Goal: Task Accomplishment & Management: Manage account settings

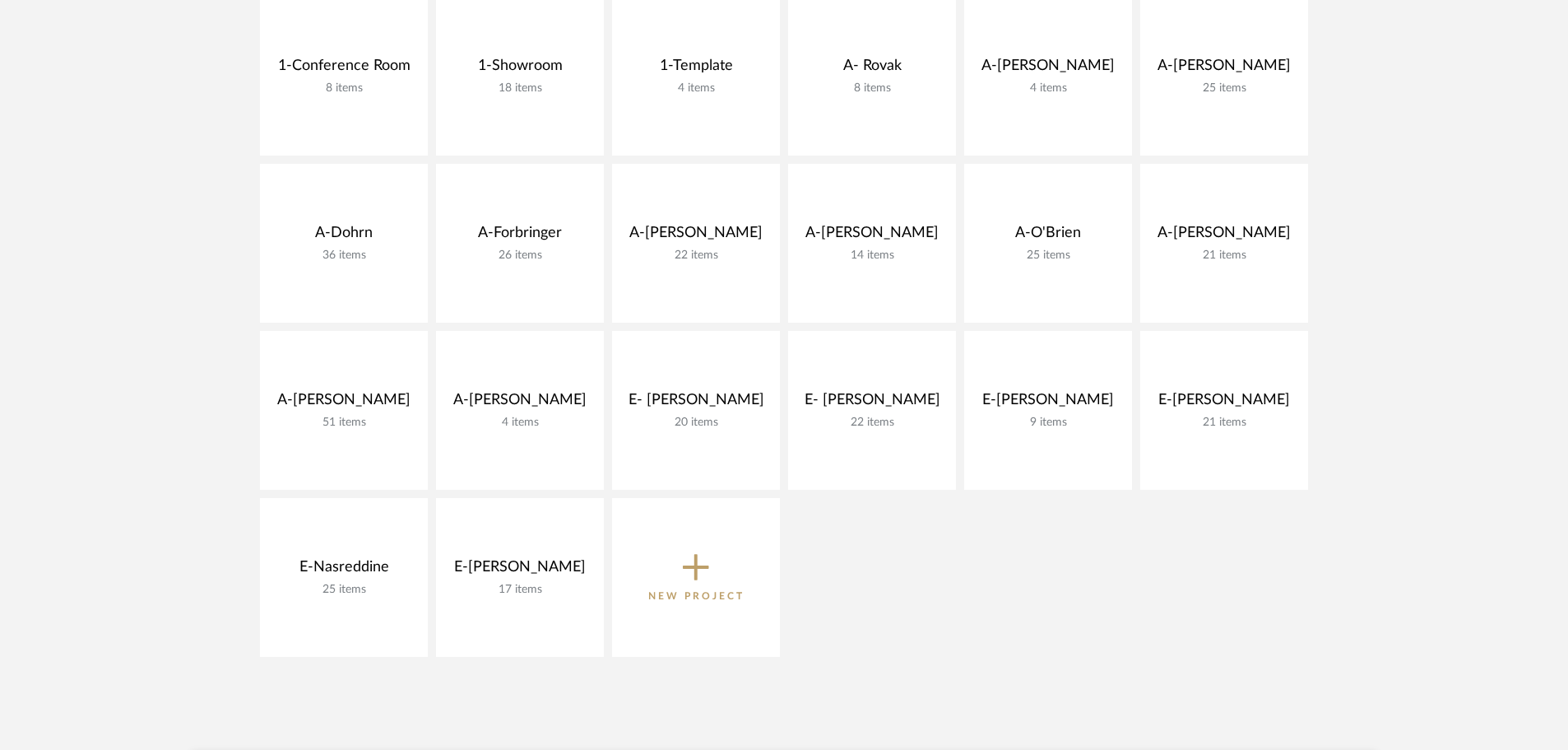
click at [689, 572] on icon at bounding box center [696, 566] width 26 height 34
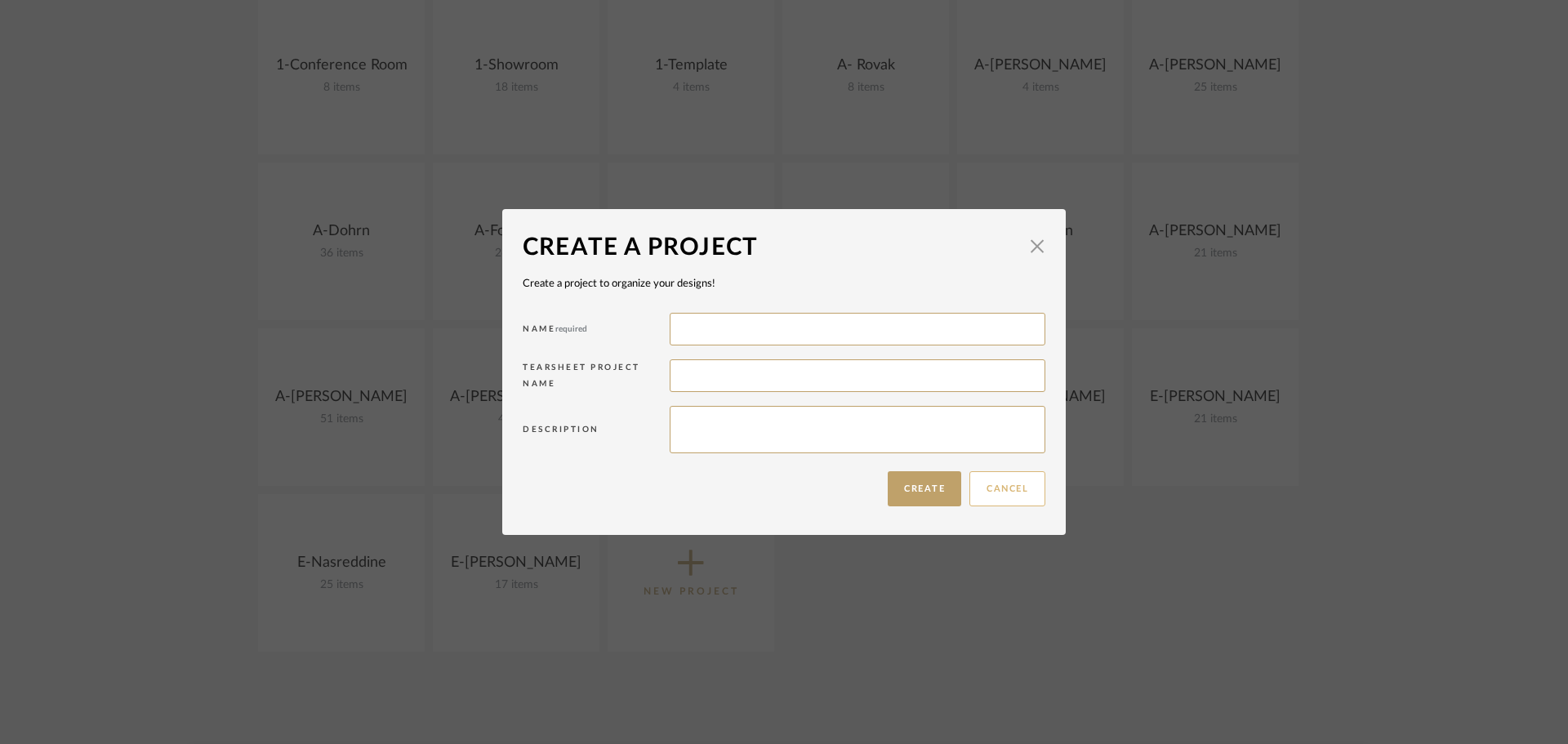
click at [992, 490] on button "Cancel" at bounding box center [1007, 488] width 76 height 35
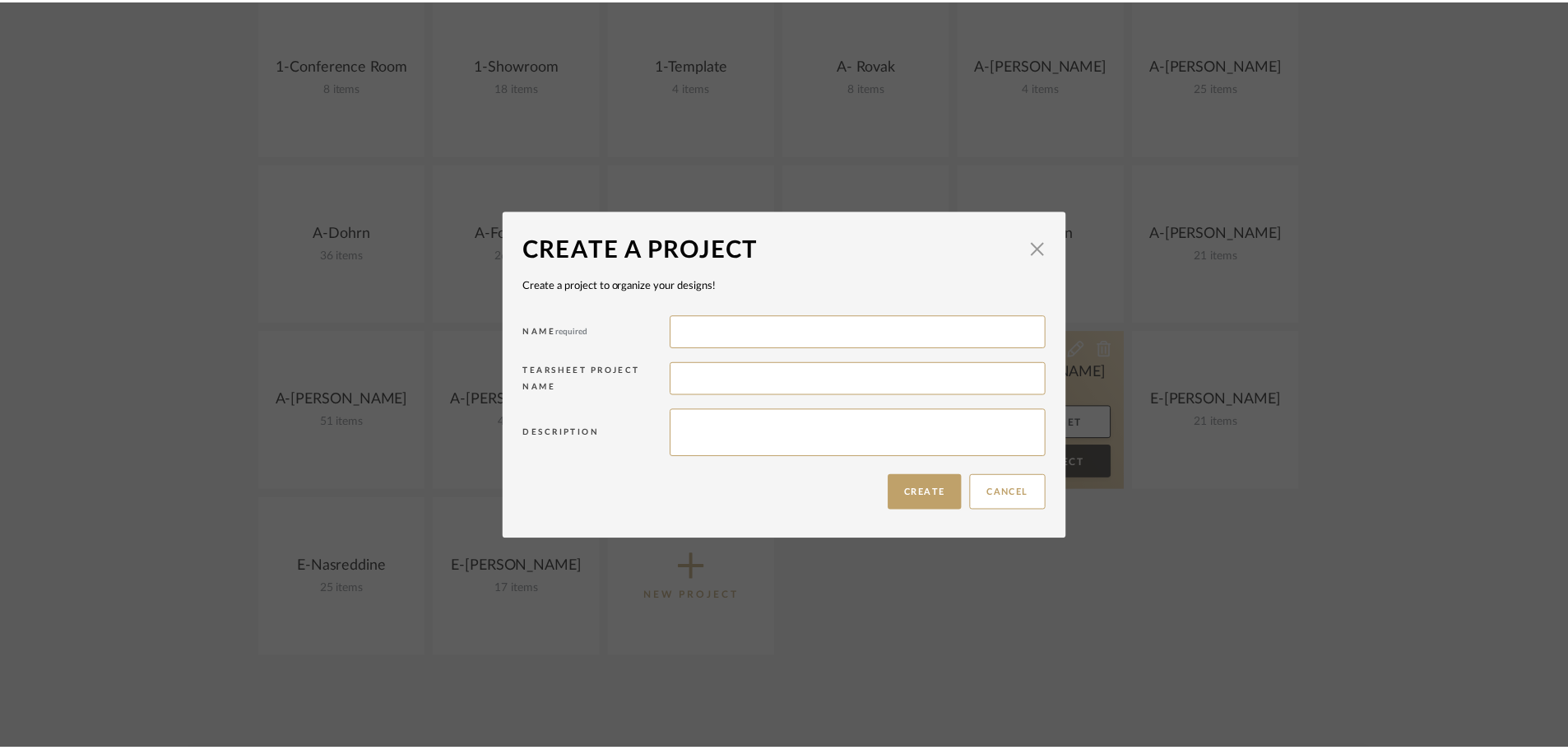
scroll to position [412, 0]
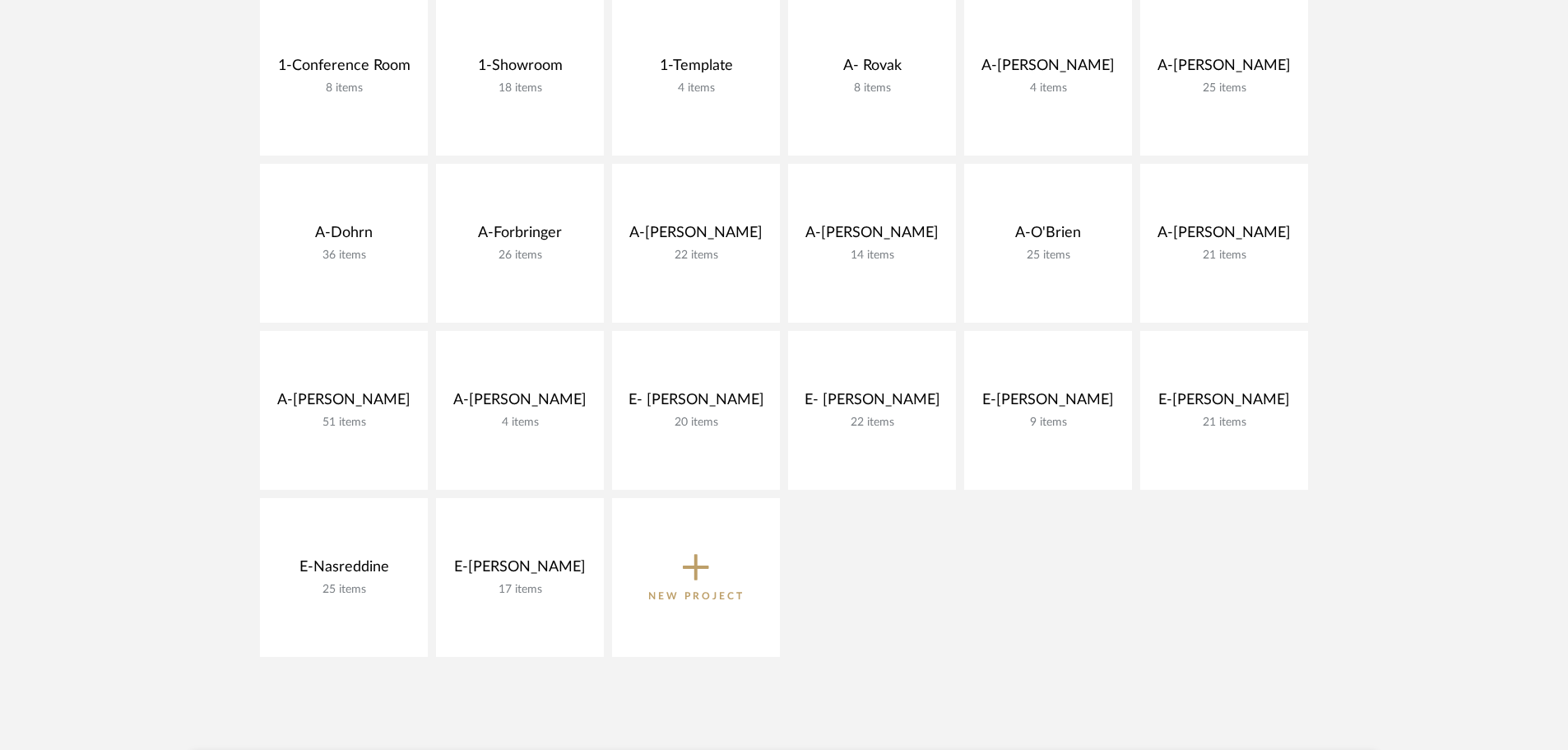
click at [752, 621] on button "New Project" at bounding box center [696, 577] width 168 height 159
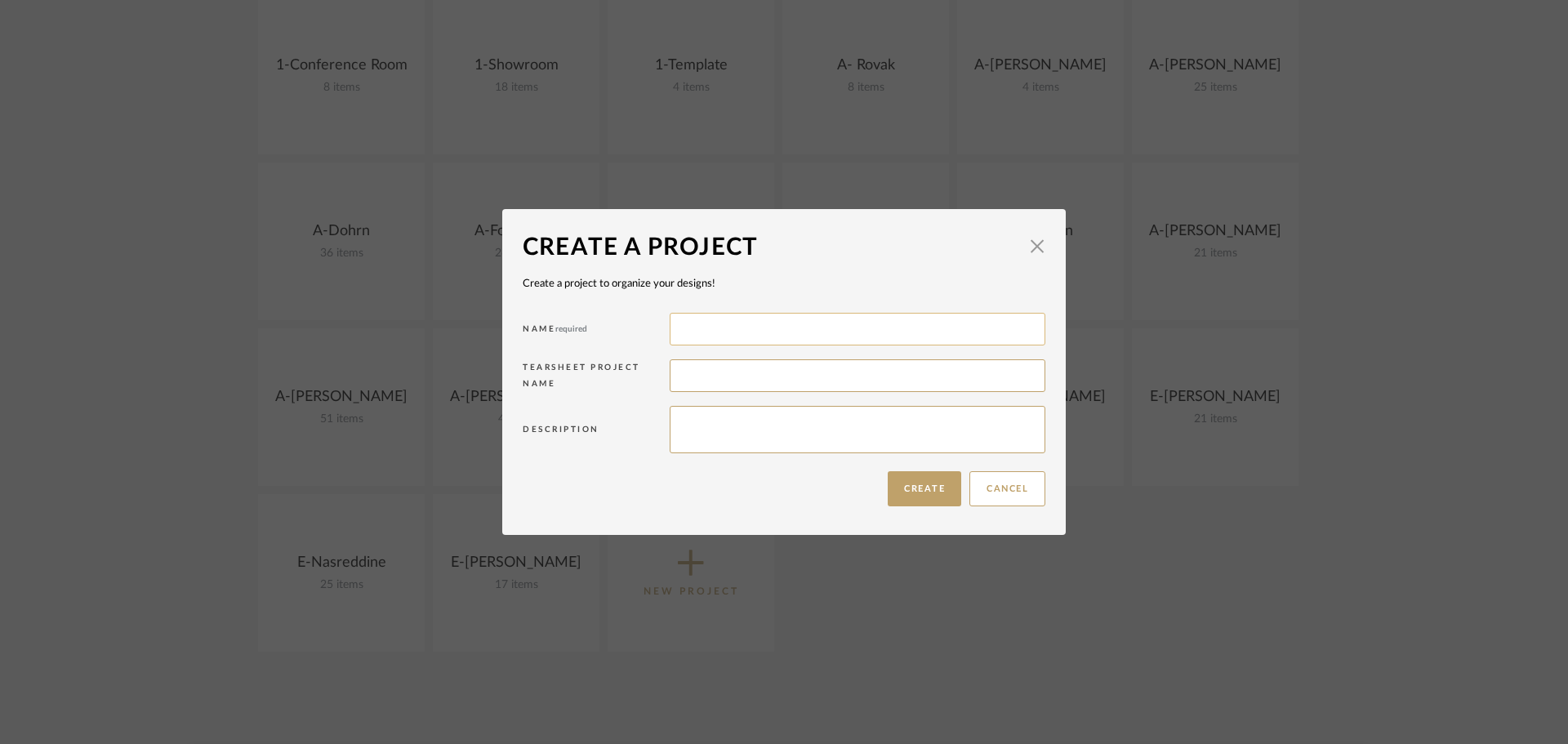
click at [728, 320] on input at bounding box center [857, 329] width 375 height 33
type input "E-Hassas"
click at [805, 365] on input at bounding box center [857, 375] width 375 height 33
type input "Hassas"
type textarea "Kitchen Remodel with [PERSON_NAME]"
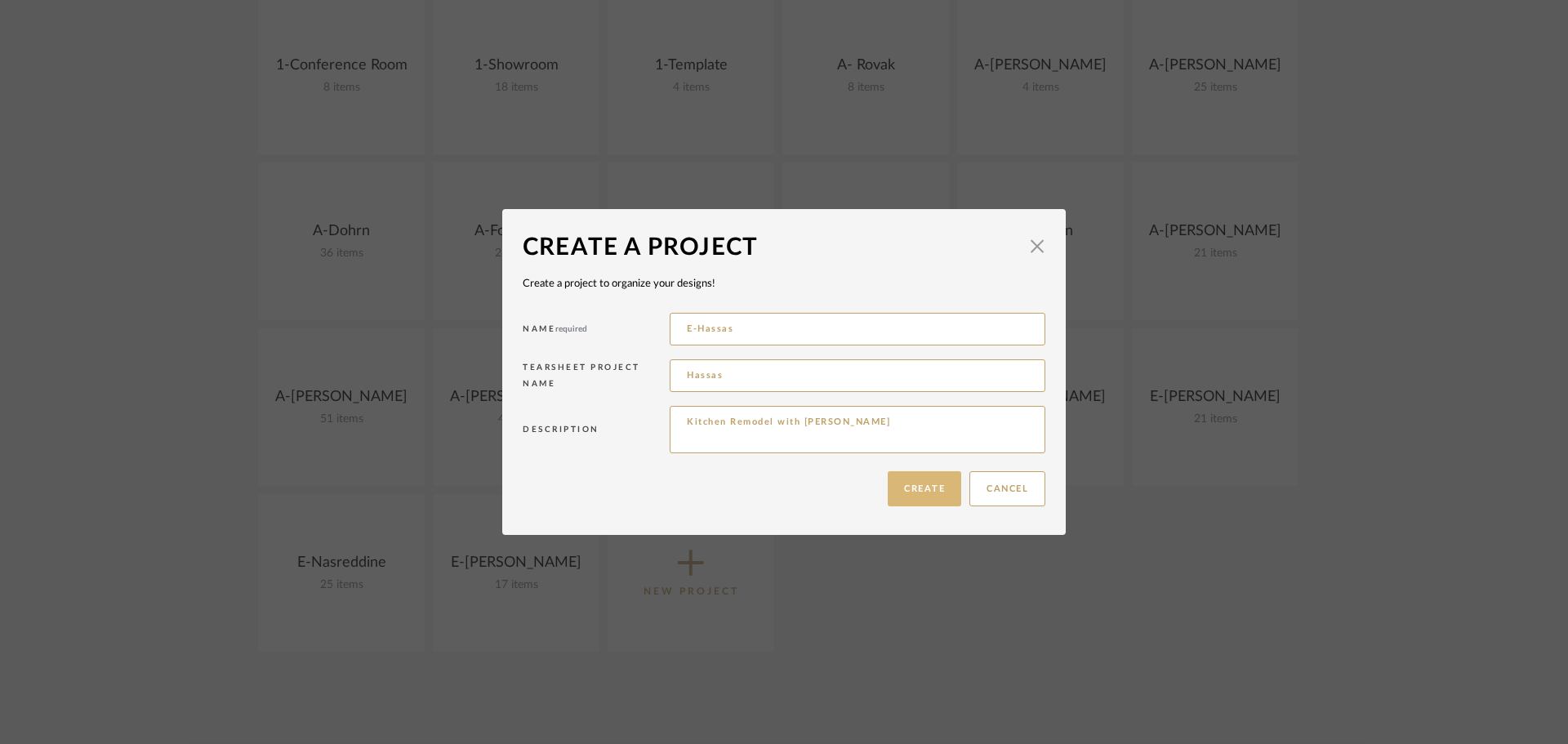
click at [936, 476] on button "Create" at bounding box center [924, 488] width 74 height 35
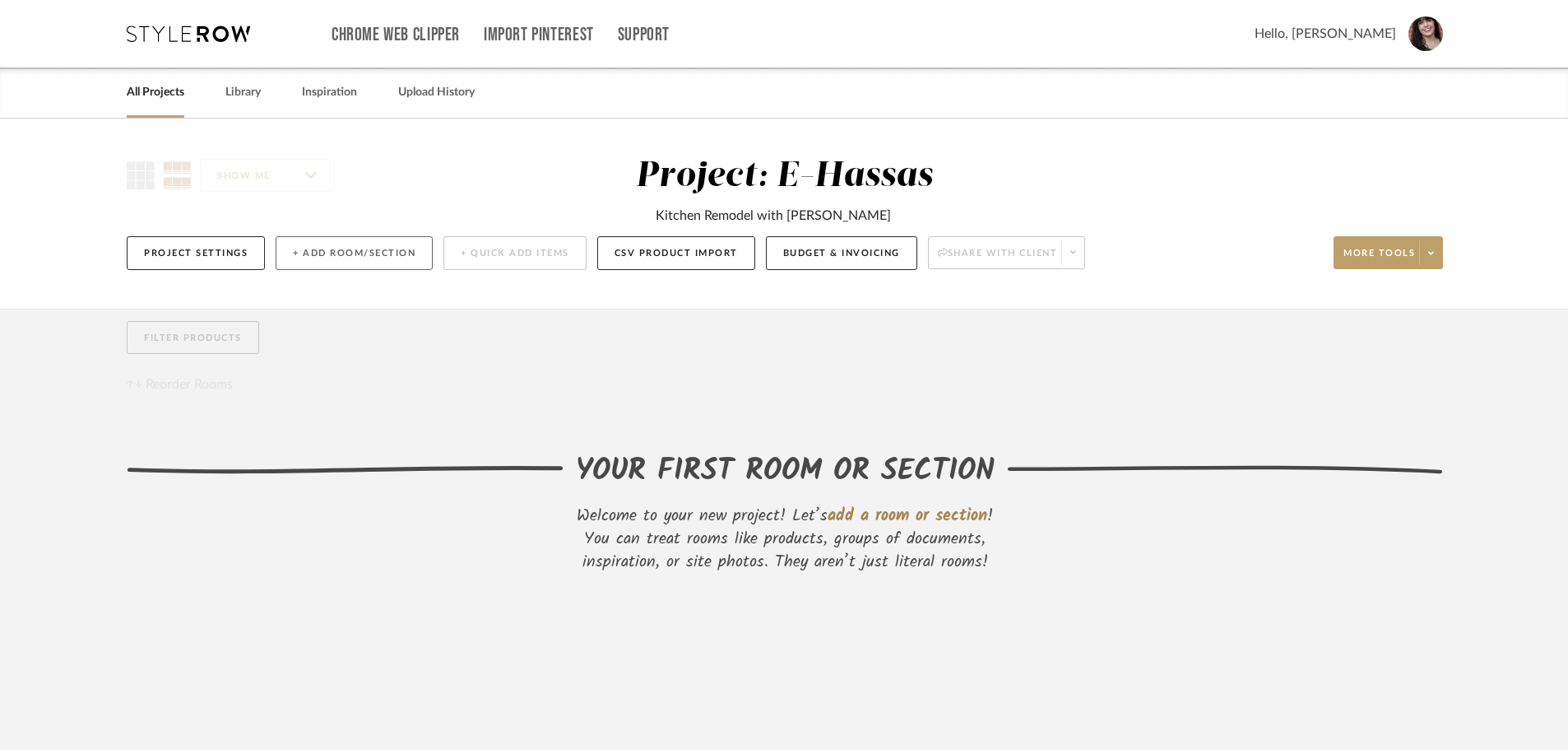
click at [340, 254] on button "+ Add Room/Section" at bounding box center [354, 253] width 157 height 34
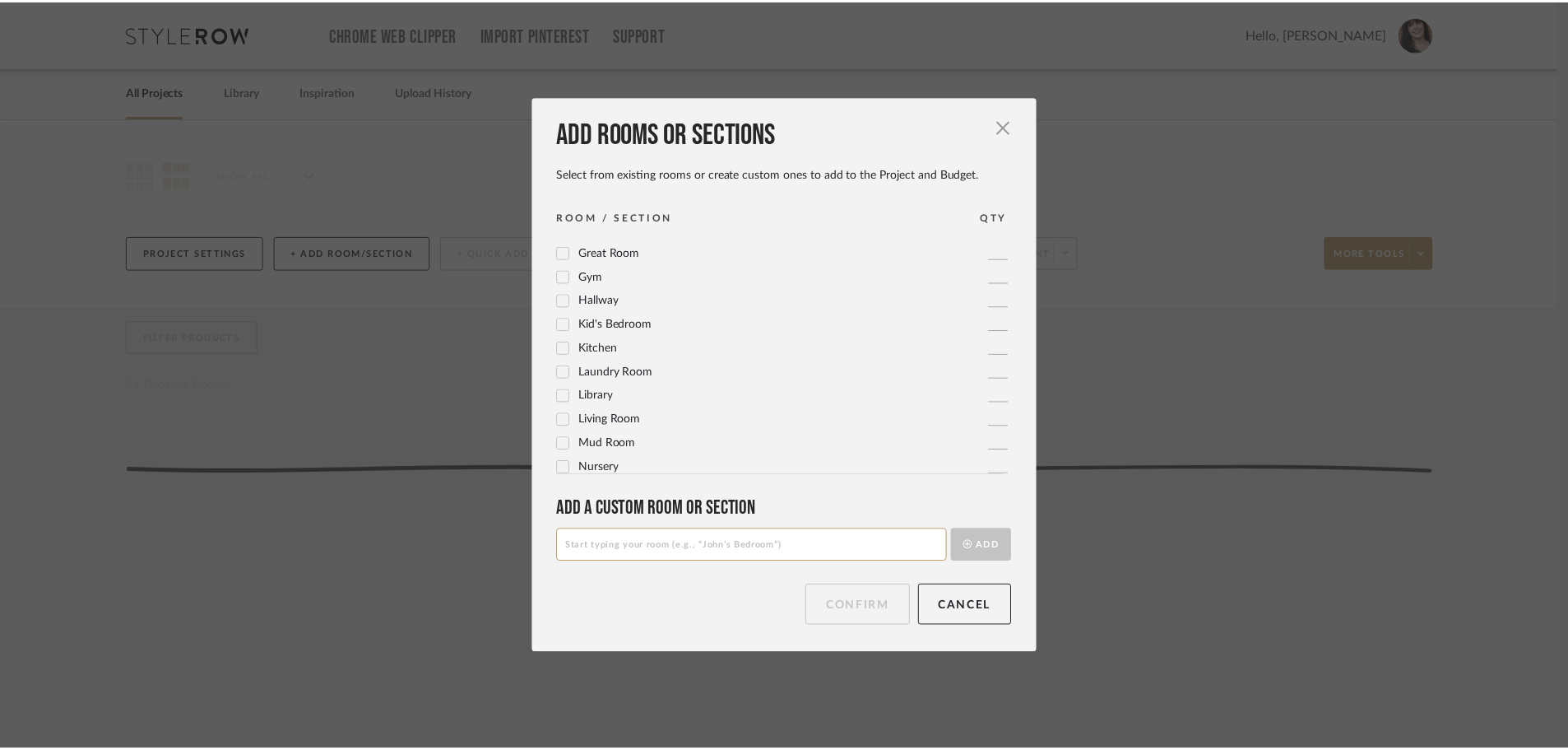
scroll to position [329, 0]
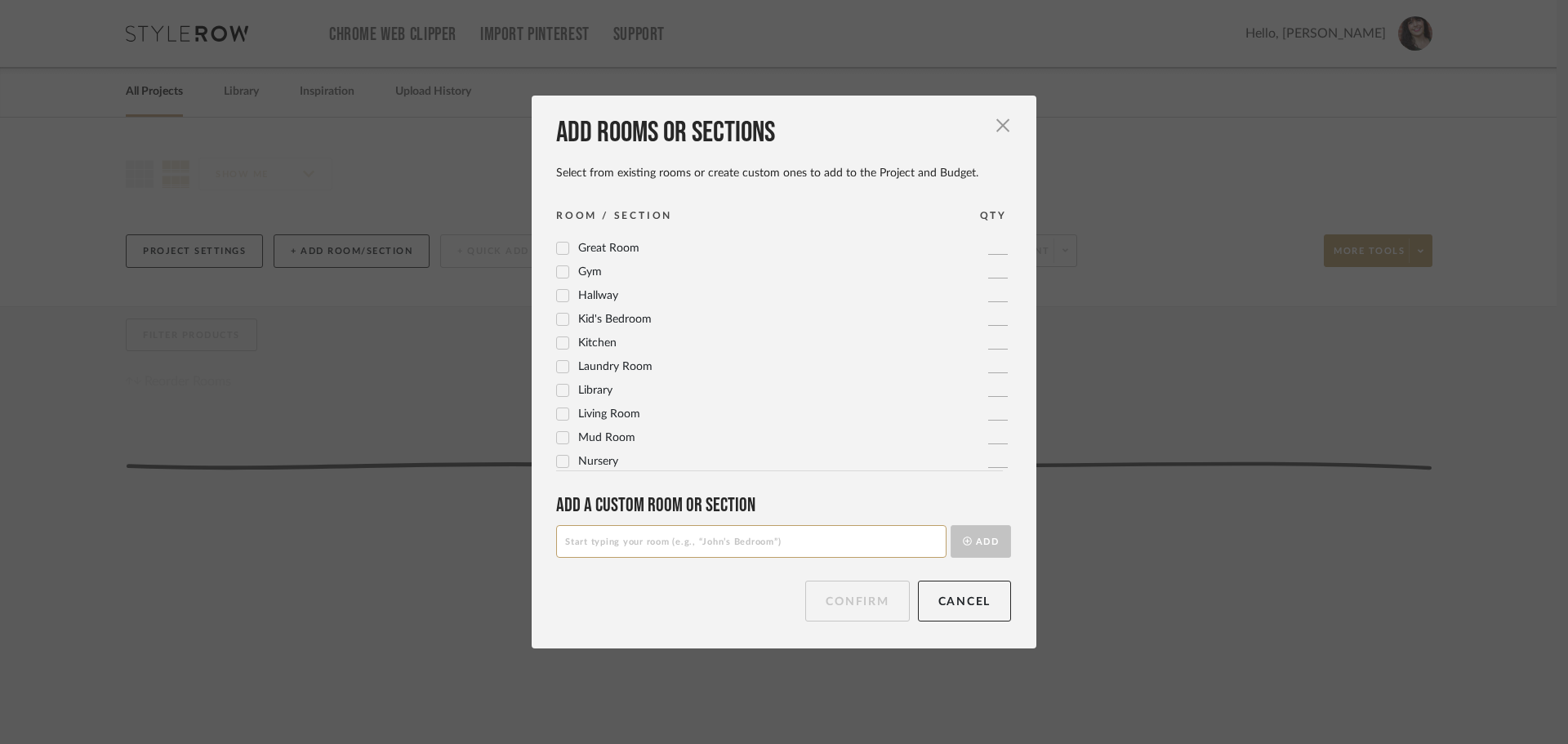
click at [563, 339] on label "Kitchen" at bounding box center [587, 343] width 61 height 14
click at [836, 608] on button "Confirm" at bounding box center [856, 601] width 103 height 41
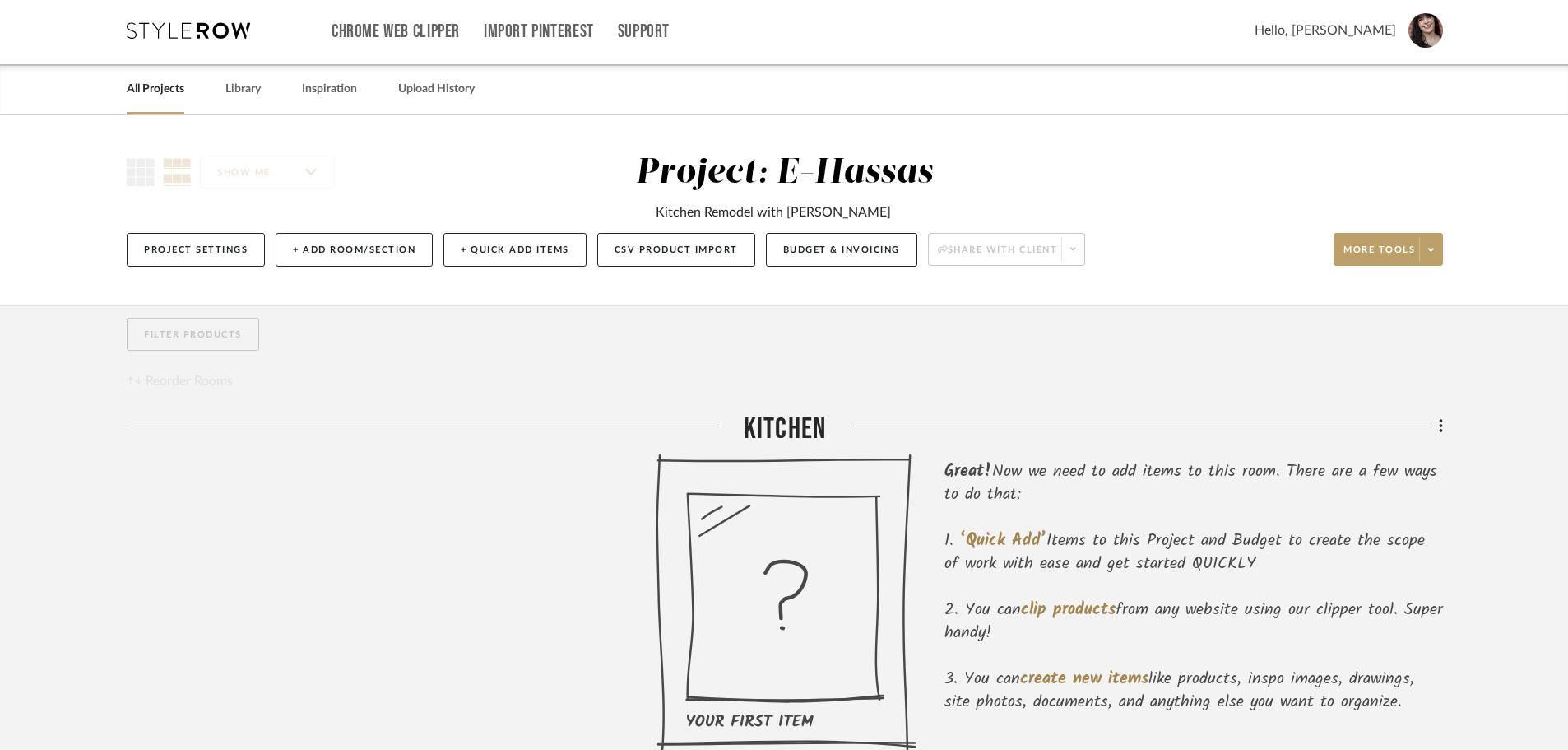
scroll to position [0, 0]
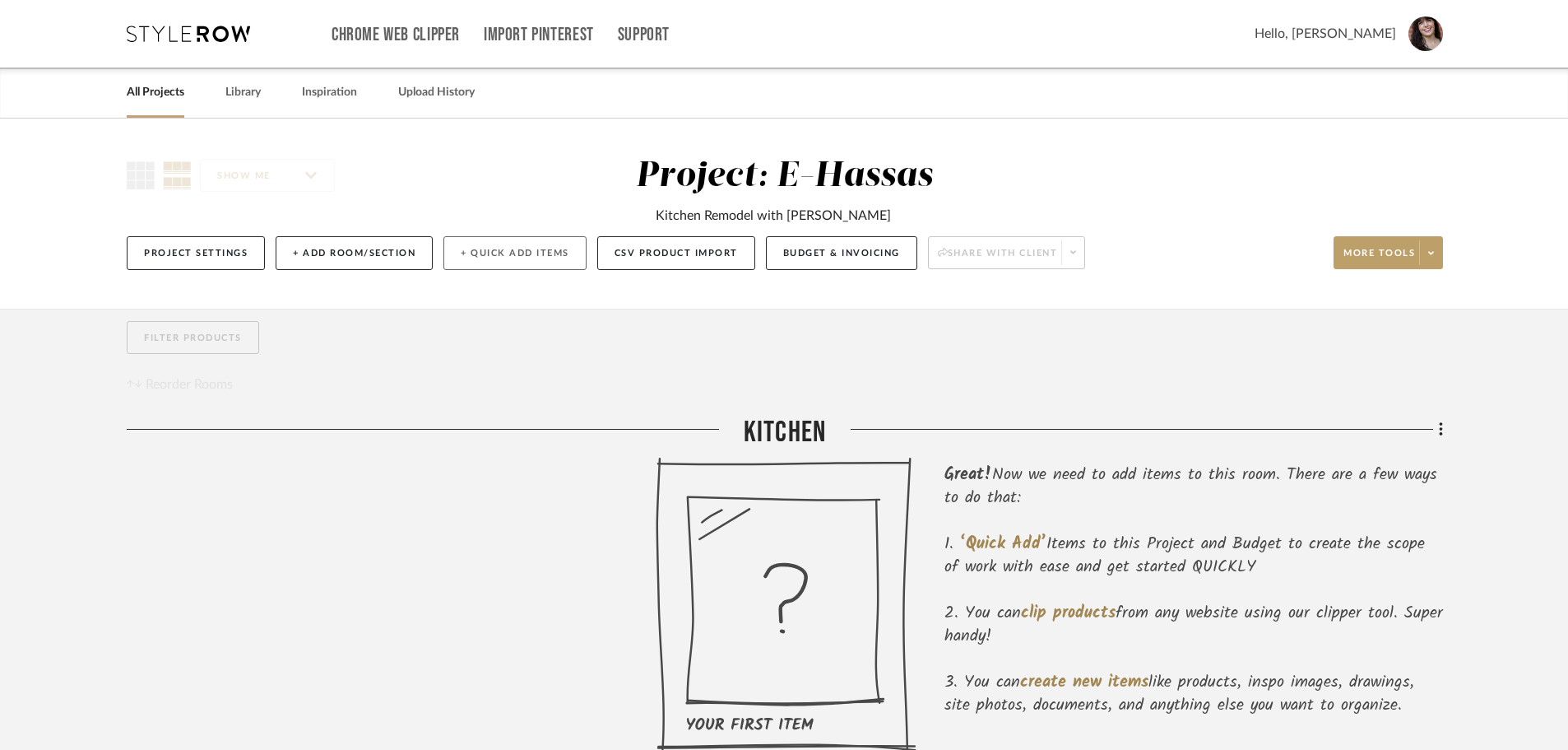
click at [508, 250] on button "+ Quick Add Items" at bounding box center [514, 253] width 143 height 34
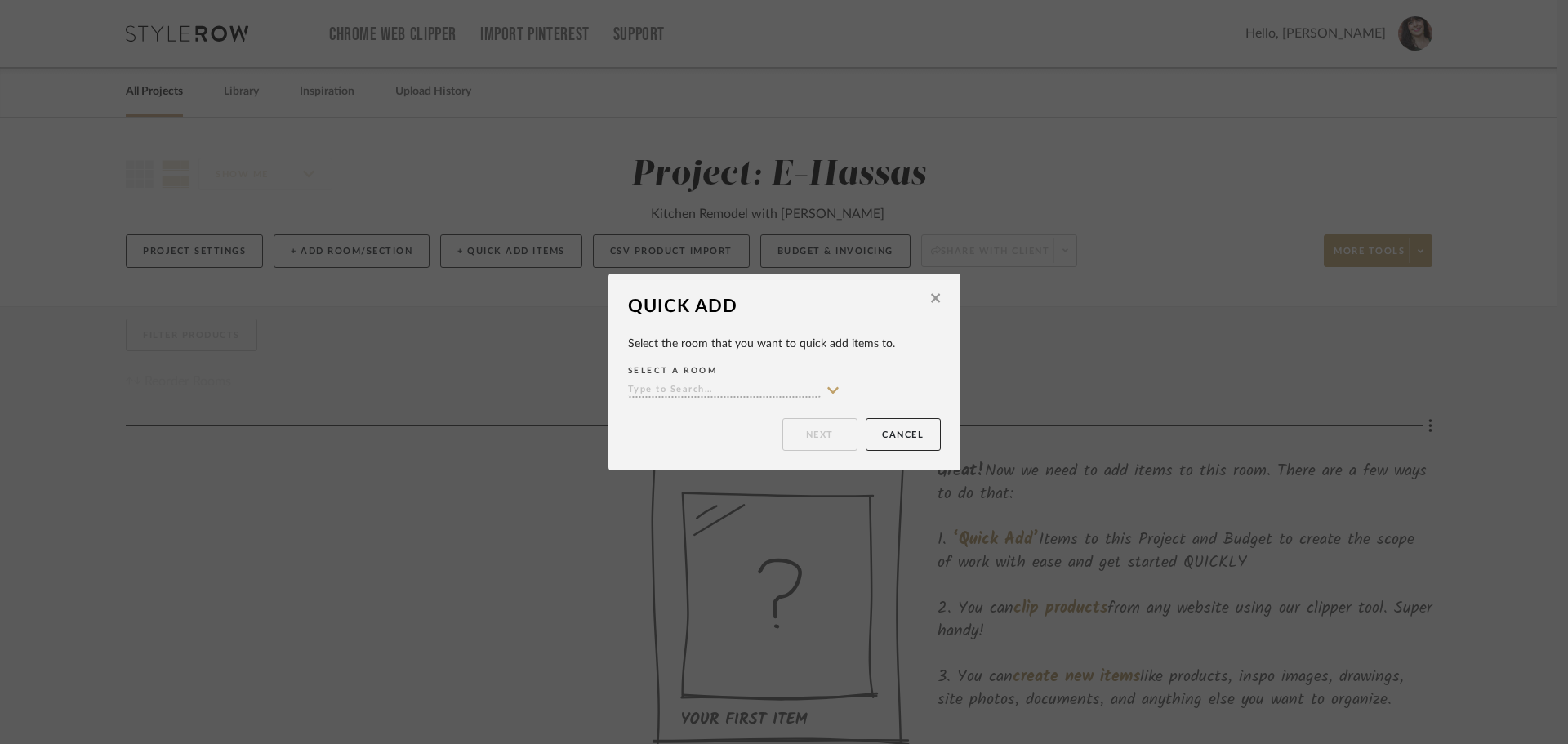
click at [765, 395] on input at bounding box center [724, 391] width 193 height 16
click at [692, 422] on div "Kitchen" at bounding box center [728, 422] width 210 height 42
type input "Kitchen"
click at [812, 435] on button "Next" at bounding box center [820, 435] width 75 height 33
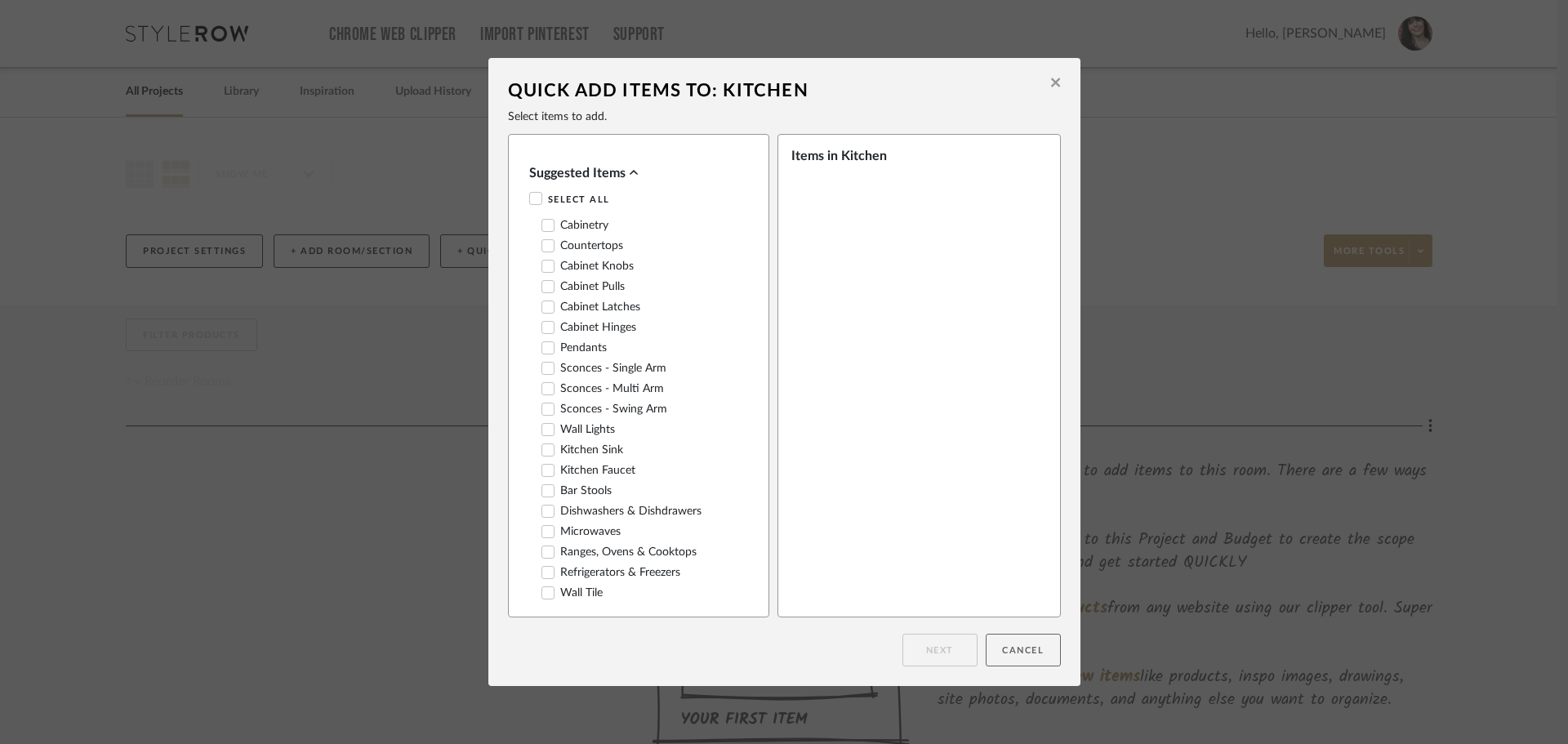
click at [1025, 649] on button "Cancel" at bounding box center [1023, 650] width 75 height 33
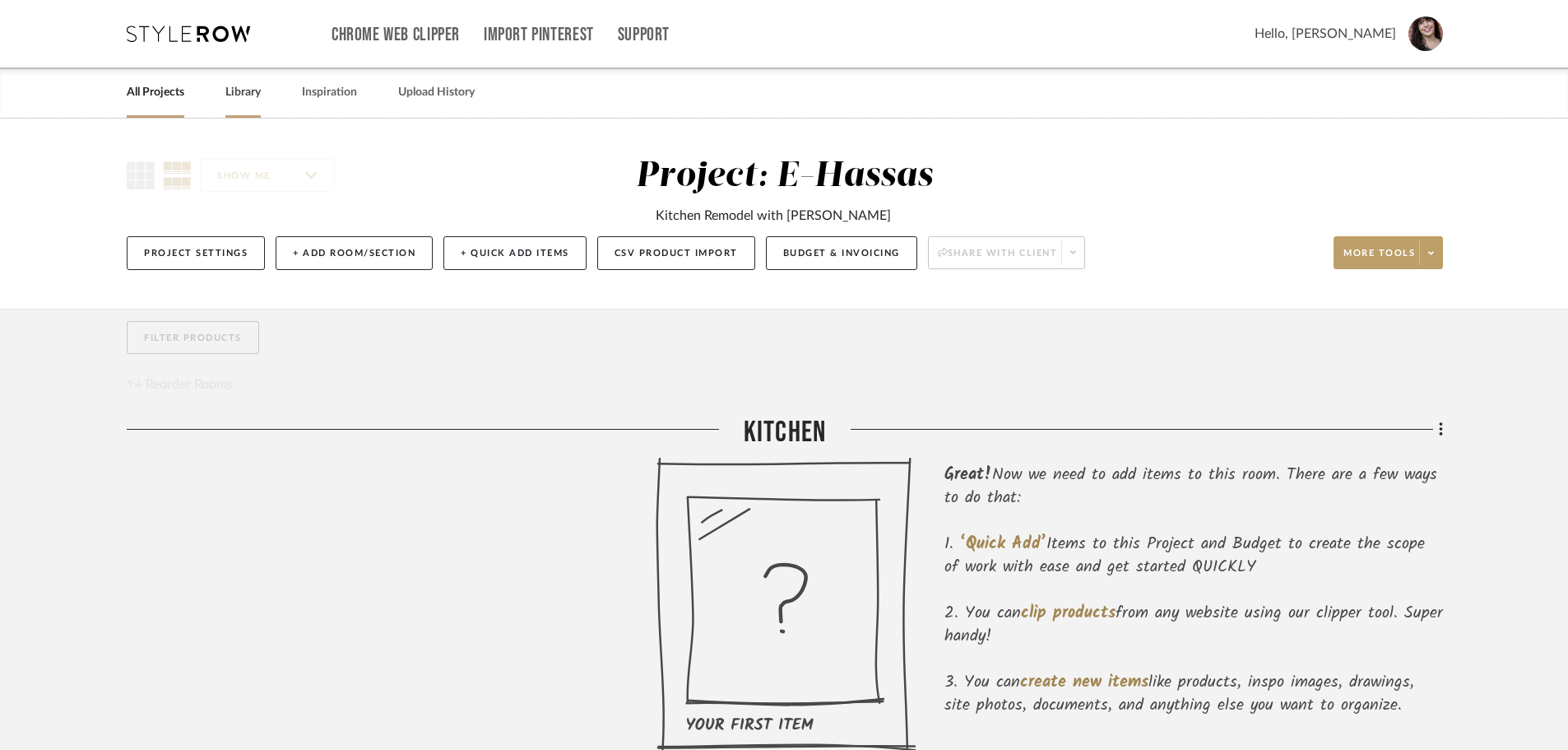
click at [234, 85] on link "Library" at bounding box center [243, 92] width 35 height 22
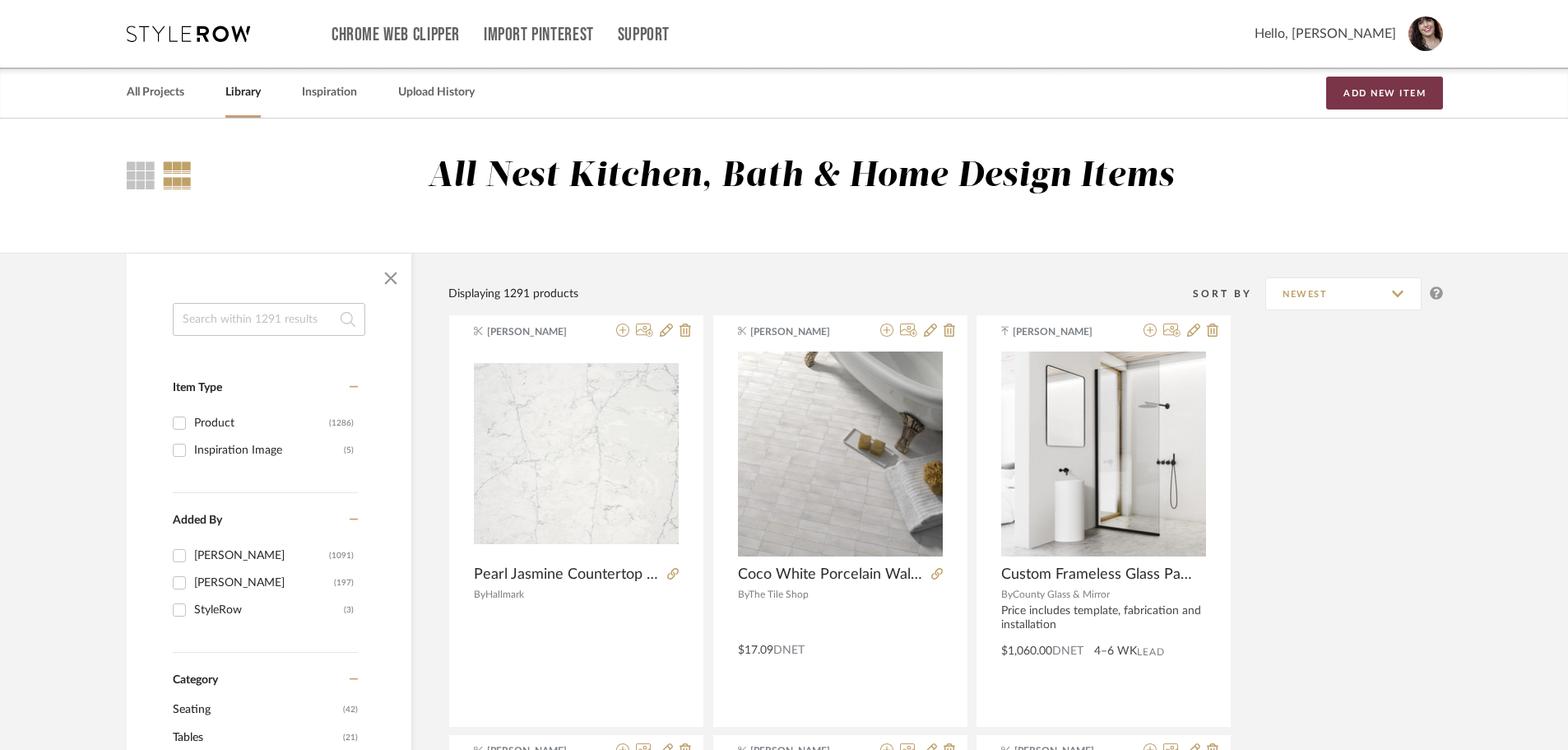
click at [1363, 95] on button "Add New Item" at bounding box center [1384, 93] width 117 height 33
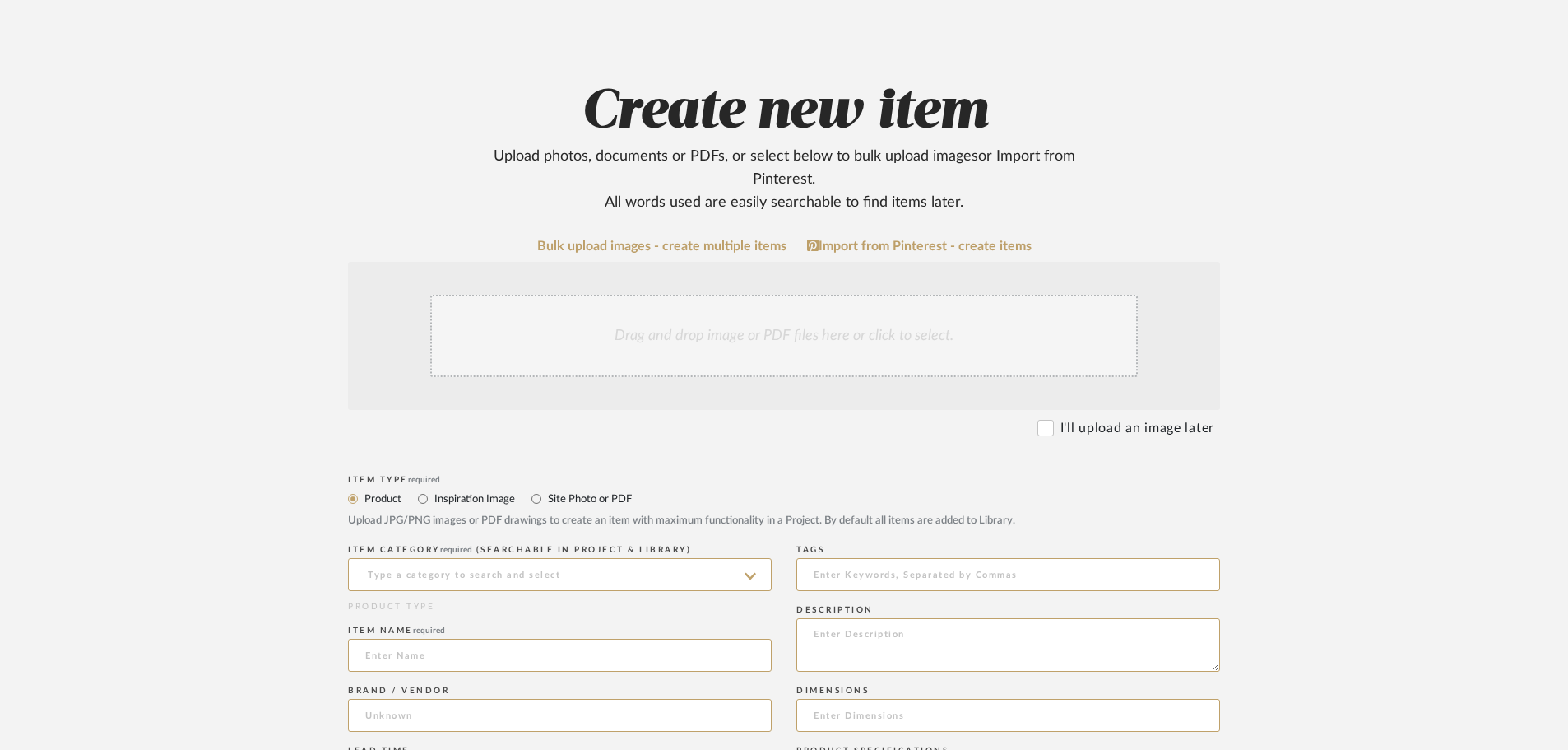
scroll to position [165, 0]
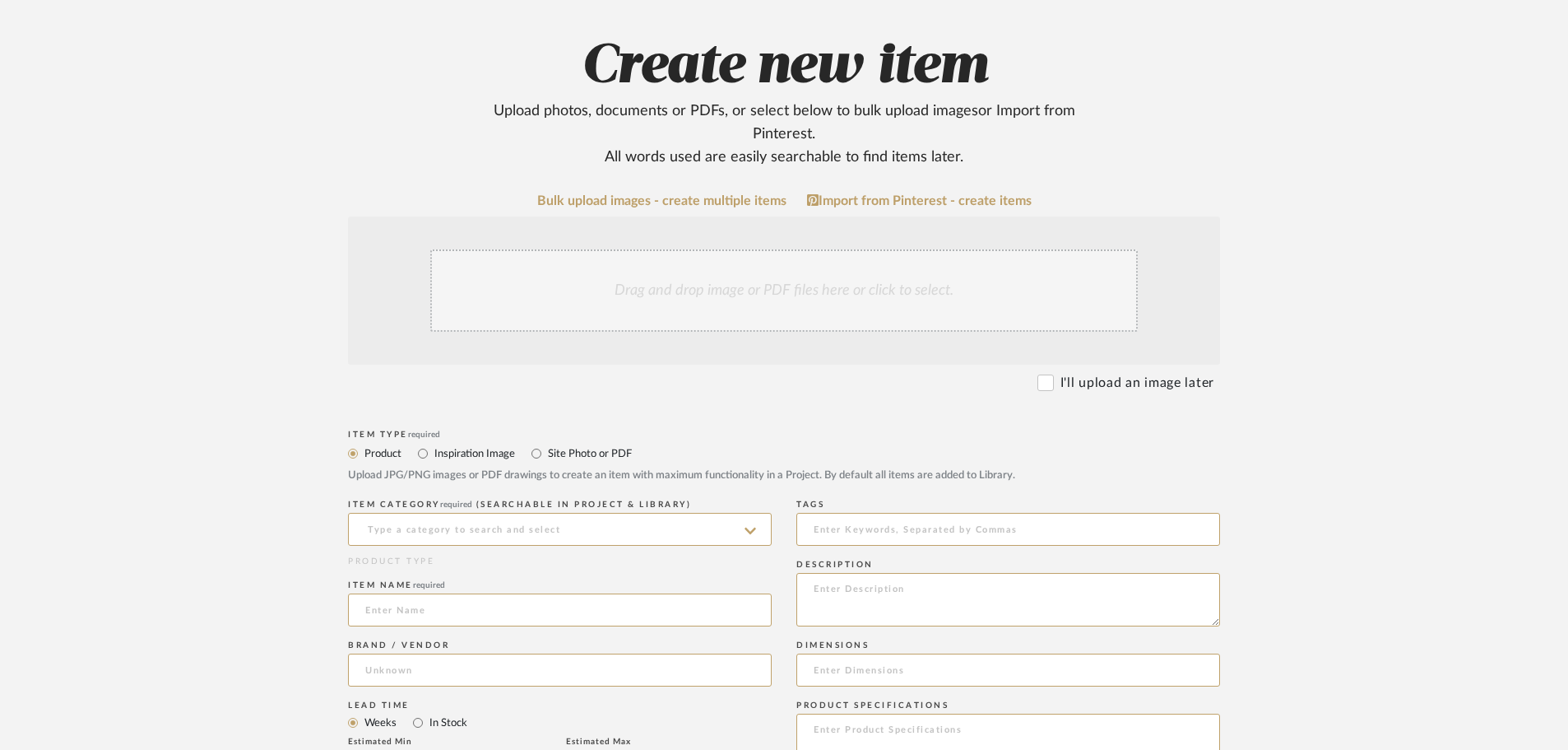
click at [830, 284] on div "Drag and drop image or PDF files here or click to select." at bounding box center [784, 291] width 708 height 82
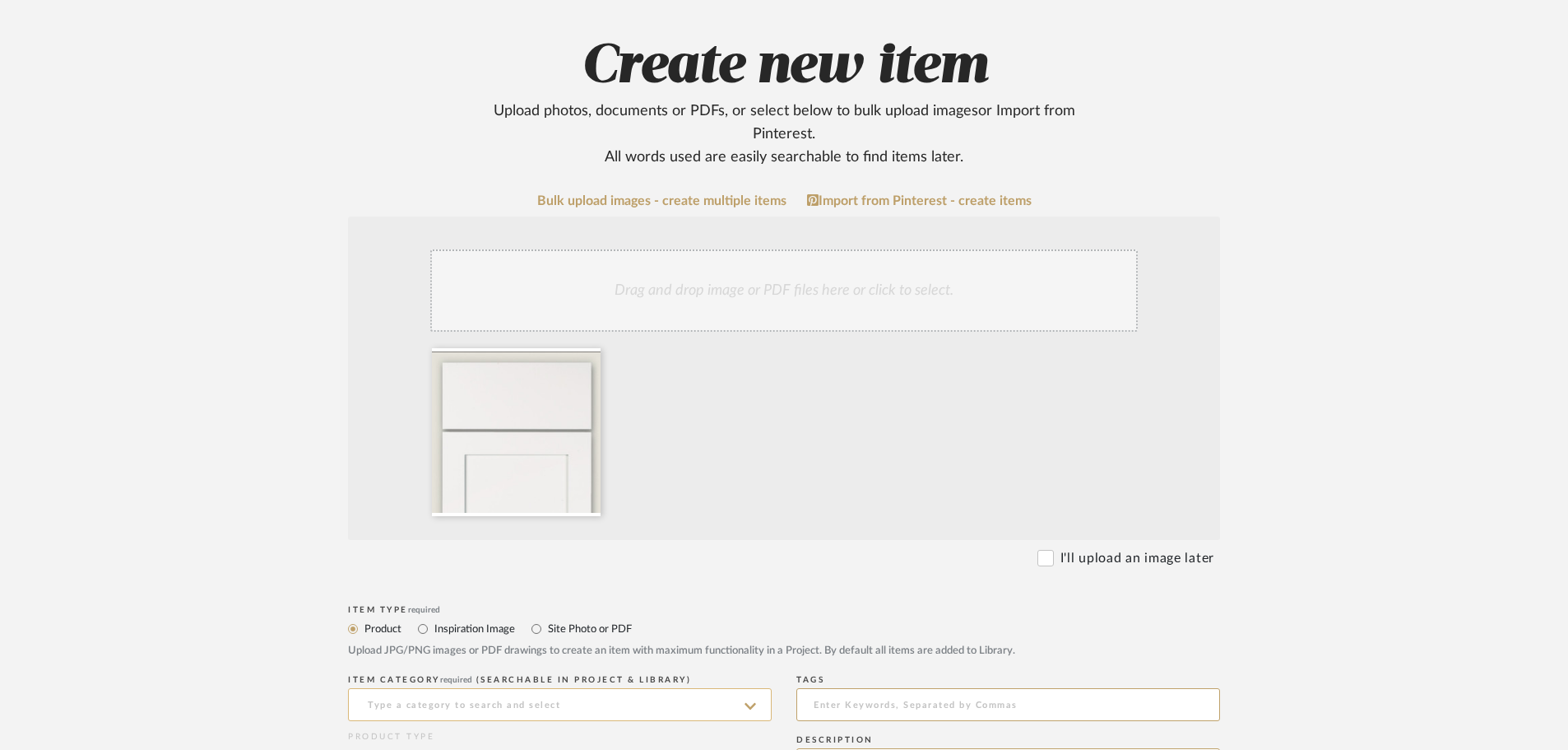
click at [509, 700] on input at bounding box center [560, 704] width 424 height 33
type input "H"
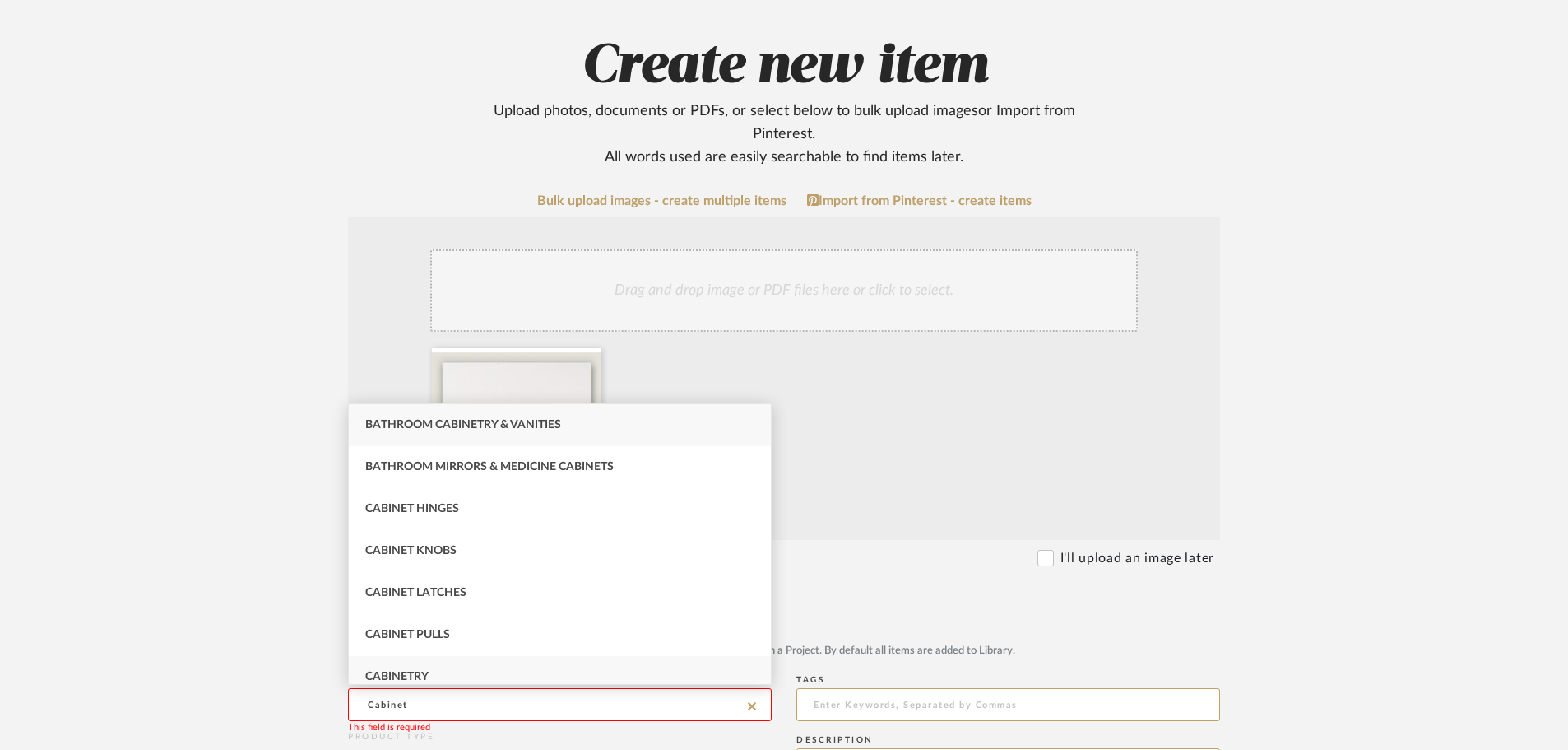
click at [430, 667] on div "Cabinetry" at bounding box center [560, 677] width 422 height 42
type input "Cabinetry"
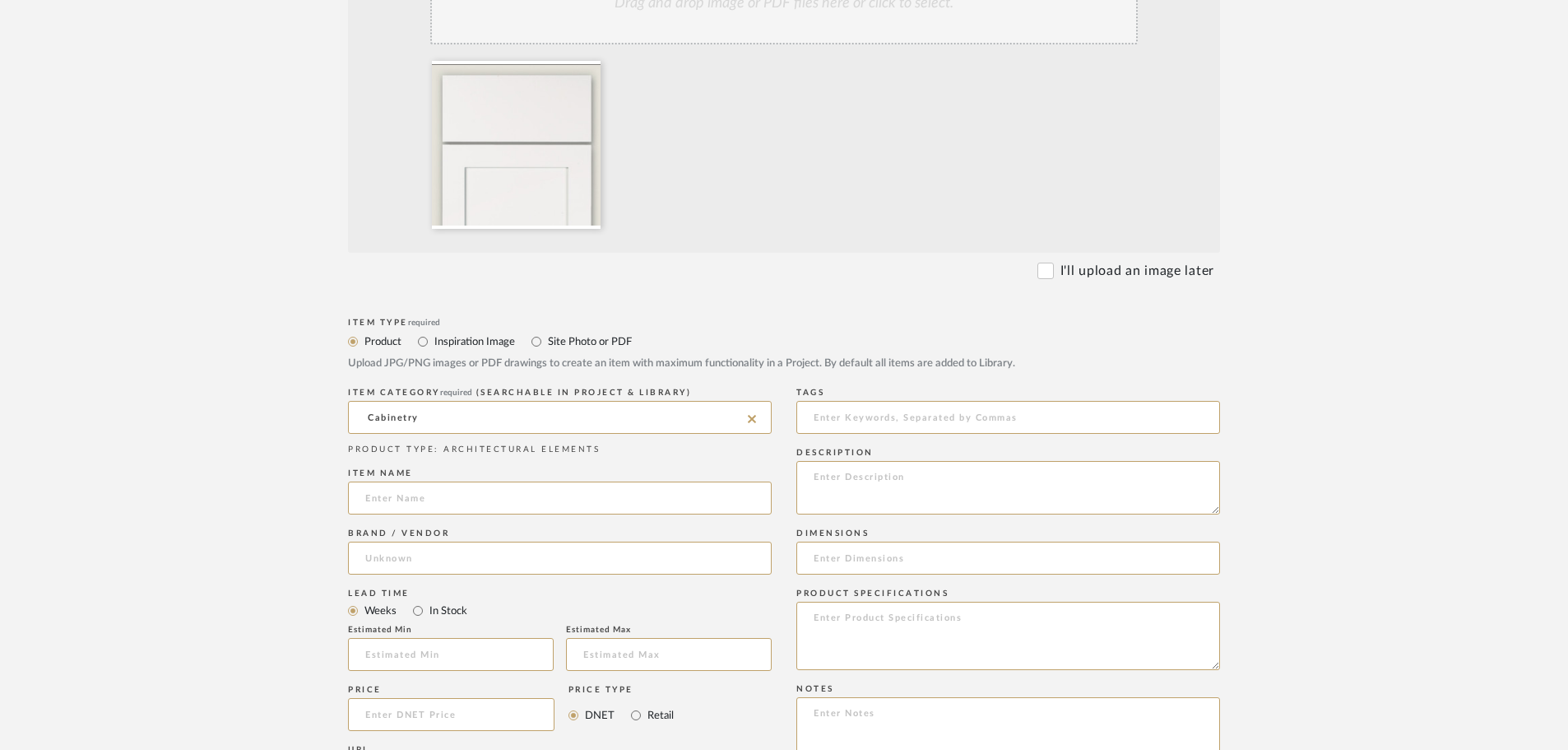
scroll to position [453, 0]
click at [549, 508] on input at bounding box center [560, 498] width 424 height 33
type input "Hassas Cabinetry Estimate: Simple Shaker in [GEOGRAPHIC_DATA] or White only, Sl…"
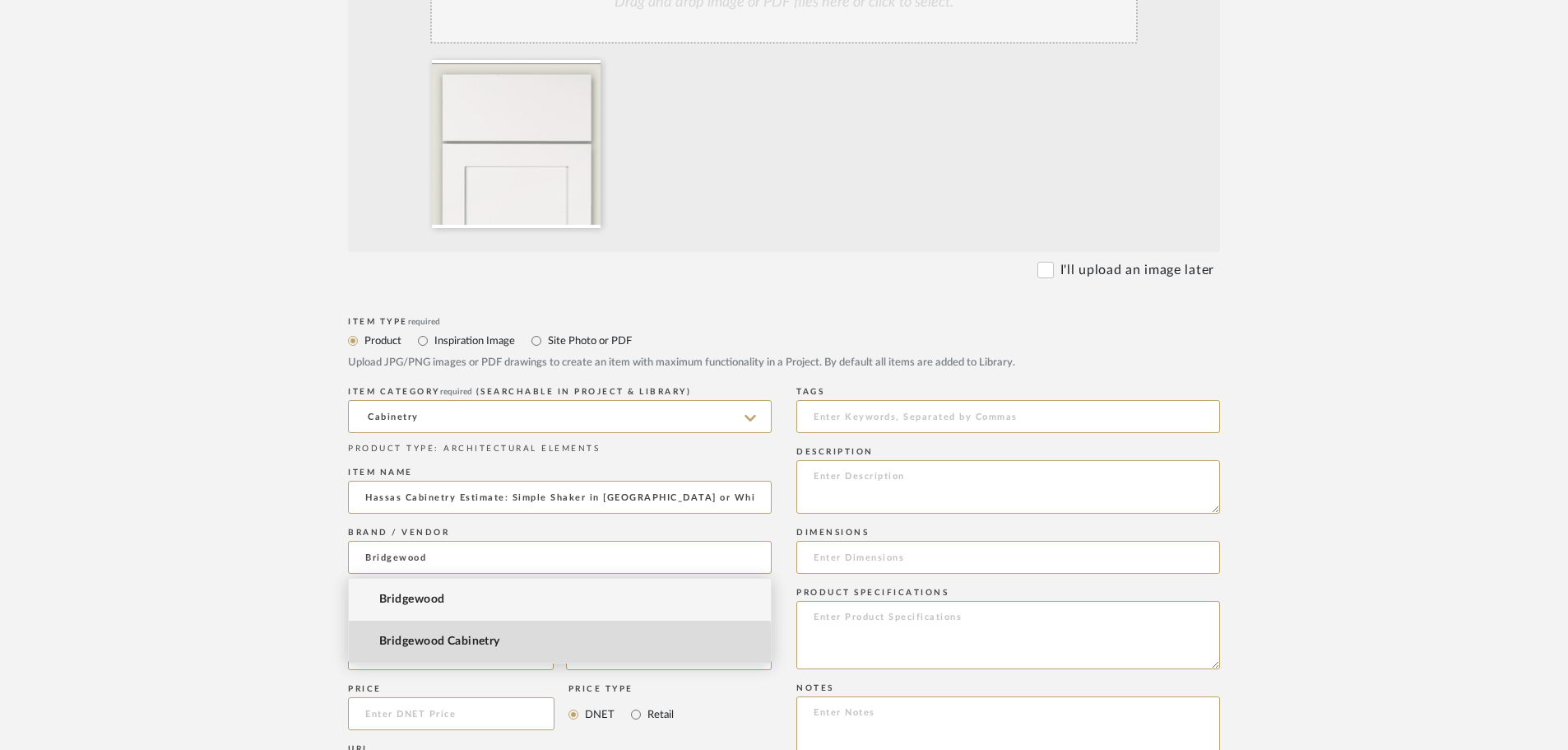
click at [433, 648] on span "Bridgewood Cabinetry" at bounding box center [440, 641] width 121 height 14
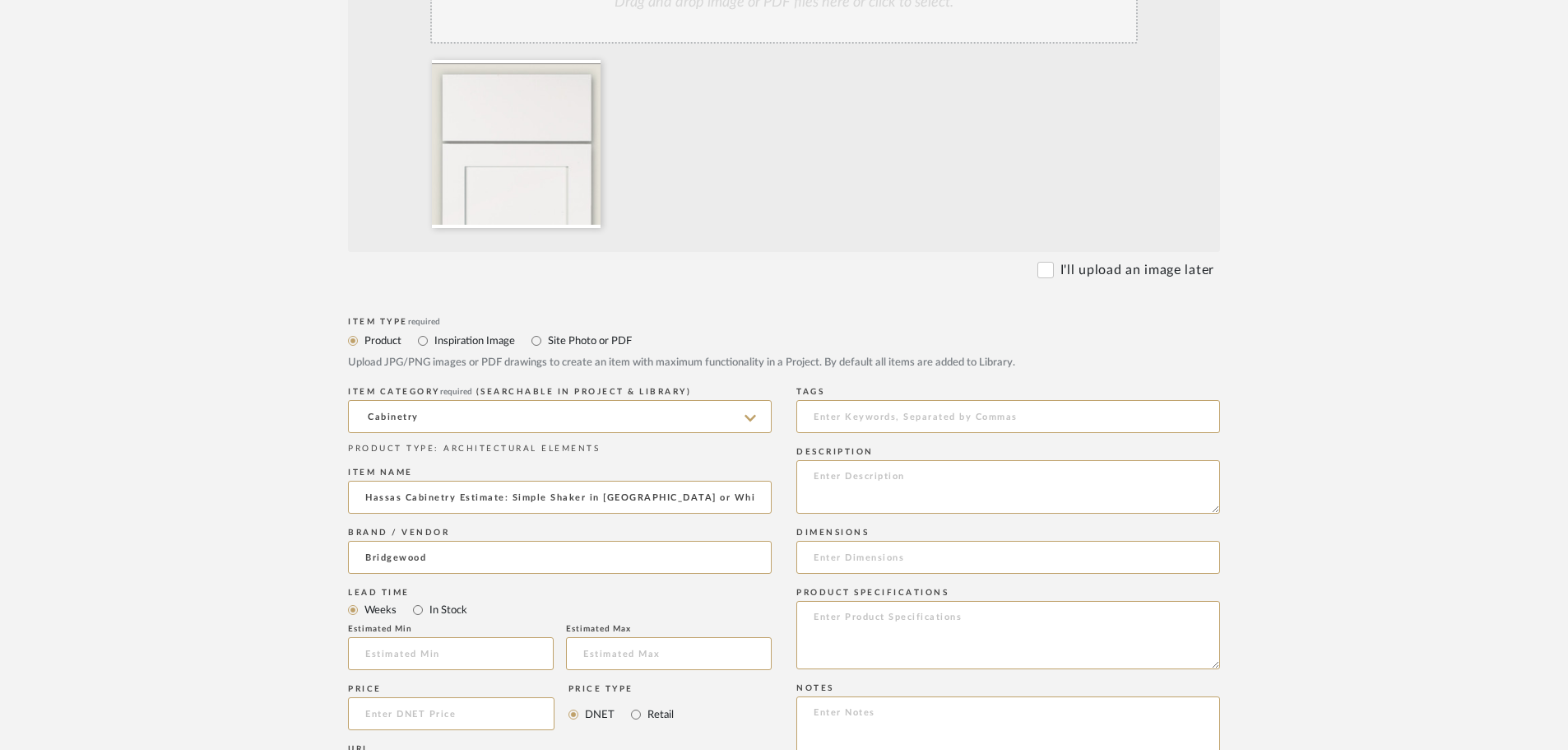
type input "Bridgewood Cabinetry"
click at [432, 648] on input "text" at bounding box center [450, 654] width 206 height 33
type input "5"
type input "7"
click at [418, 713] on input at bounding box center [451, 714] width 207 height 33
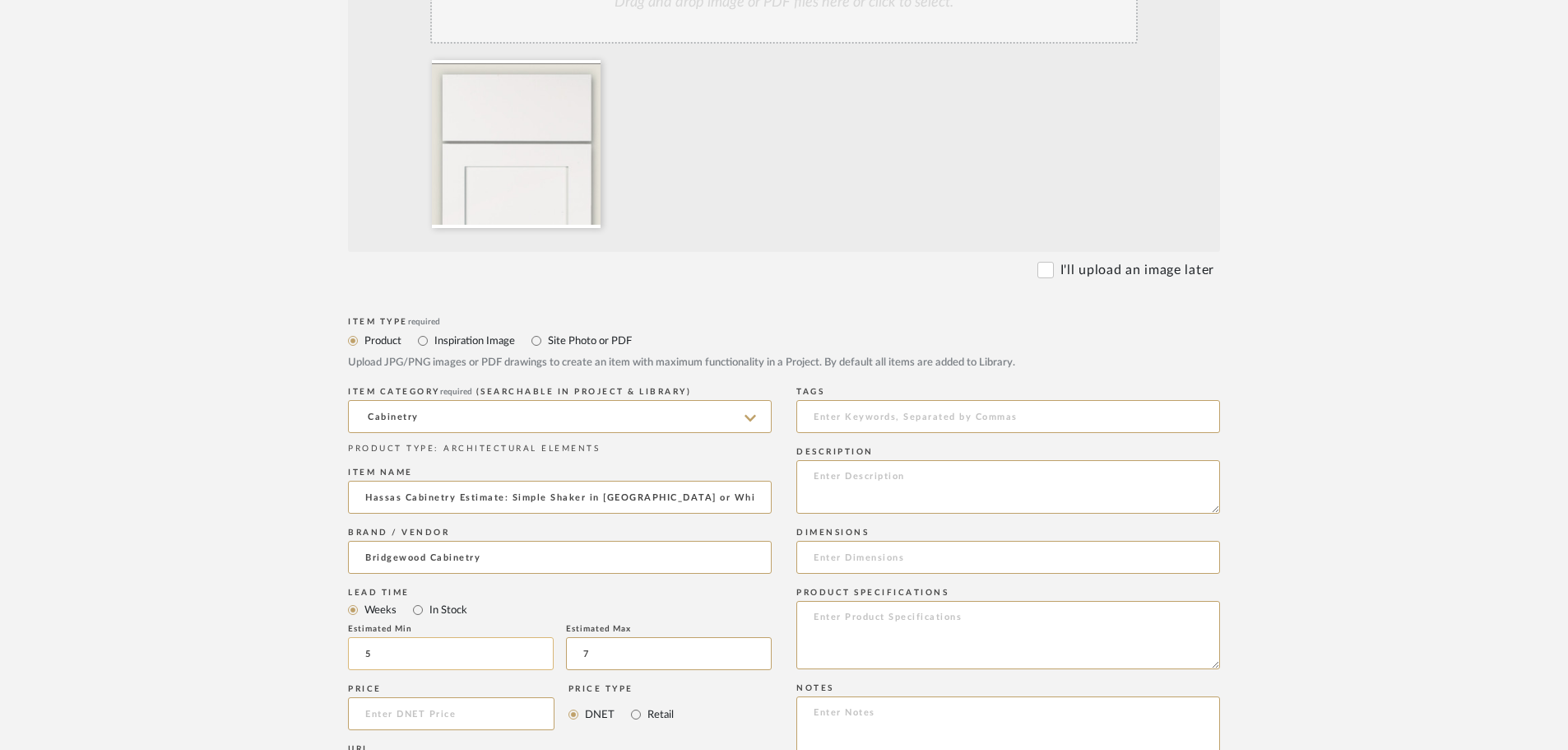
scroll to position [495, 0]
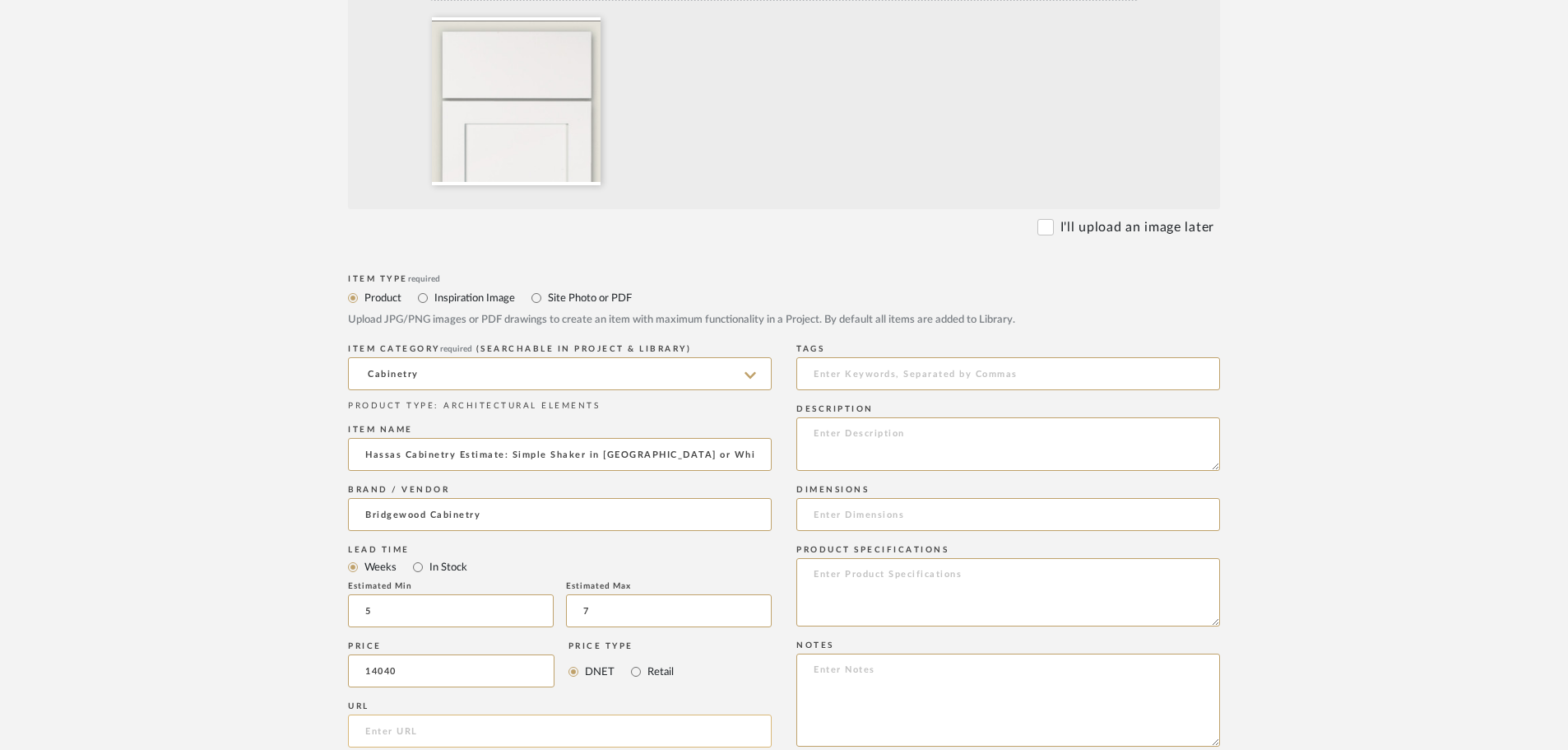
type input "$14,040.00"
click at [540, 733] on input "url" at bounding box center [560, 731] width 424 height 33
click at [1552, 148] on upload-items "Create new item Upload photos, documents or PDFs, or select below to bulk uploa…" at bounding box center [784, 430] width 1568 height 1615
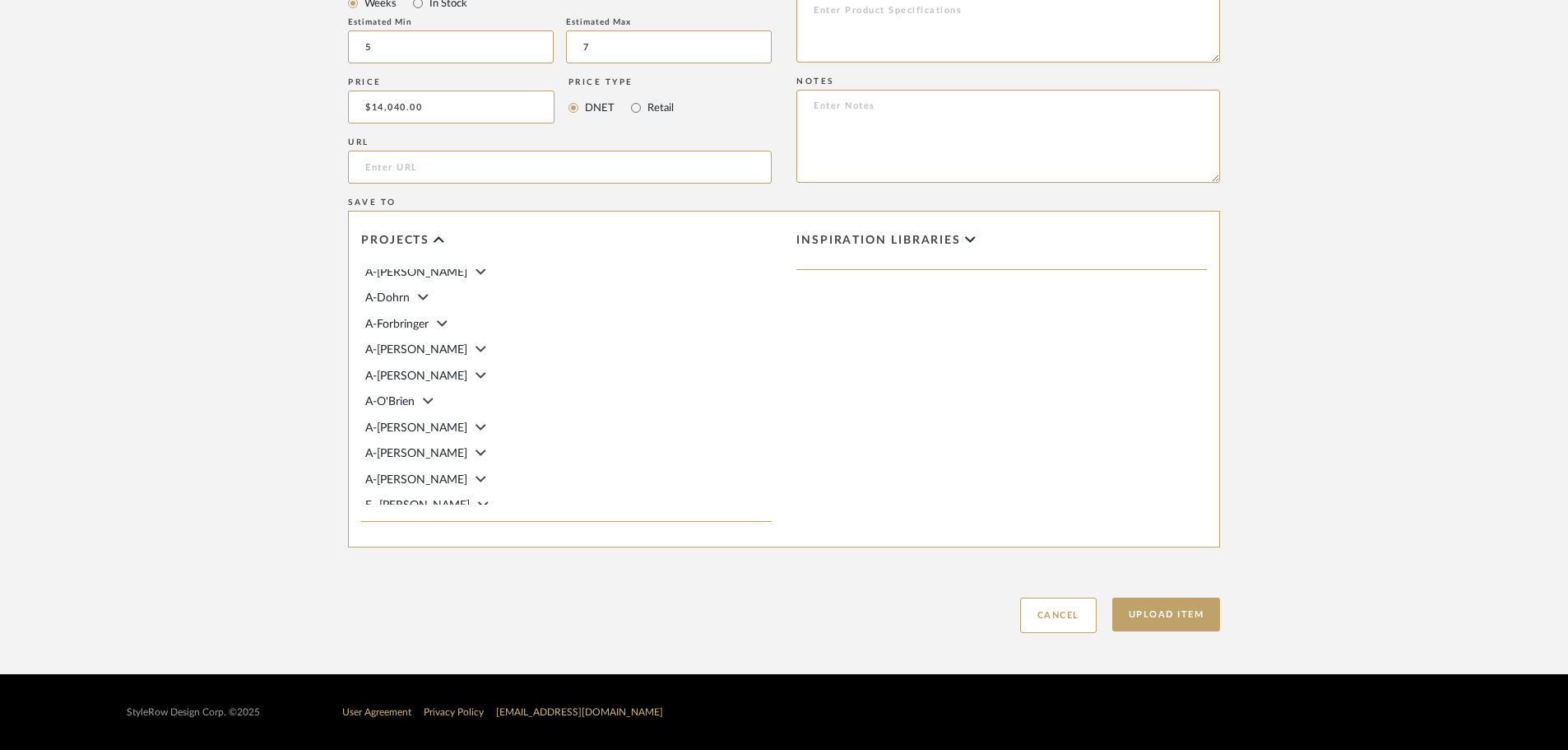
scroll to position [301, 0]
click at [423, 417] on icon at bounding box center [425, 416] width 11 height 6
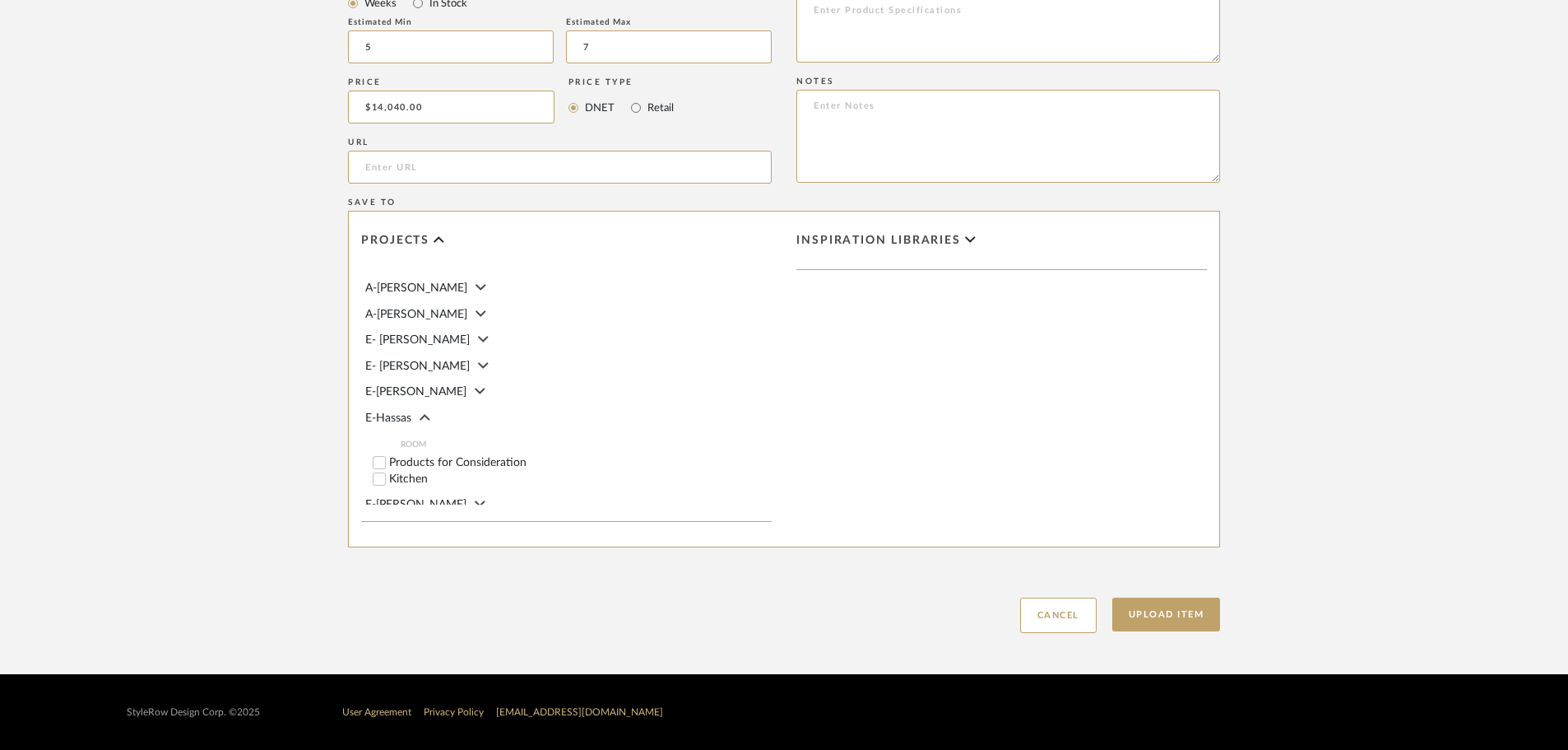
click at [392, 478] on label "Kitchen" at bounding box center [580, 478] width 383 height 11
click at [387, 478] on input "Kitchen" at bounding box center [379, 478] width 17 height 17
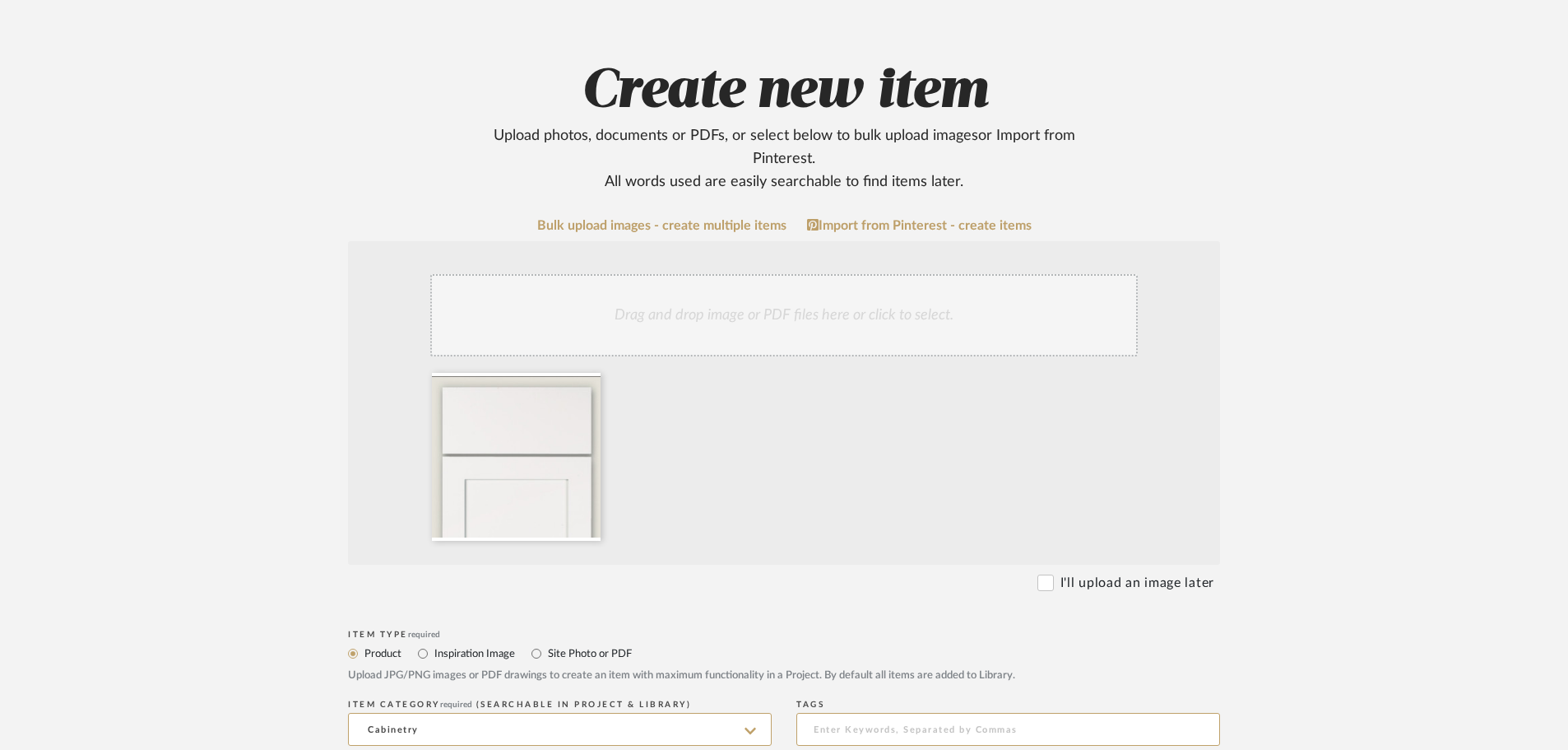
scroll to position [132, 0]
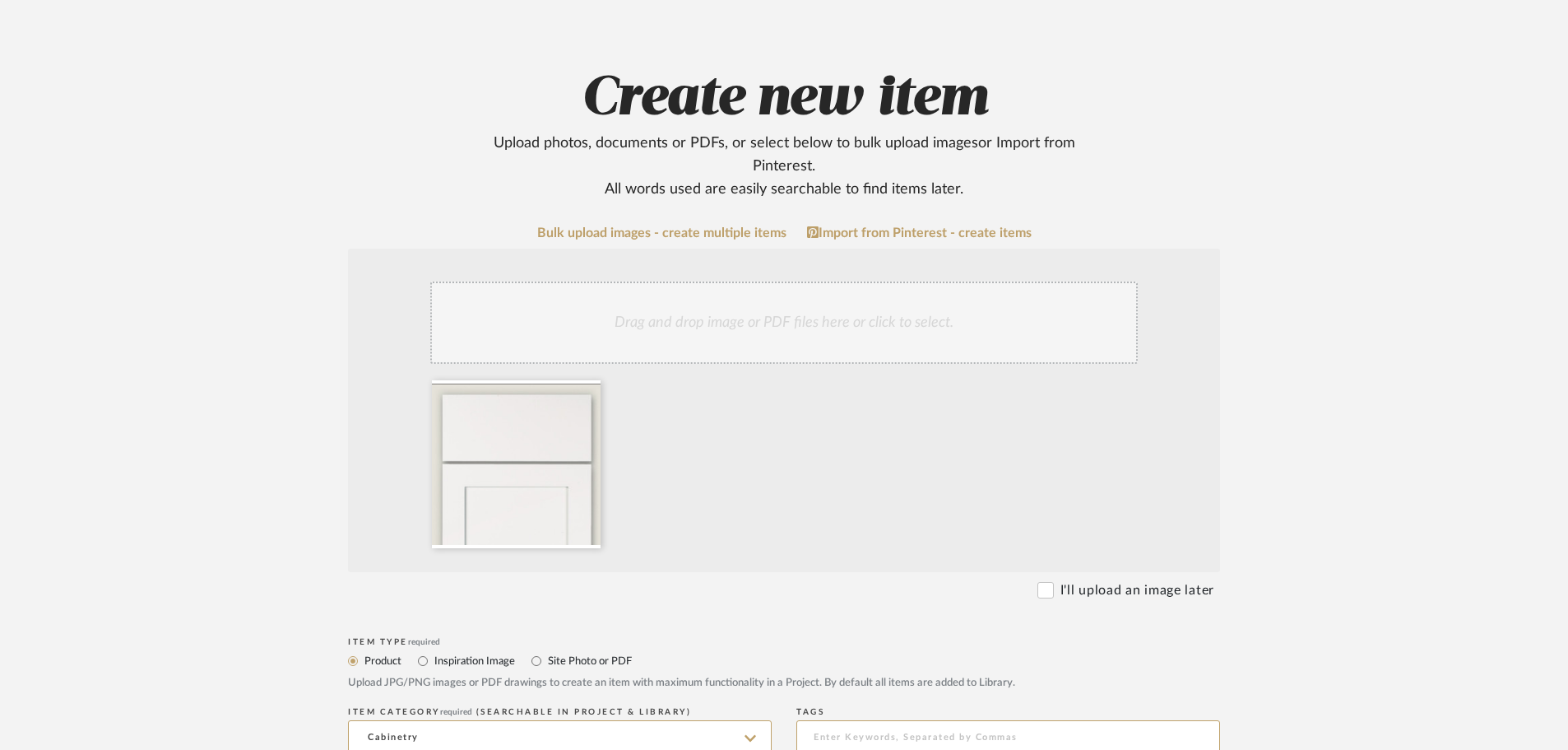
click at [739, 306] on div "Drag and drop image or PDF files here or click to select." at bounding box center [784, 322] width 708 height 82
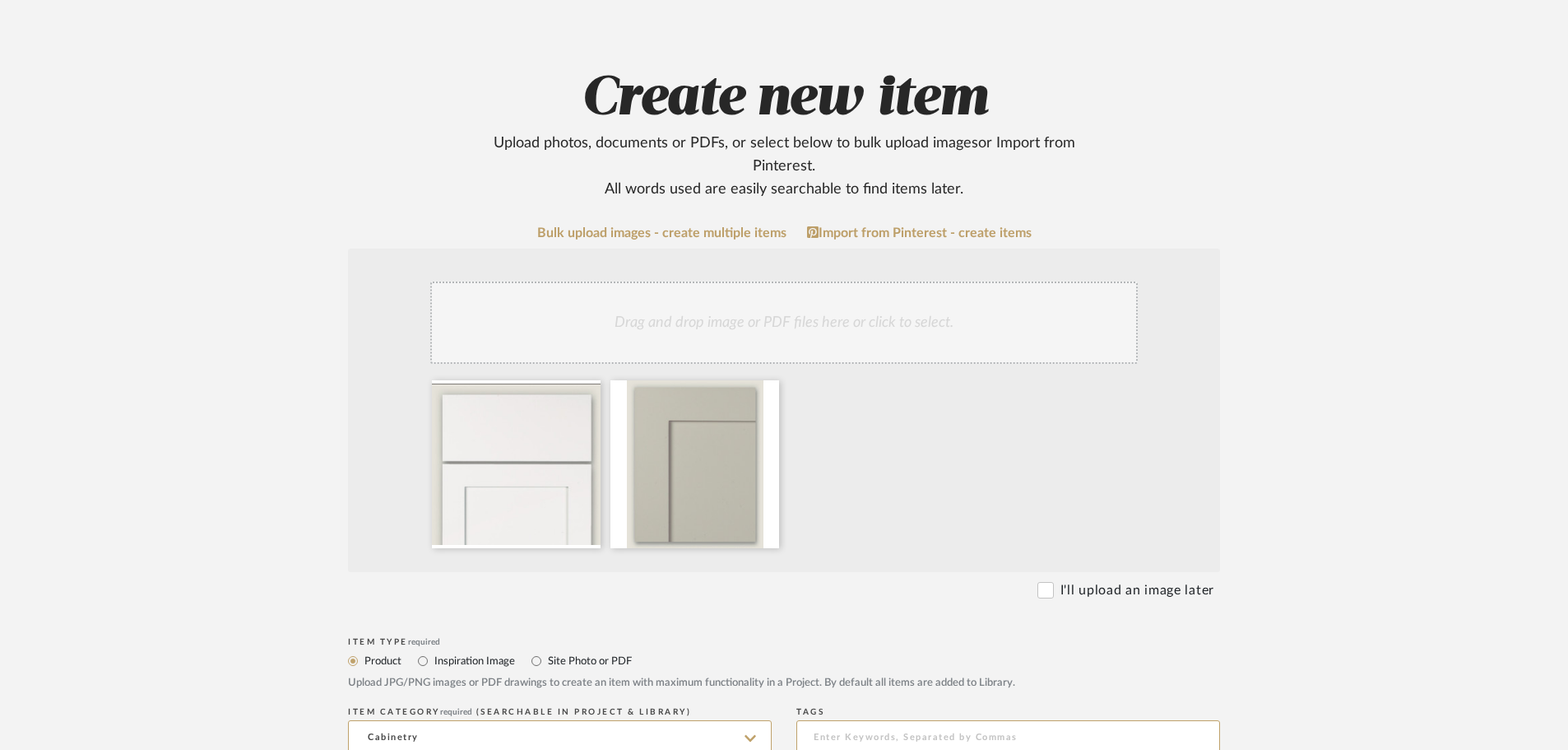
click at [767, 319] on div "Drag and drop image or PDF files here or click to select." at bounding box center [784, 322] width 708 height 82
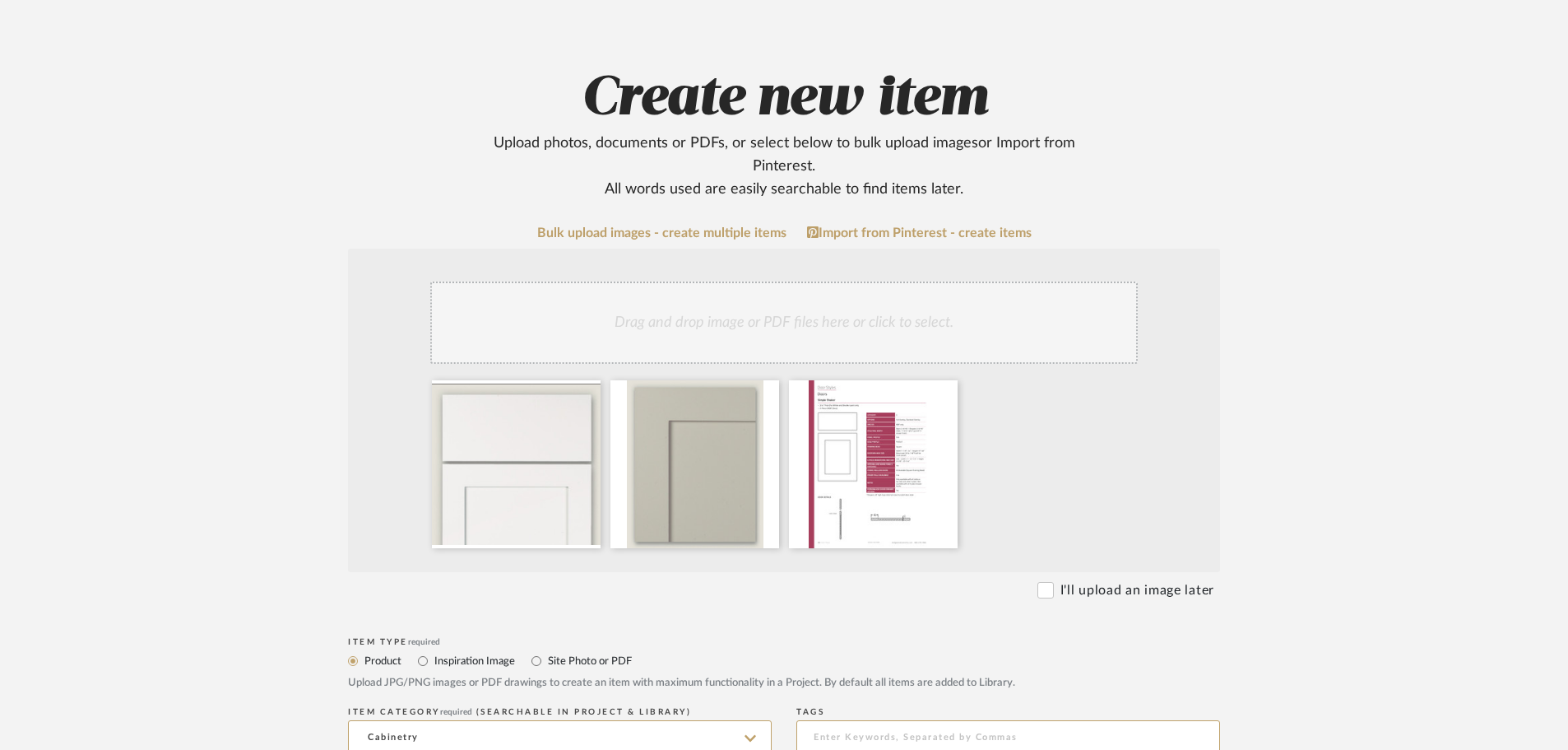
click at [504, 449] on div at bounding box center [516, 464] width 169 height 168
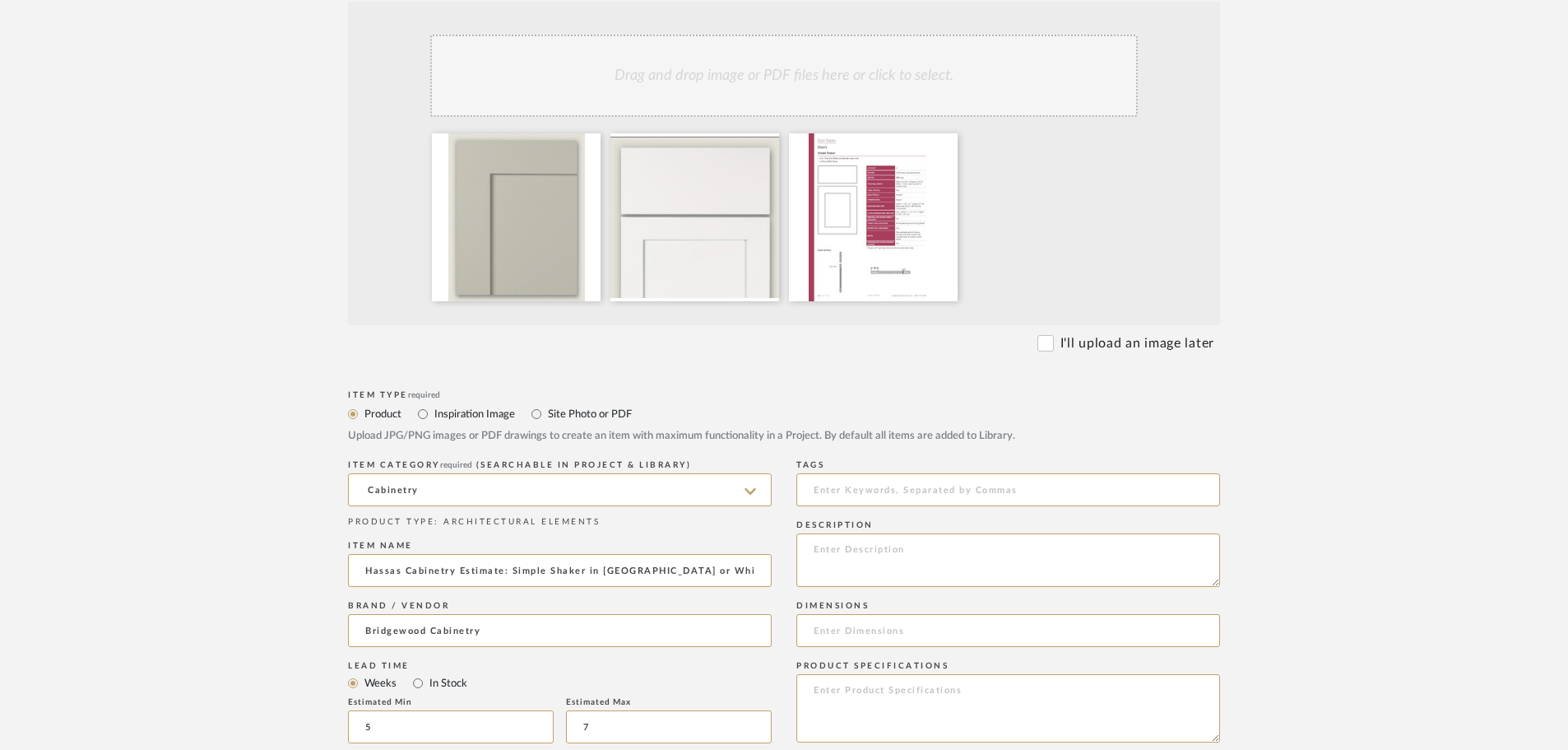
scroll to position [0, 61]
drag, startPoint x: 638, startPoint y: 571, endPoint x: 786, endPoint y: 576, distance: 148.1
click at [749, 563] on input "Hassas Cabinetry Estimate: Simple Shaker in [GEOGRAPHIC_DATA] or White only, Sl…" at bounding box center [560, 570] width 424 height 33
click at [759, 572] on input "Hassas Cabinetry Estimate: Simple Shaker in [GEOGRAPHIC_DATA] or White only, Sl…" at bounding box center [560, 570] width 424 height 33
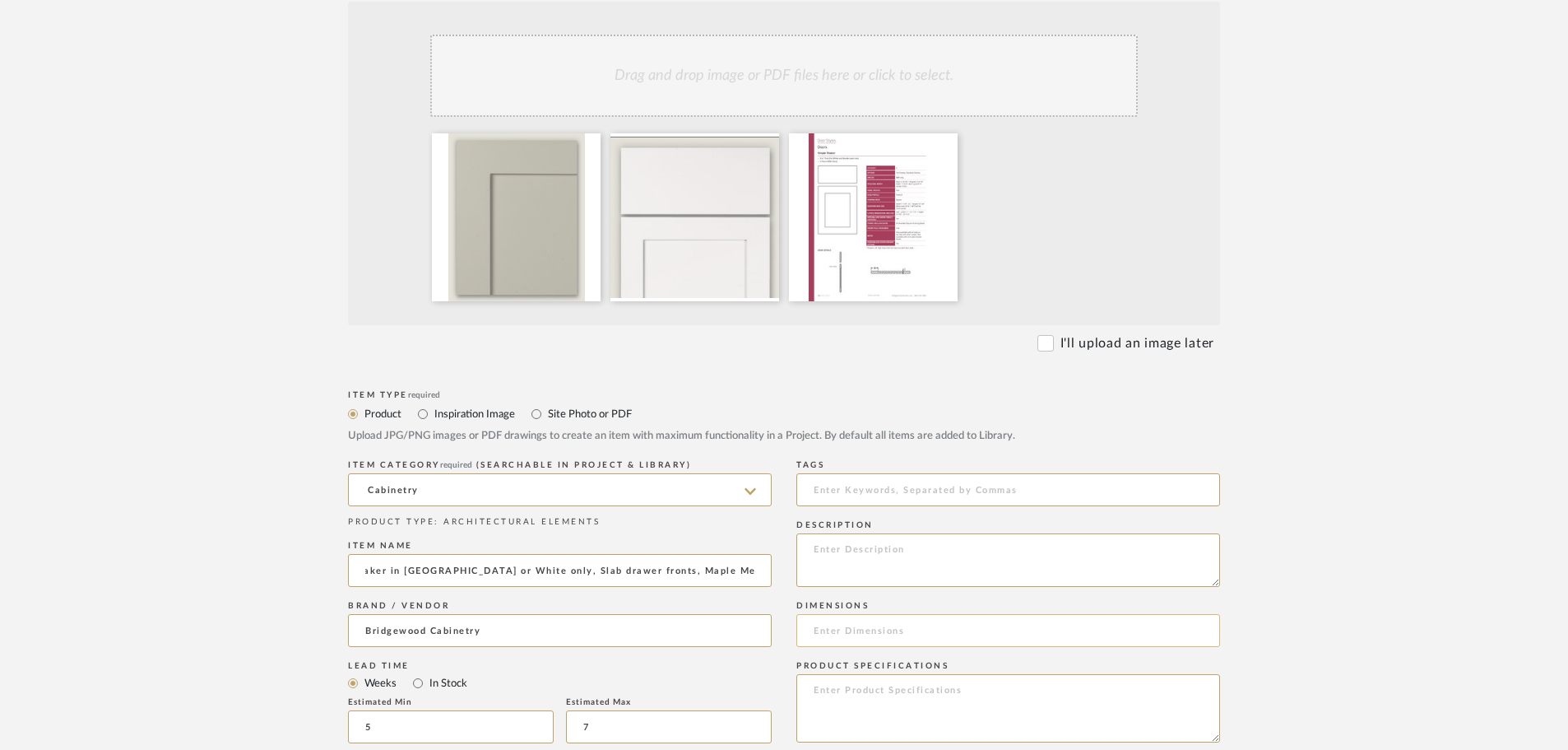
scroll to position [0, 196]
drag, startPoint x: 644, startPoint y: 574, endPoint x: 774, endPoint y: 598, distance: 132.2
type input "Hassas Cabinetry Estimate: Simple Shaker in [GEOGRAPHIC_DATA] or White only, Sl…"
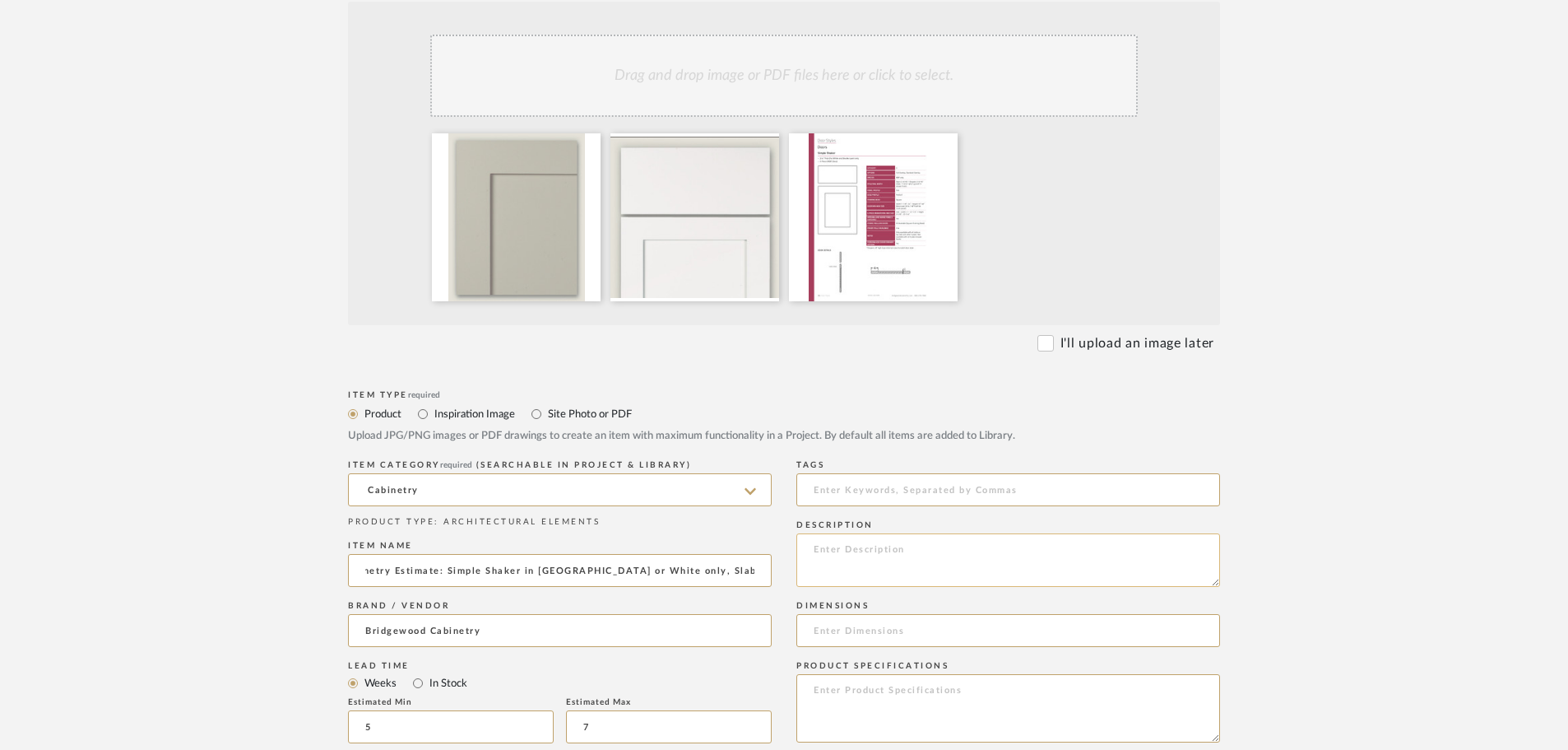
click at [840, 538] on textarea at bounding box center [1008, 560] width 424 height 53
paste textarea "Maple Melamine interior"
click at [1006, 577] on textarea "Maple Melamine interior Particle Board construction Dovetail drawers with soft …" at bounding box center [1008, 560] width 424 height 53
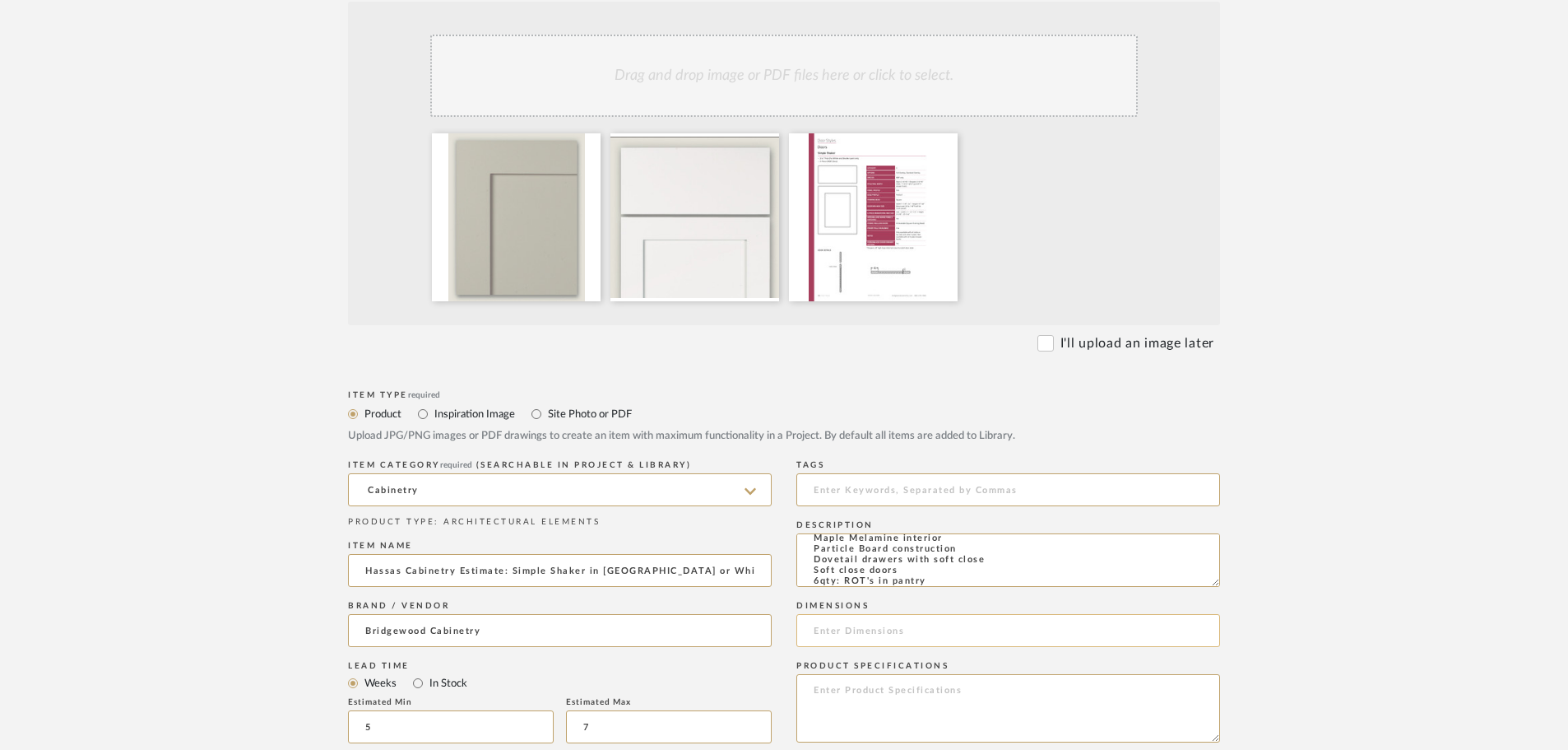
type textarea "Maple Melamine interior Particle Board construction Dovetail drawers with soft …"
click at [915, 628] on input at bounding box center [1008, 631] width 424 height 33
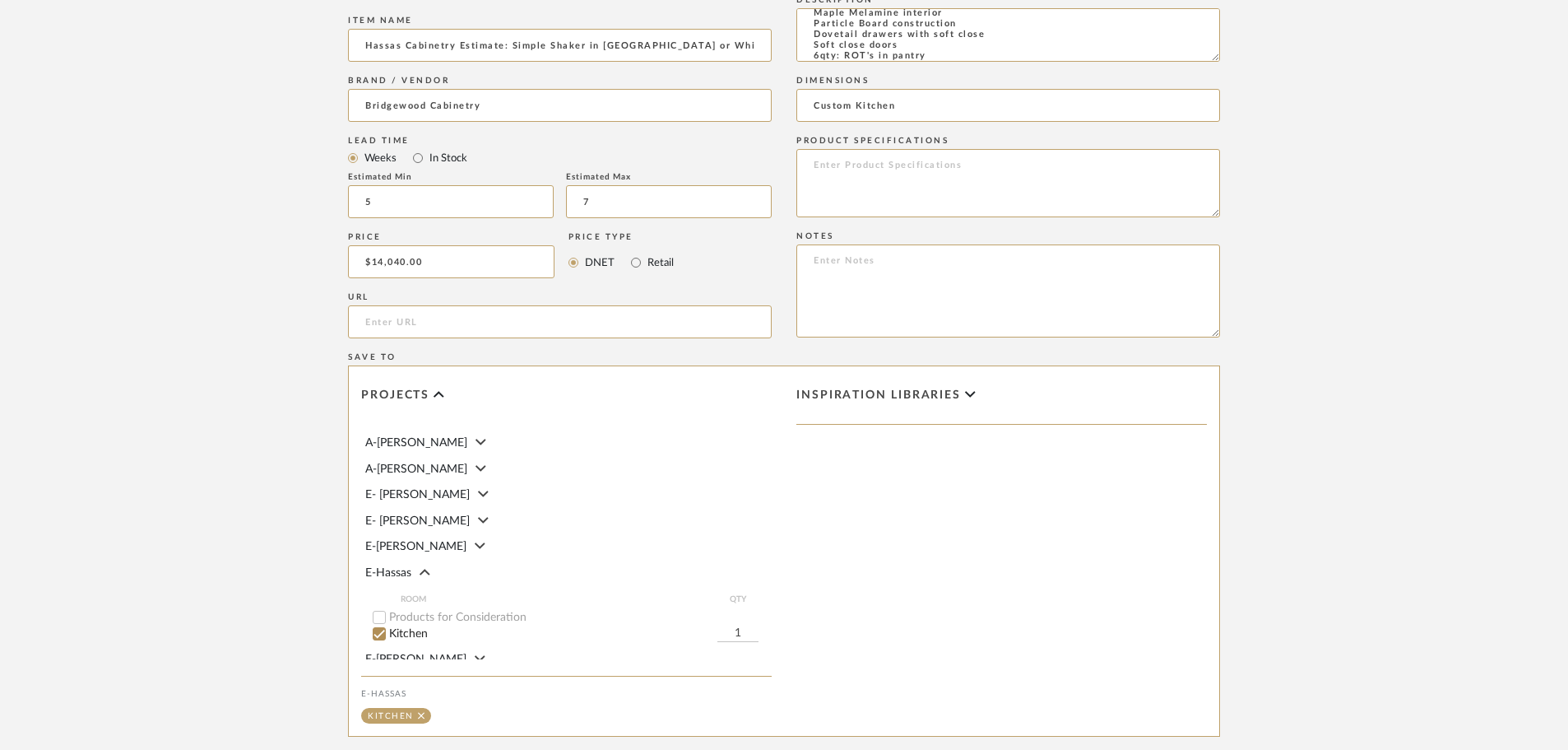
scroll to position [1093, 0]
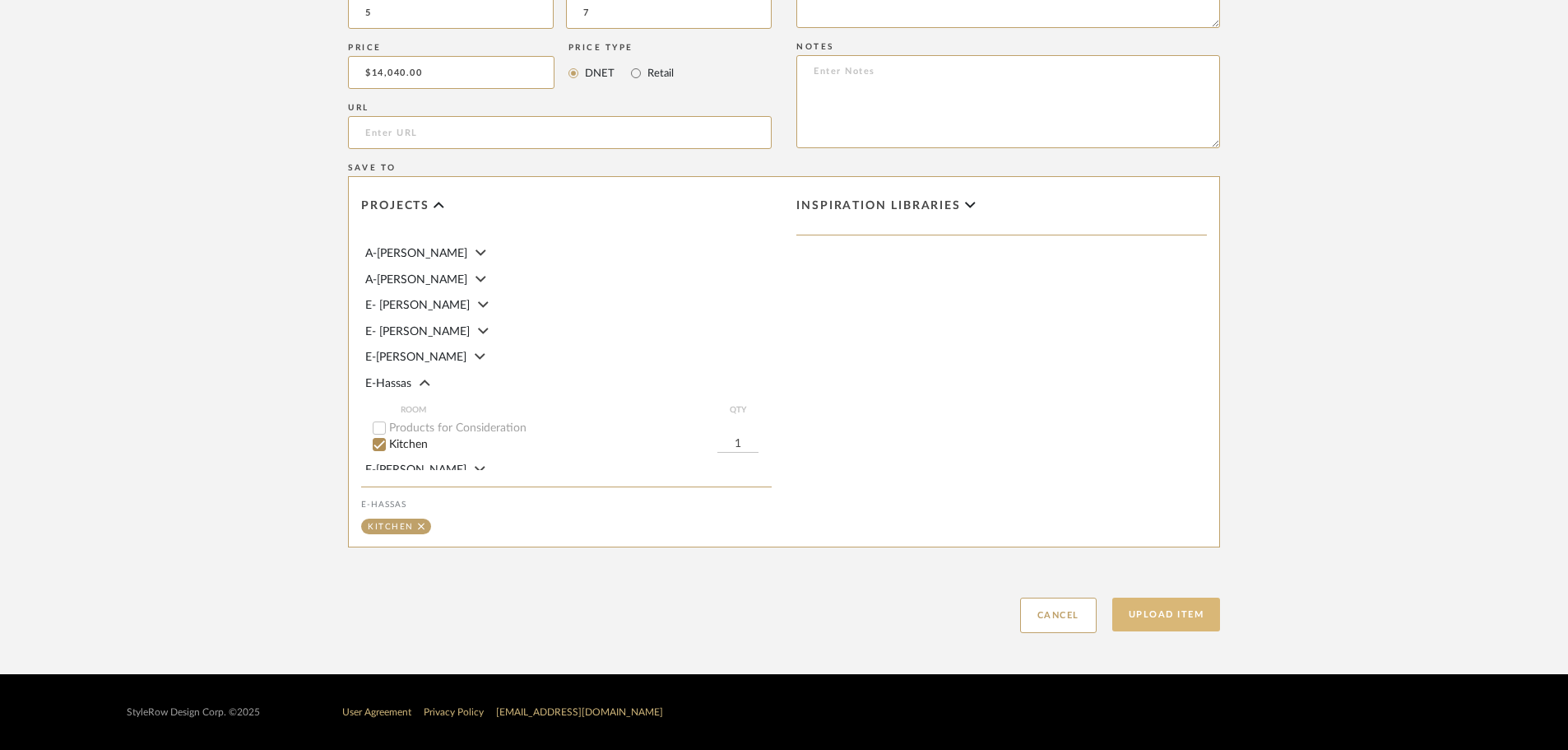
type input "Custom Kitchen"
click at [1141, 625] on button "Upload Item" at bounding box center [1167, 614] width 109 height 34
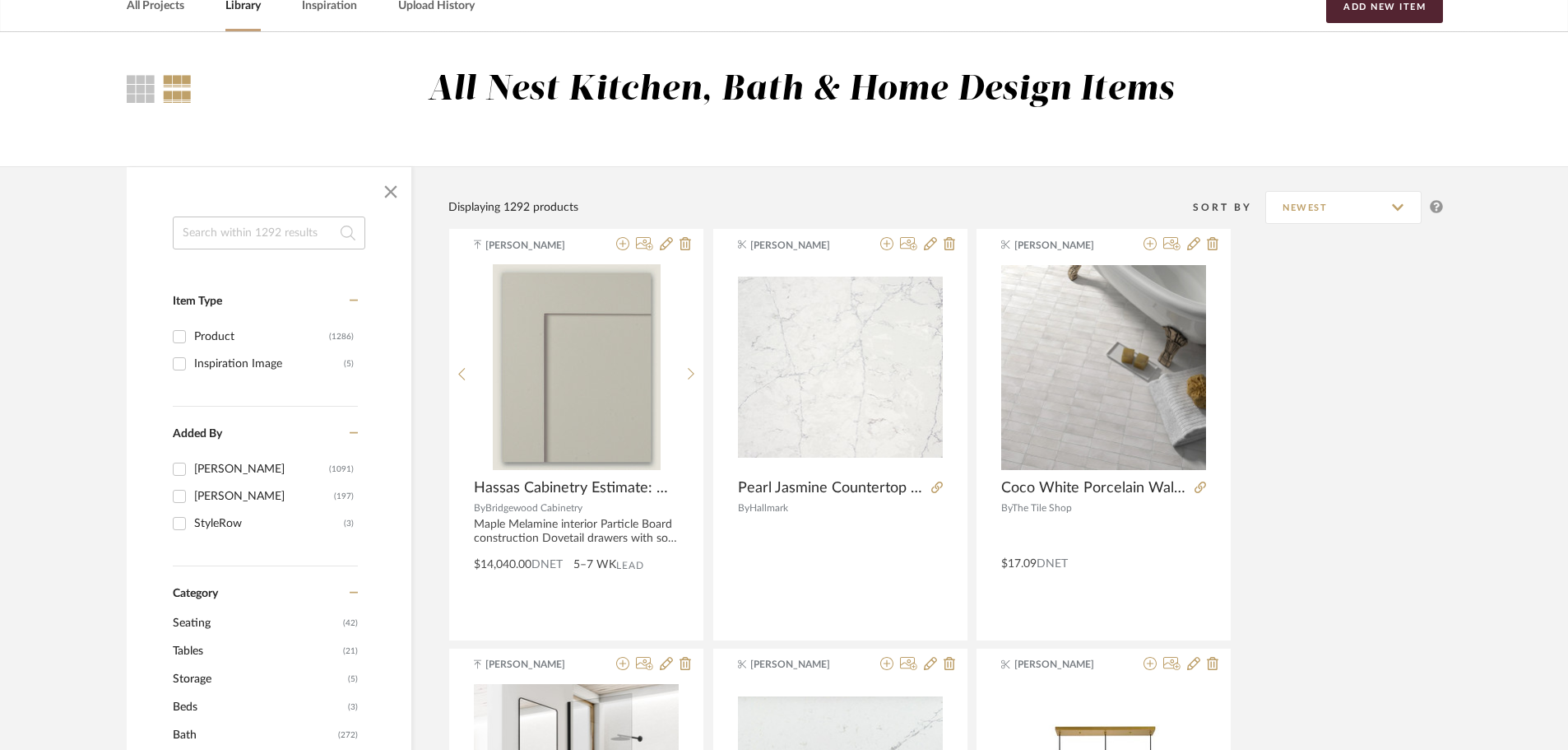
scroll to position [60, 0]
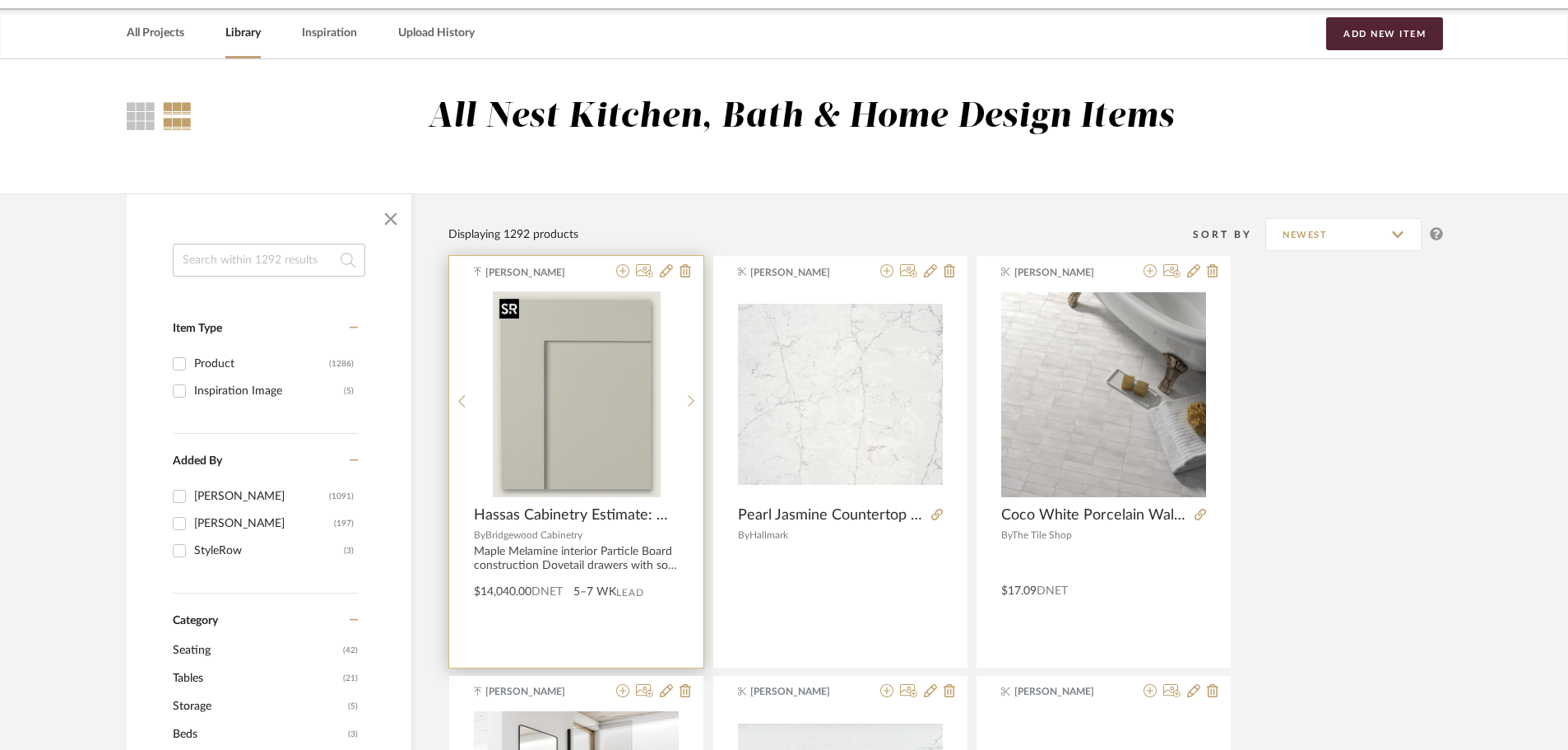
click at [606, 468] on img "0" at bounding box center [577, 394] width 168 height 206
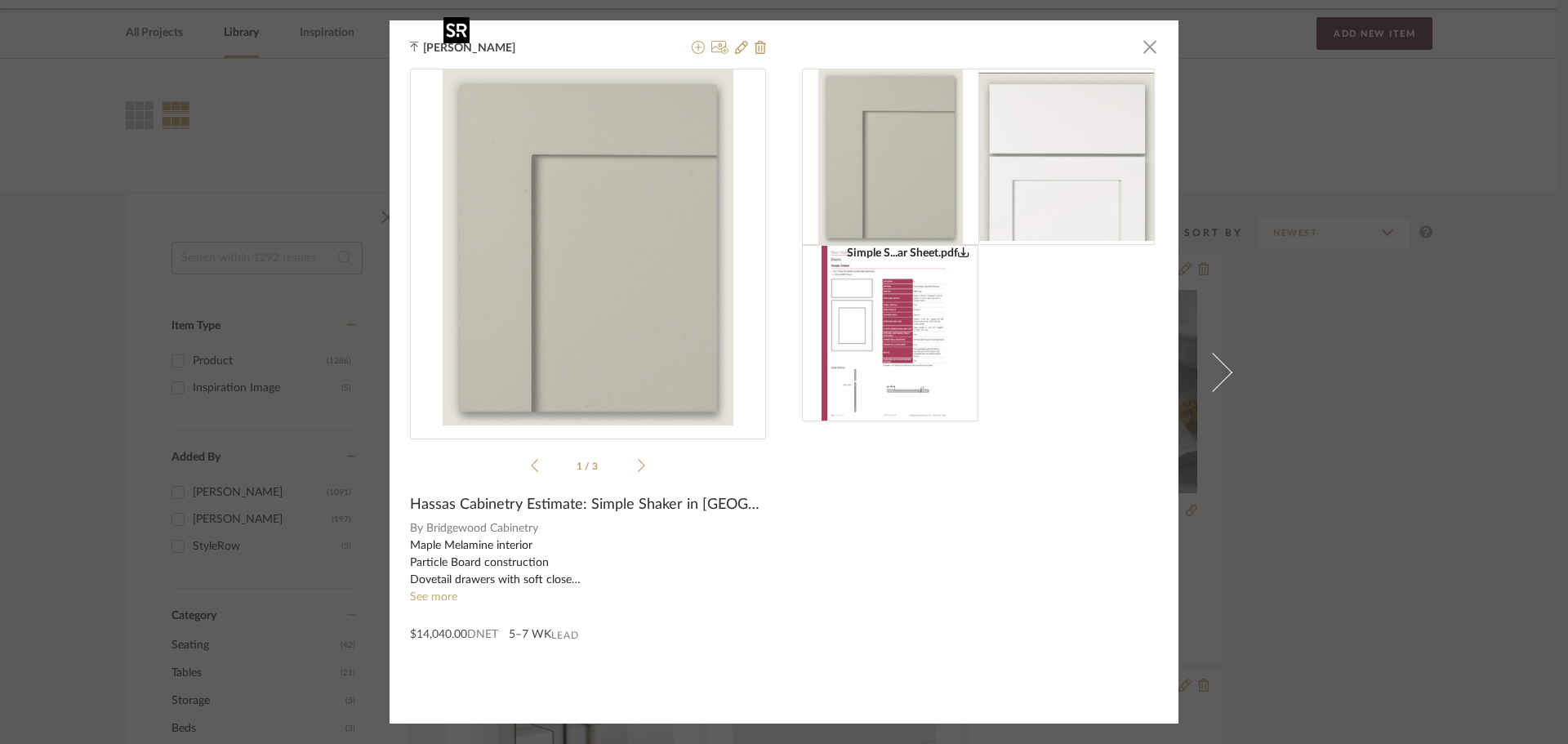
click at [657, 135] on img "0" at bounding box center [588, 248] width 290 height 356
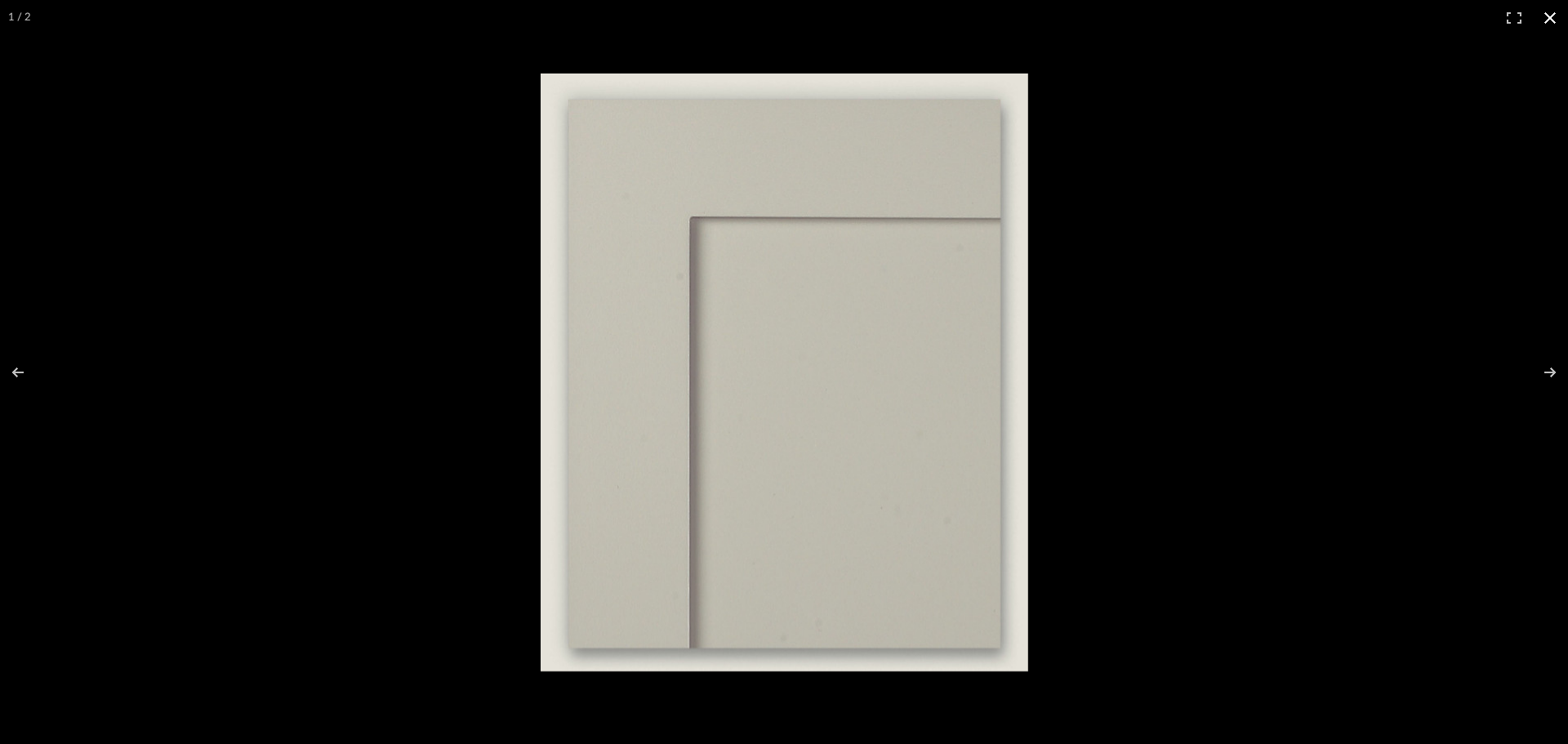
click at [1159, 177] on div at bounding box center [1238, 404] width 1394 height 661
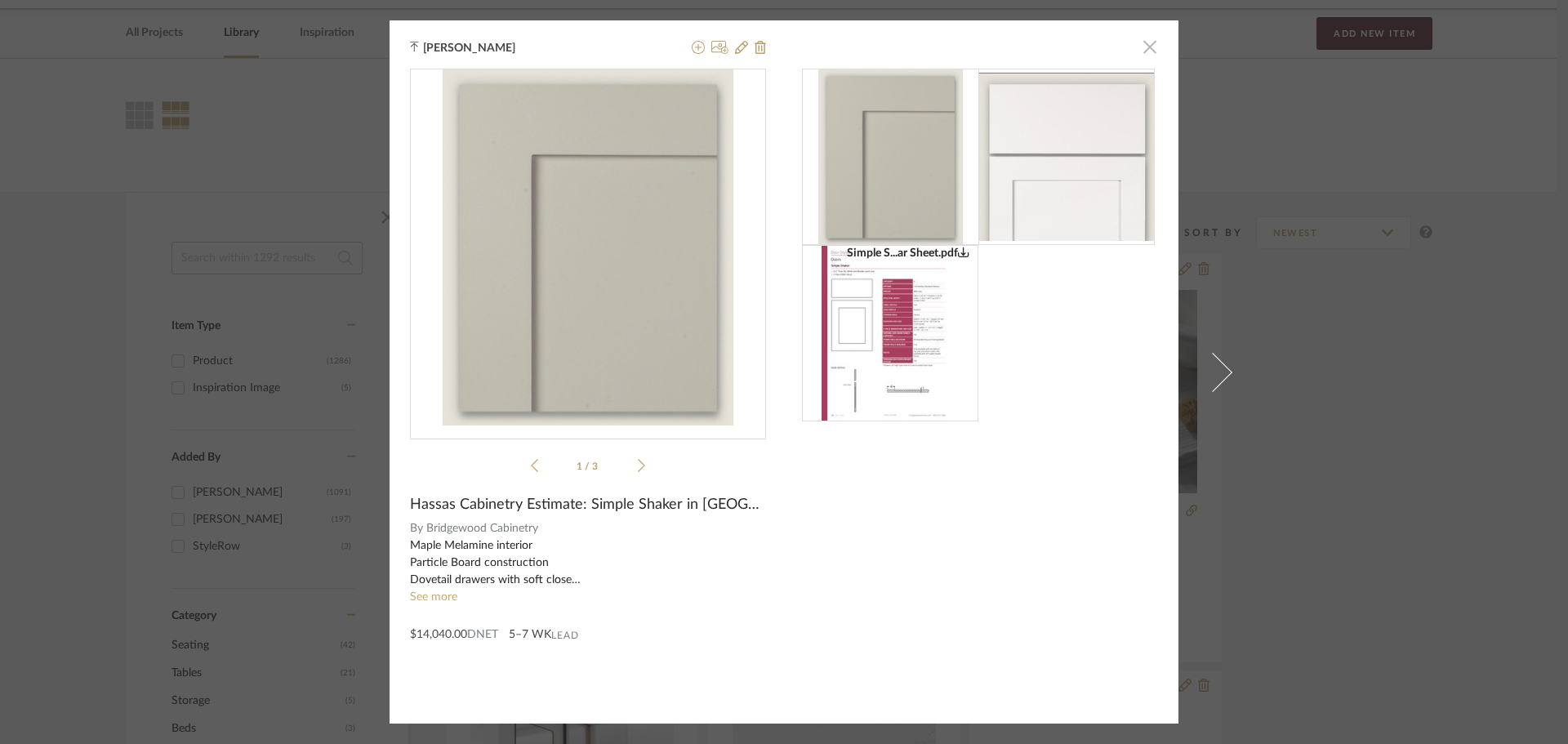
click at [1148, 45] on span "button" at bounding box center [1150, 47] width 33 height 33
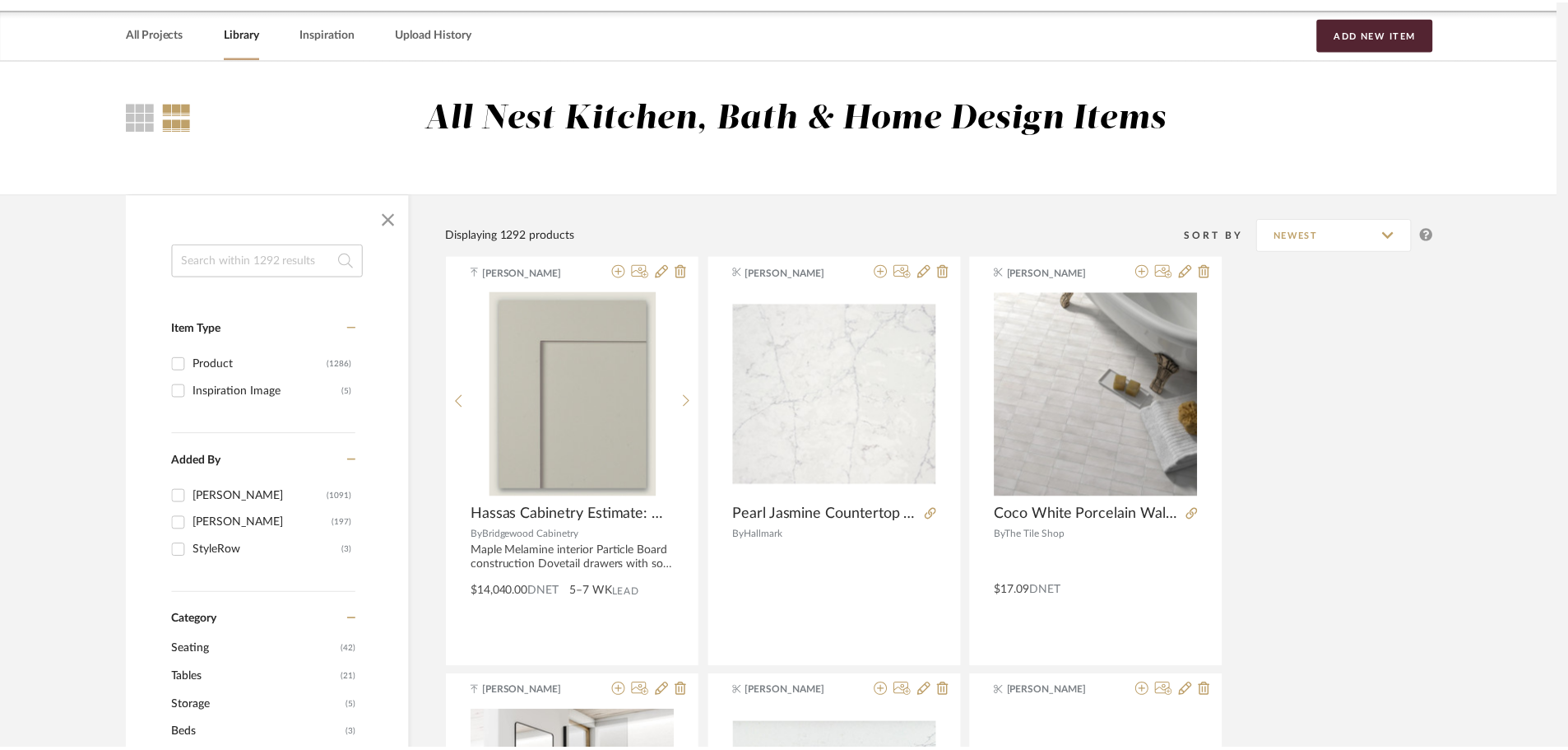
scroll to position [60, 0]
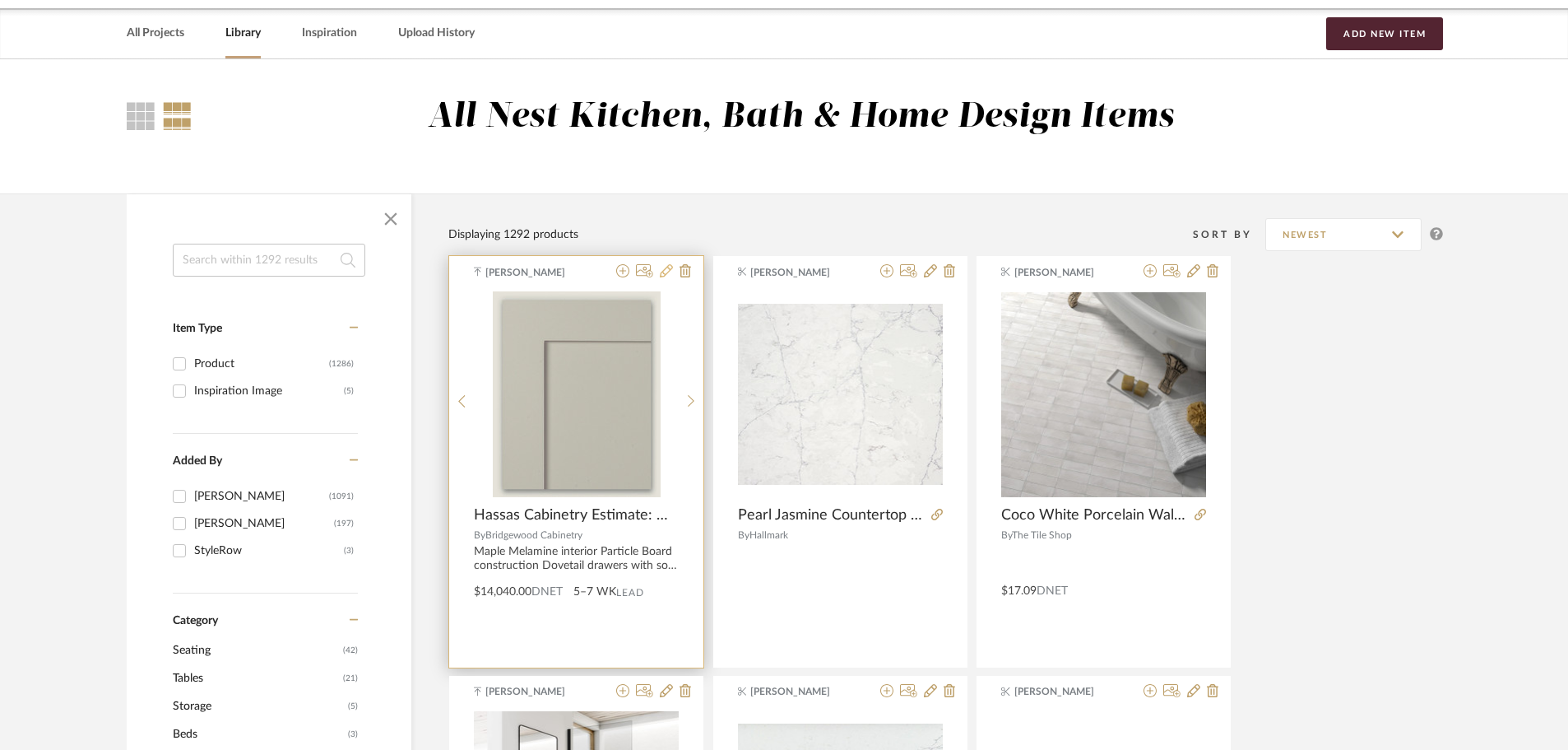
click at [669, 271] on icon at bounding box center [666, 271] width 13 height 13
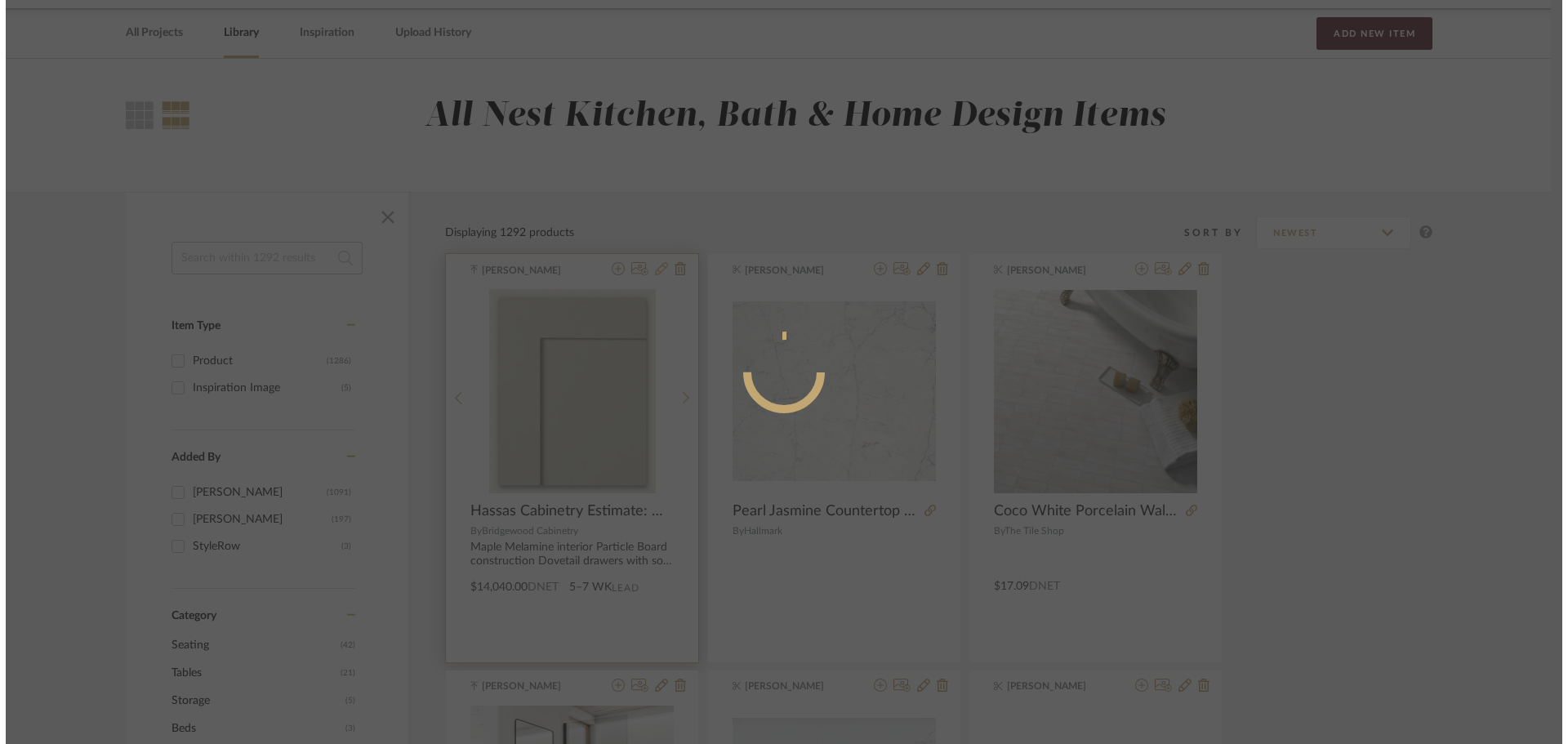
scroll to position [0, 0]
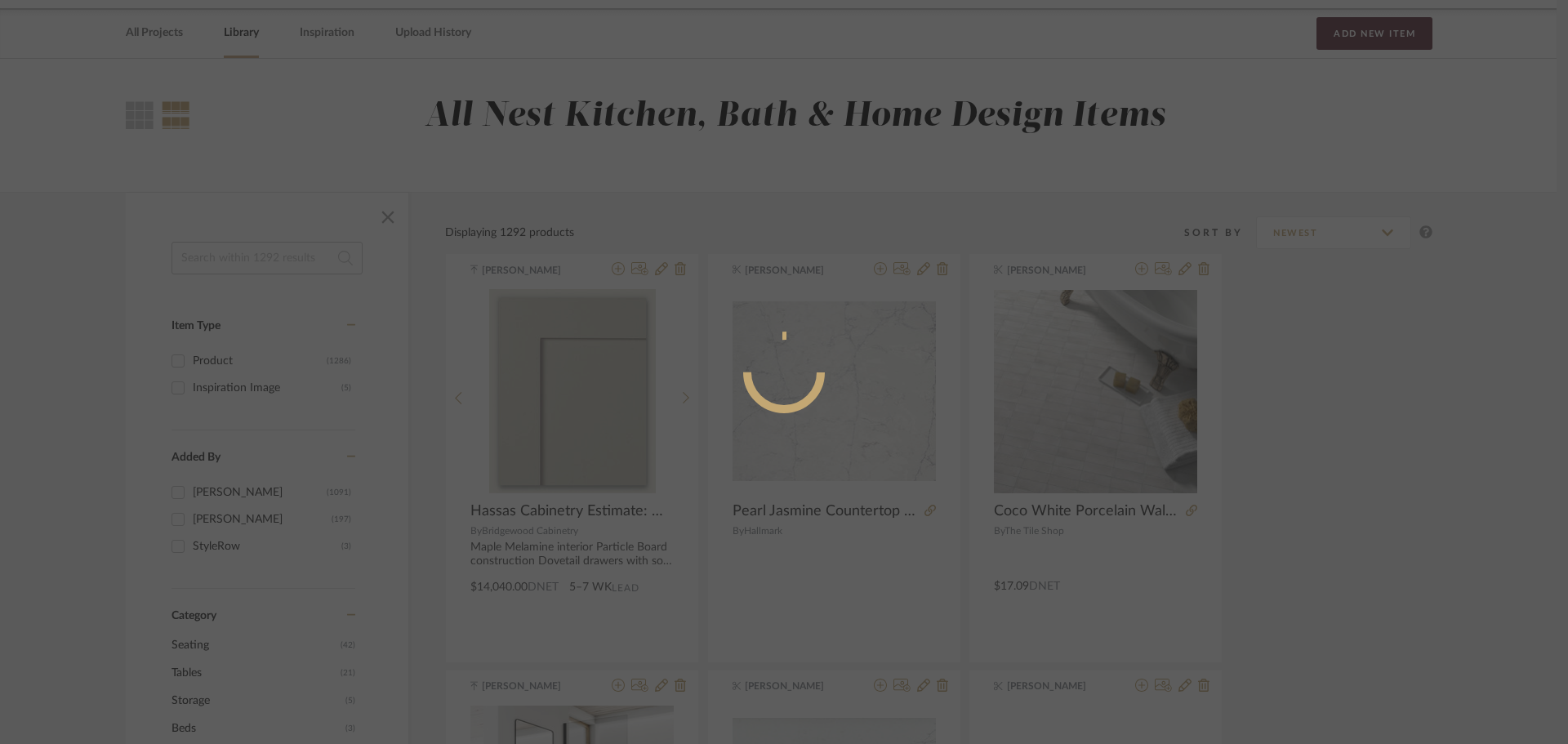
radio input "true"
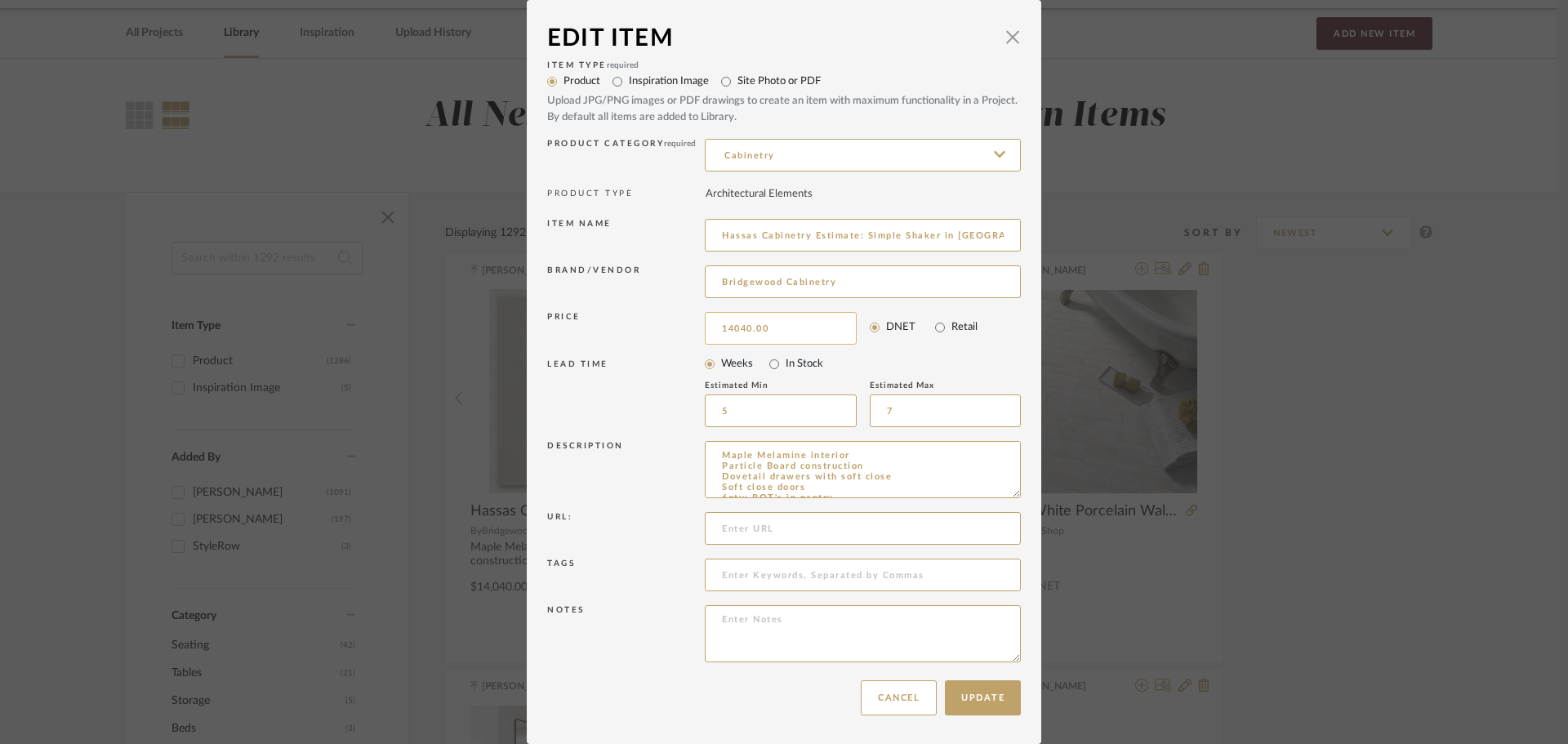
click at [814, 320] on input "14040.00" at bounding box center [781, 329] width 152 height 33
type input "$12,960.00"
click at [888, 289] on input "Bridgewood Cabinetry" at bounding box center [863, 282] width 316 height 33
click at [854, 479] on textarea "Maple Melamine interior Particle Board construction Dovetail drawers with soft …" at bounding box center [863, 469] width 316 height 57
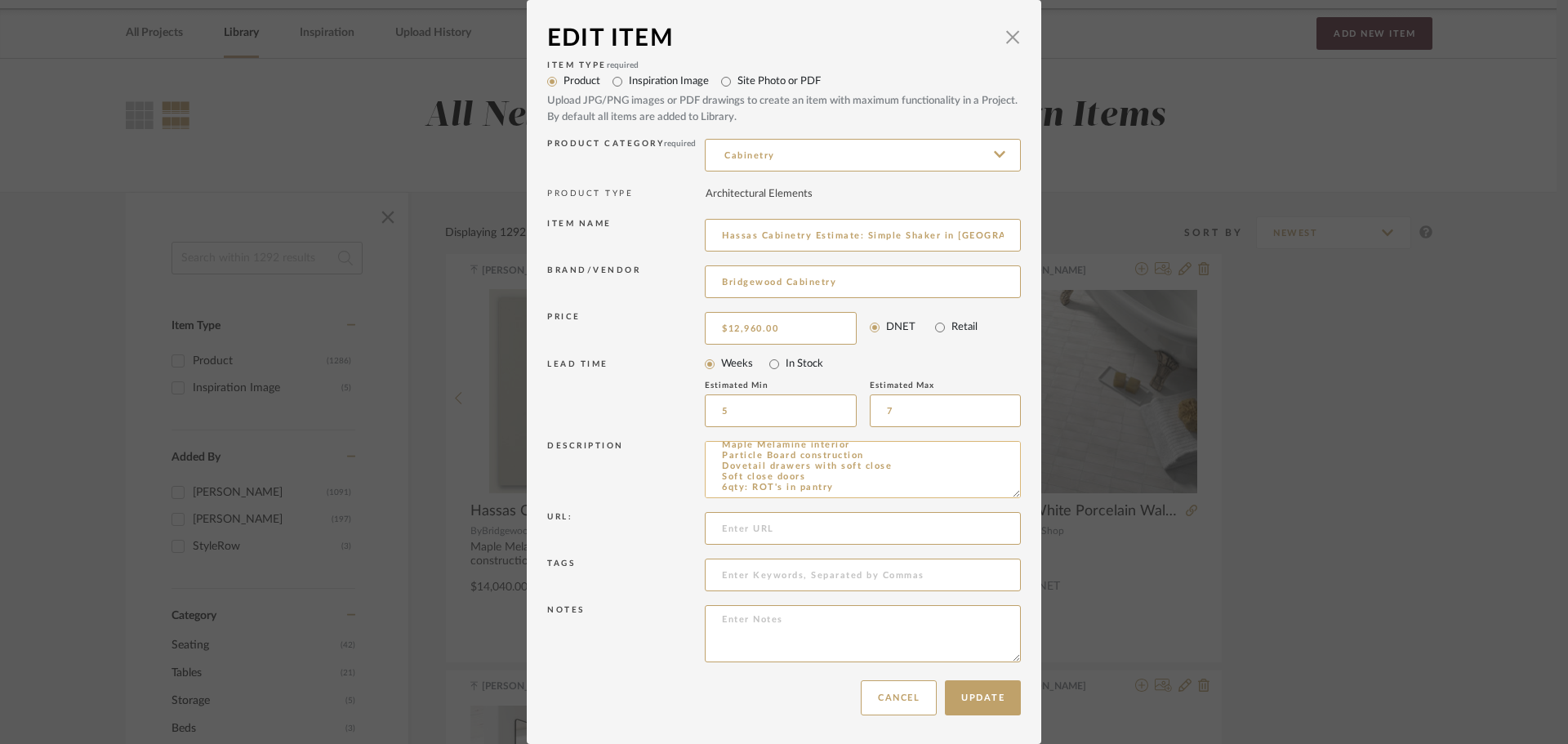
click at [855, 492] on textarea "Maple Melamine interior Particle Board construction Dovetail drawers with soft …" at bounding box center [863, 469] width 316 height 57
type textarea "Maple Melamine interior Particle Board construction Dovetail drawers with soft …"
click at [827, 536] on input at bounding box center [863, 528] width 316 height 33
click at [827, 533] on input at bounding box center [863, 528] width 316 height 33
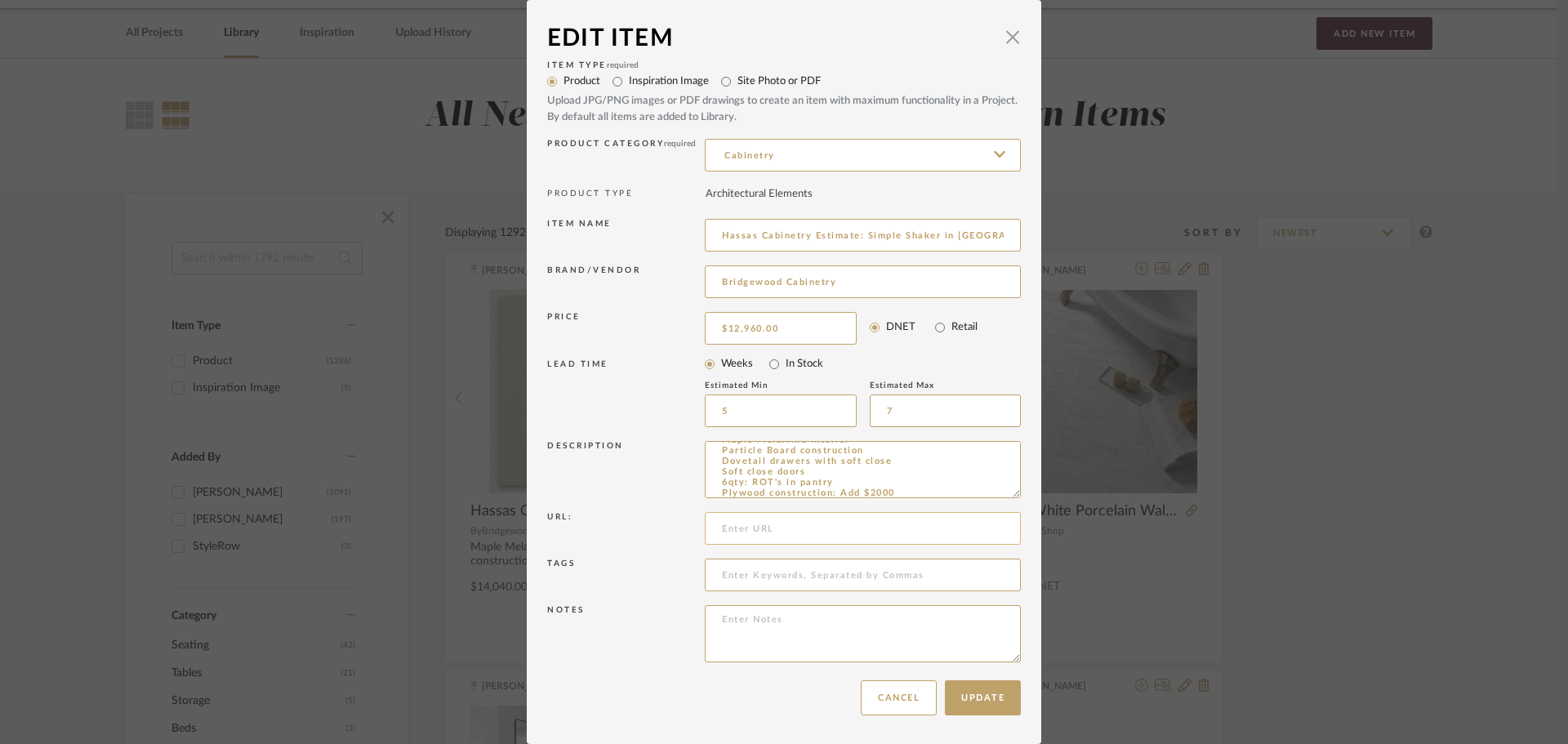
paste input "[URL][DOMAIN_NAME]"
type input "[URL][DOMAIN_NAME]"
click at [978, 689] on button "Update" at bounding box center [982, 697] width 76 height 35
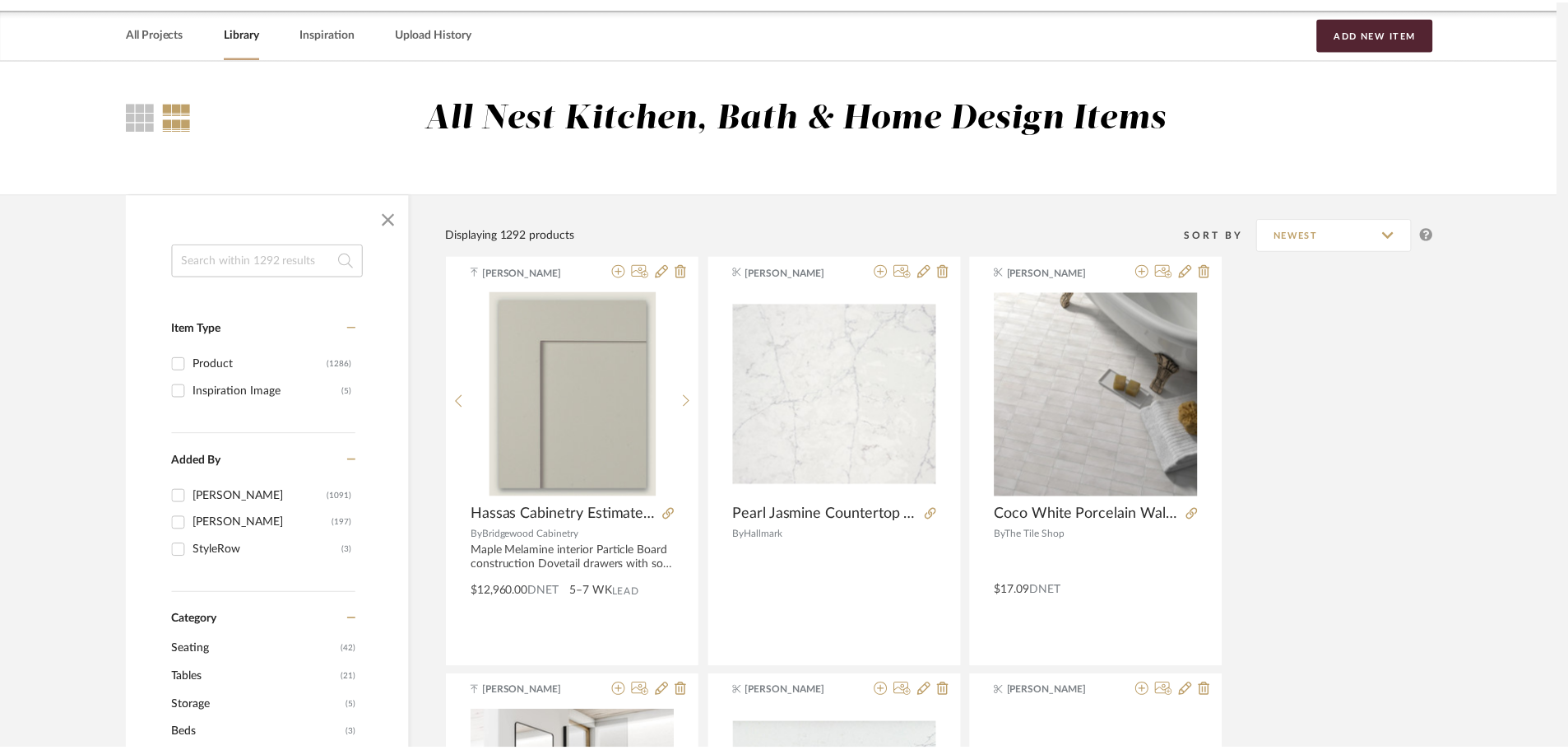
scroll to position [60, 0]
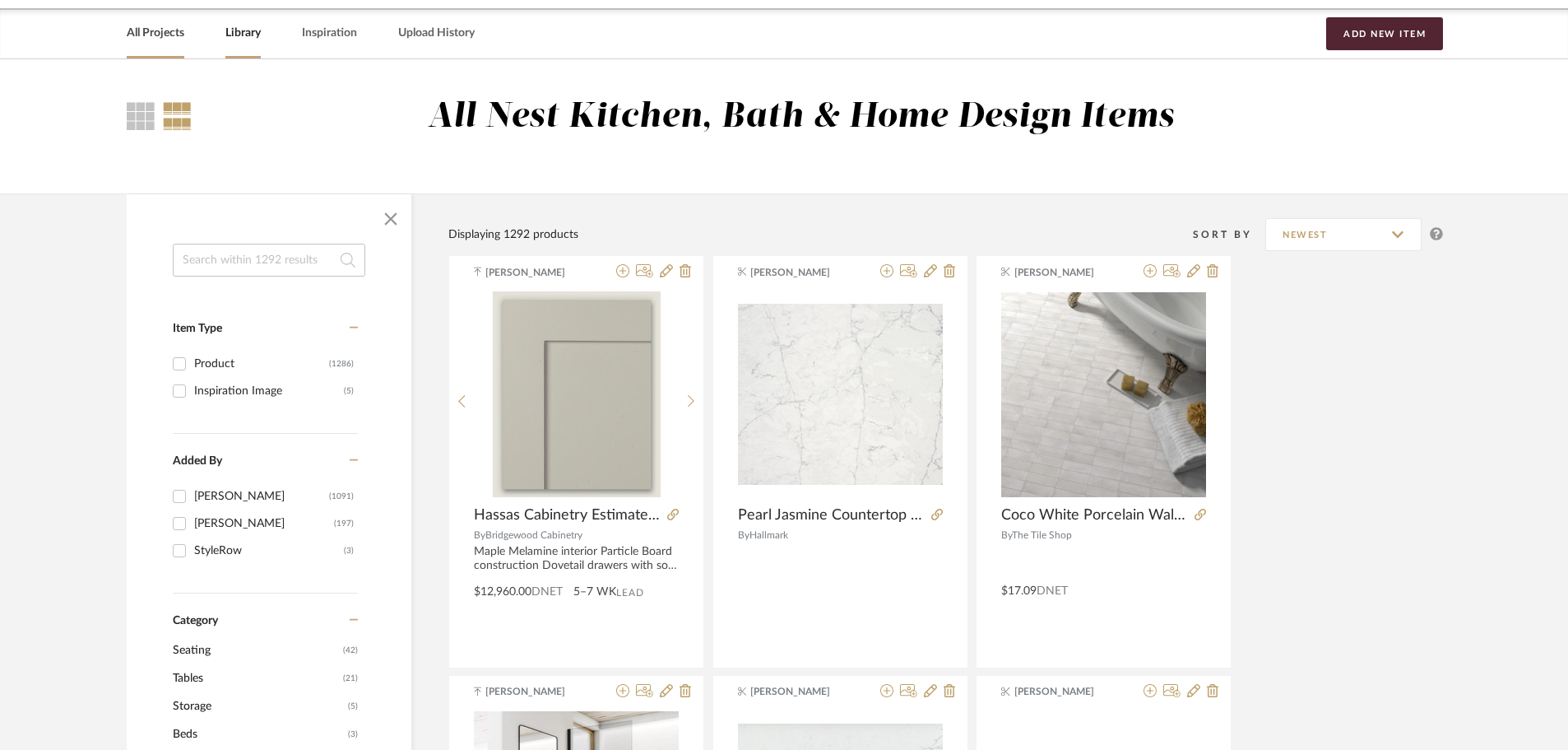
click at [153, 46] on div "All Projects" at bounding box center [156, 32] width 58 height 50
click at [147, 30] on link "All Projects" at bounding box center [156, 32] width 58 height 22
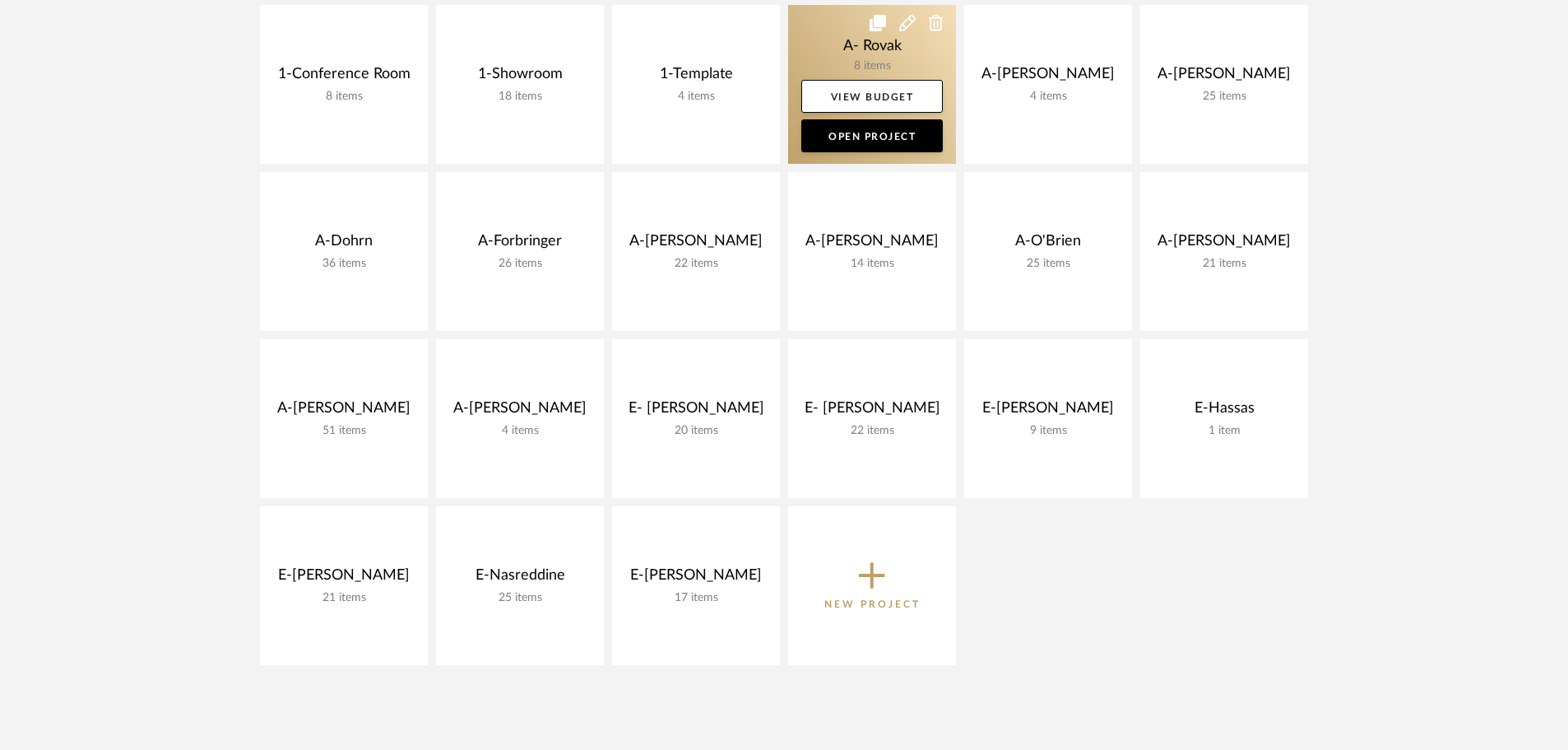
scroll to position [471, 0]
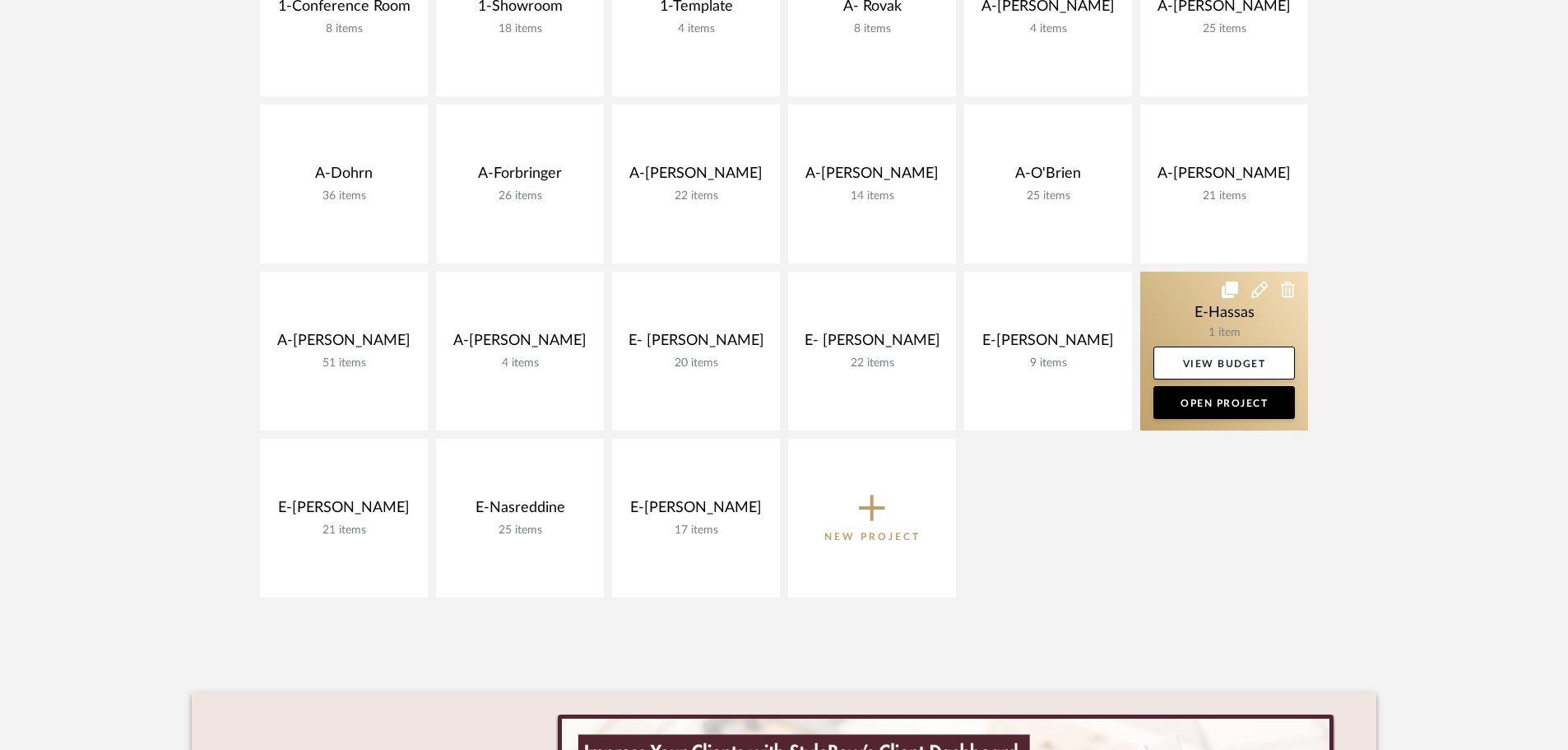
click at [1214, 309] on link at bounding box center [1225, 350] width 168 height 159
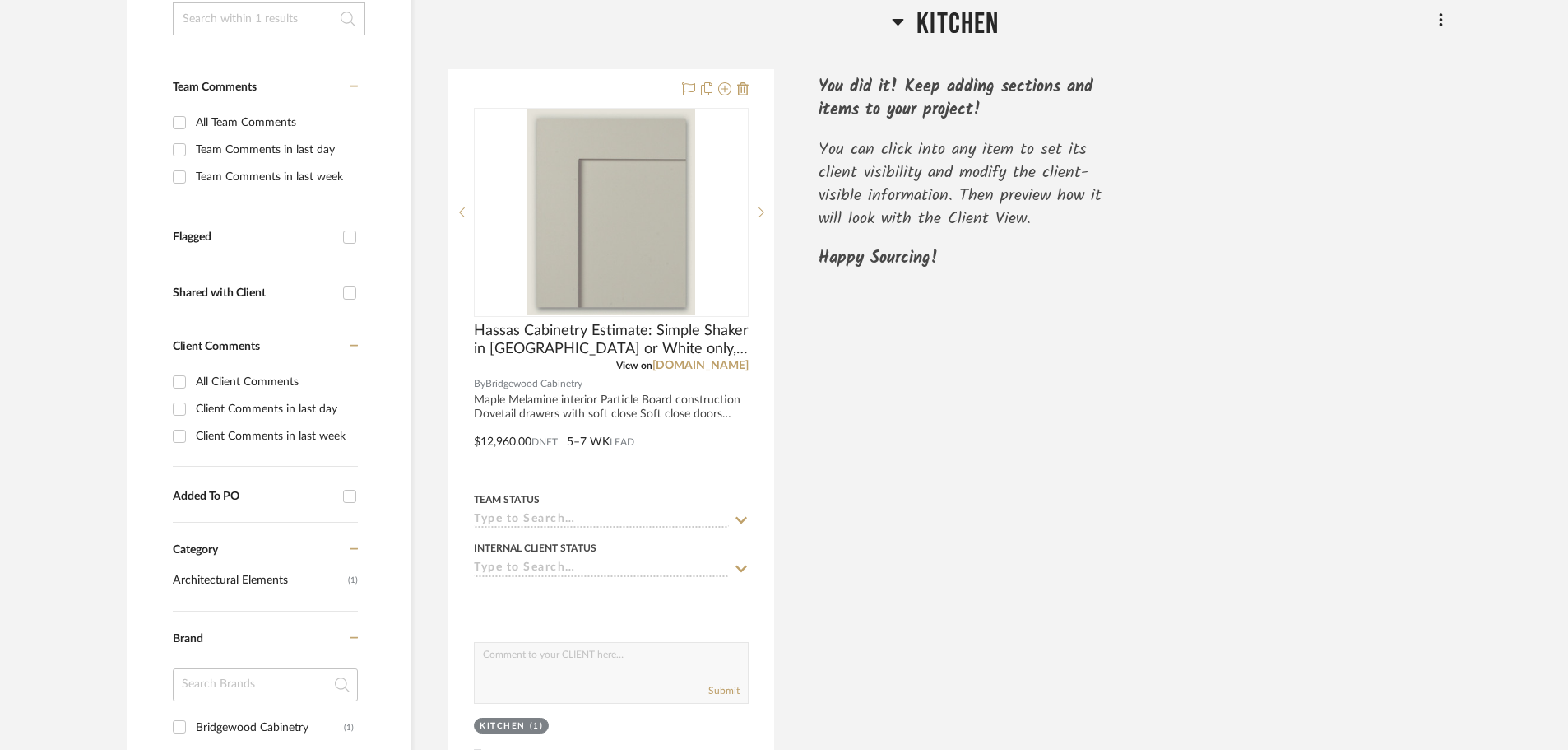
scroll to position [412, 0]
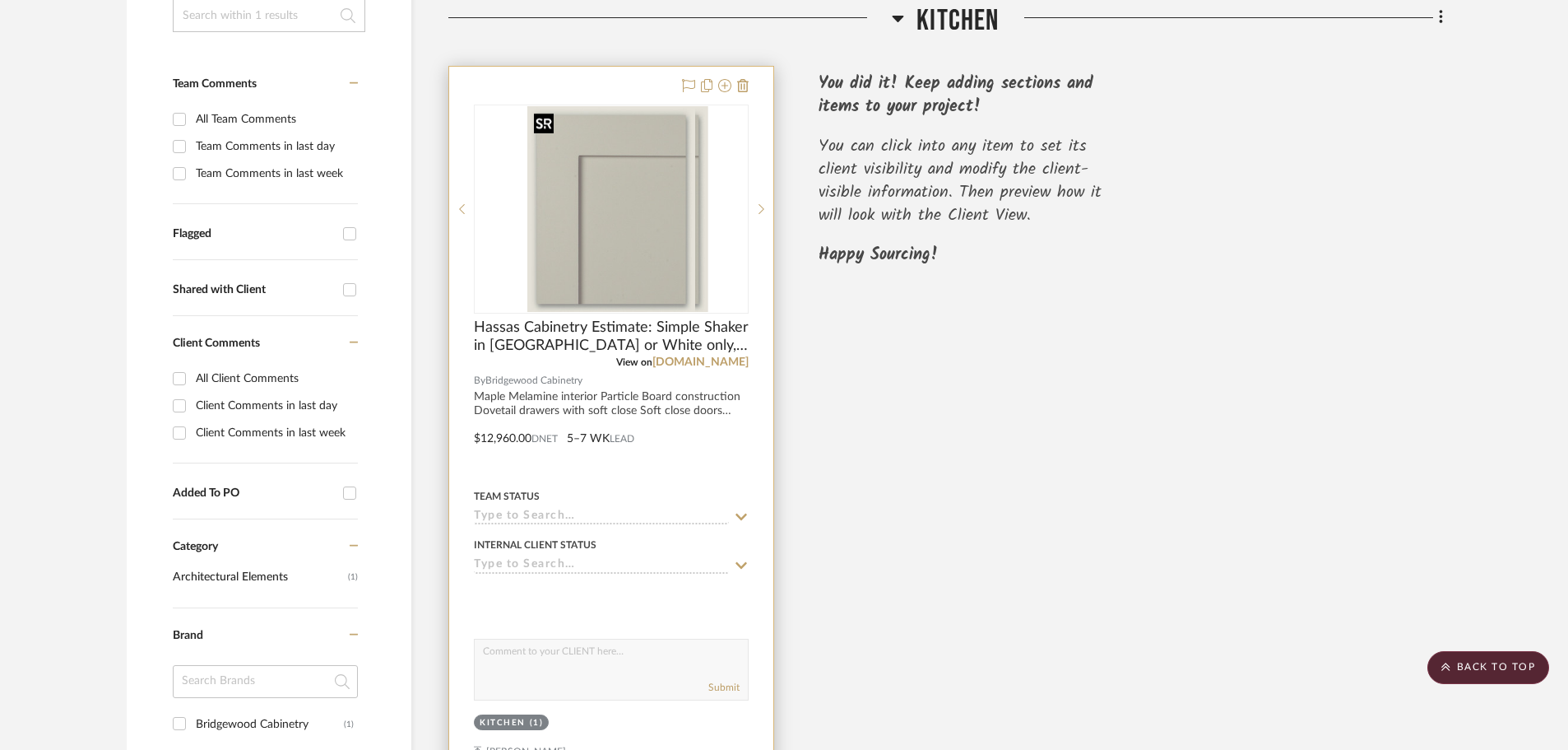
click at [656, 159] on img at bounding box center [611, 209] width 168 height 206
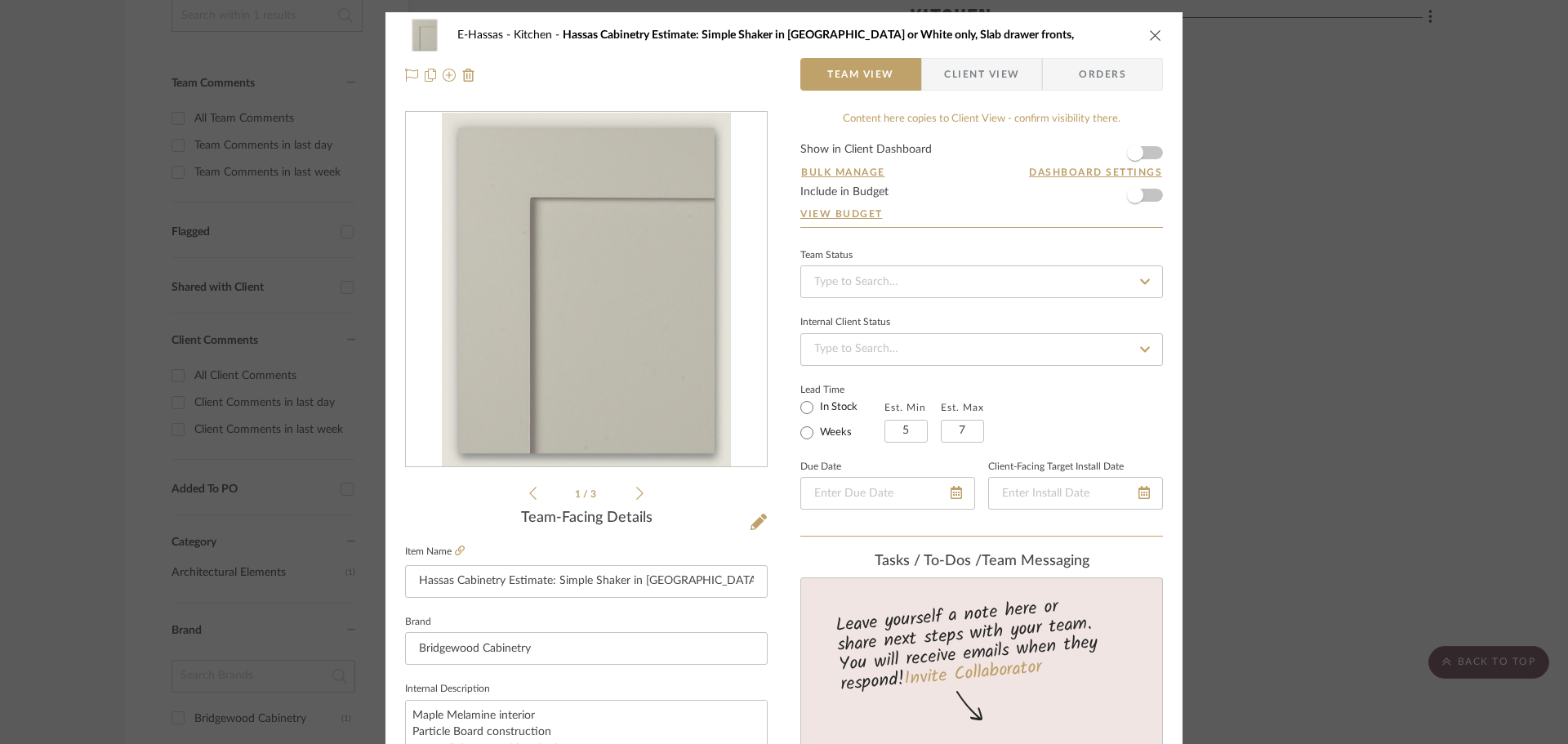
click at [1147, 156] on form "Show in Client Dashboard Bulk Manage Dashboard Settings Include in Budget View …" at bounding box center [981, 185] width 362 height 83
click at [1136, 154] on span "button" at bounding box center [1134, 152] width 17 height 17
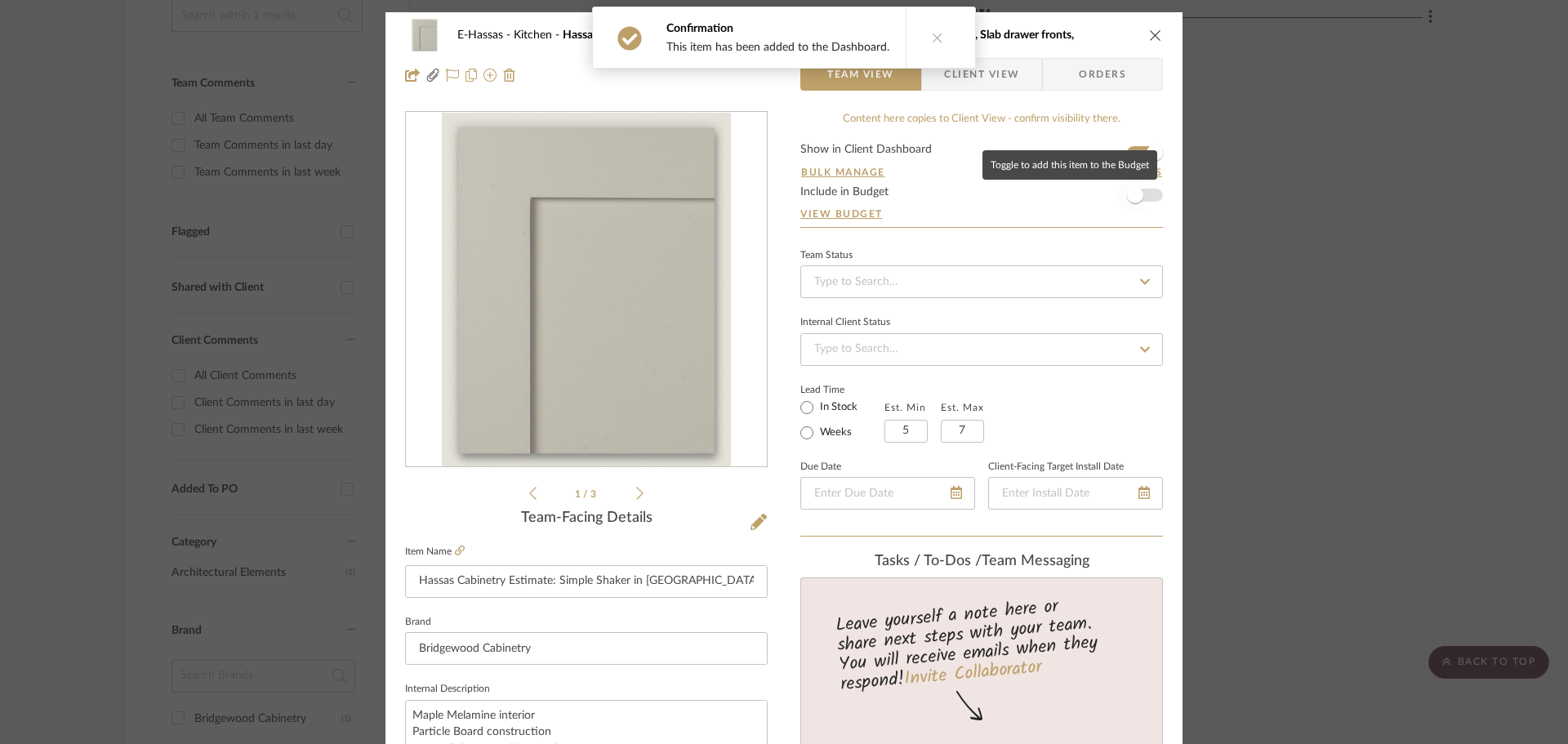
click at [1141, 196] on span "button" at bounding box center [1134, 195] width 36 height 36
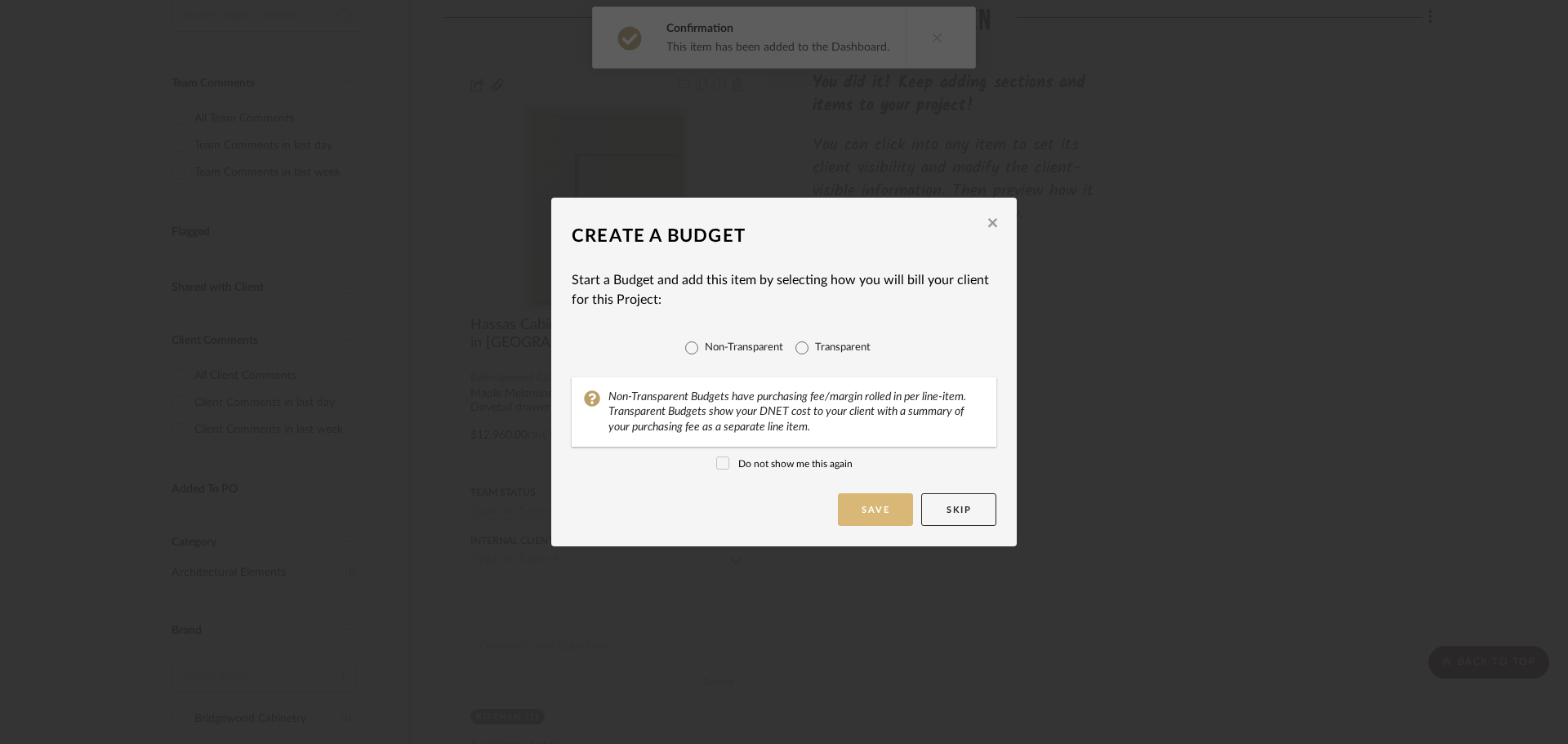
click at [858, 512] on button "Save" at bounding box center [875, 509] width 75 height 33
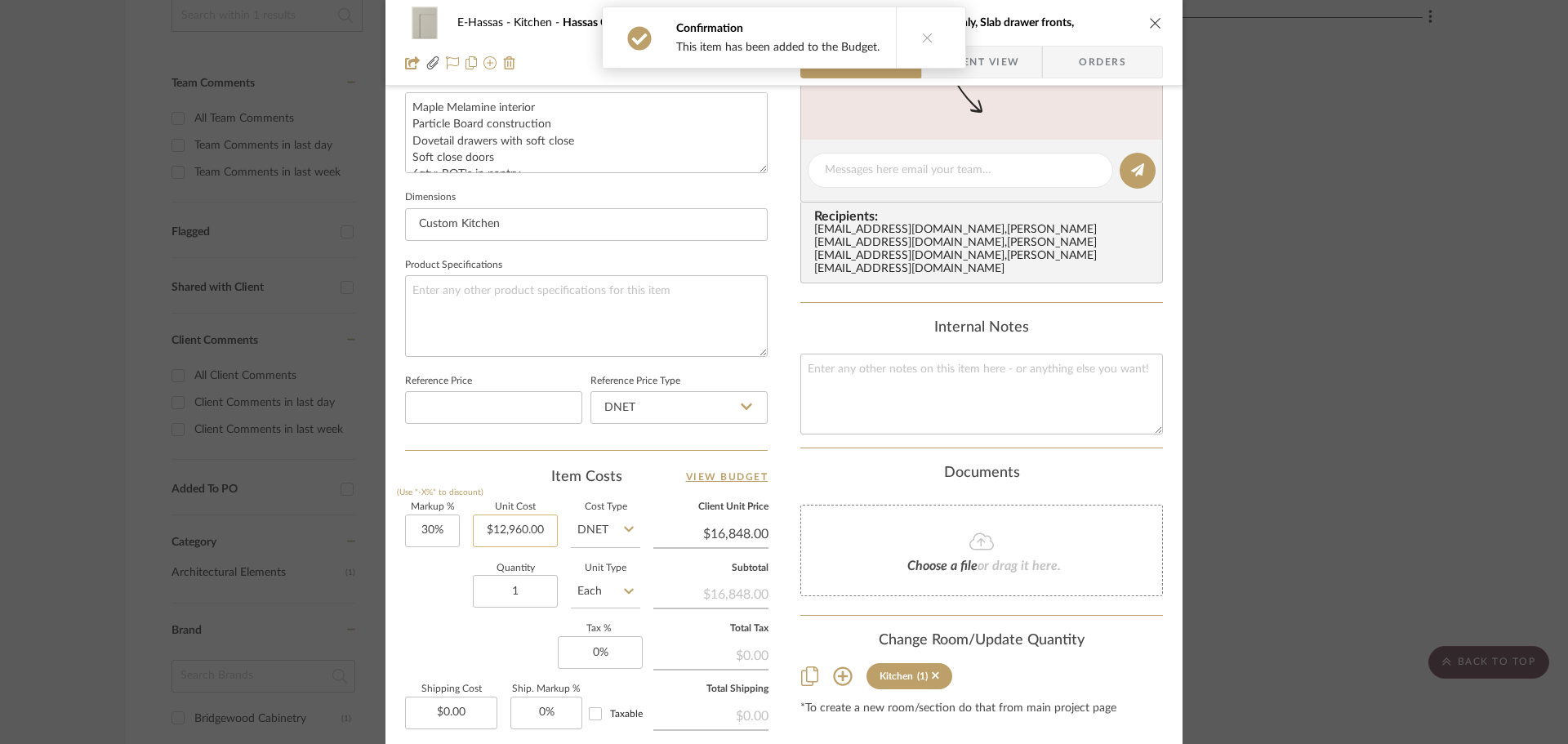
scroll to position [653, 0]
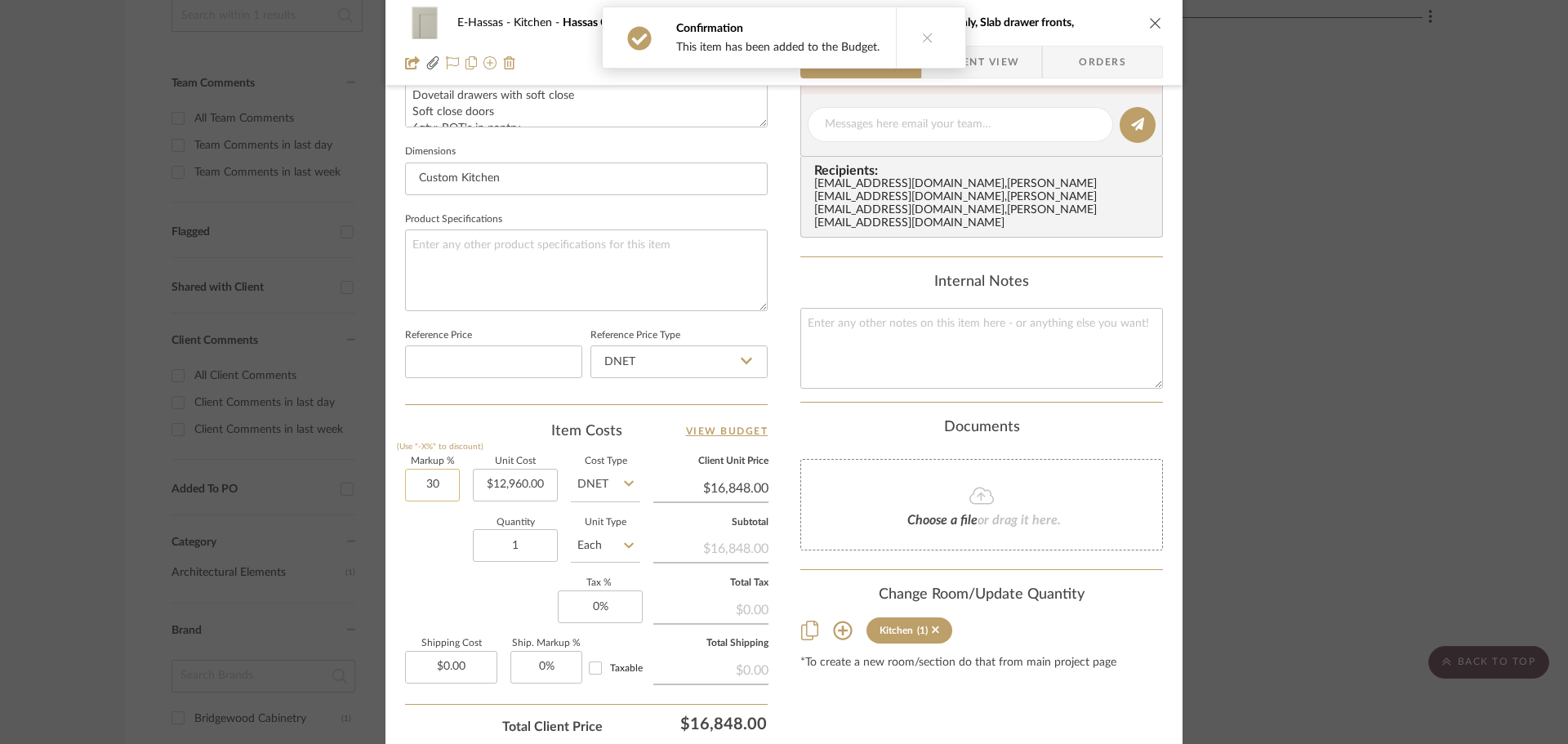
click at [429, 491] on input "30" at bounding box center [432, 485] width 55 height 33
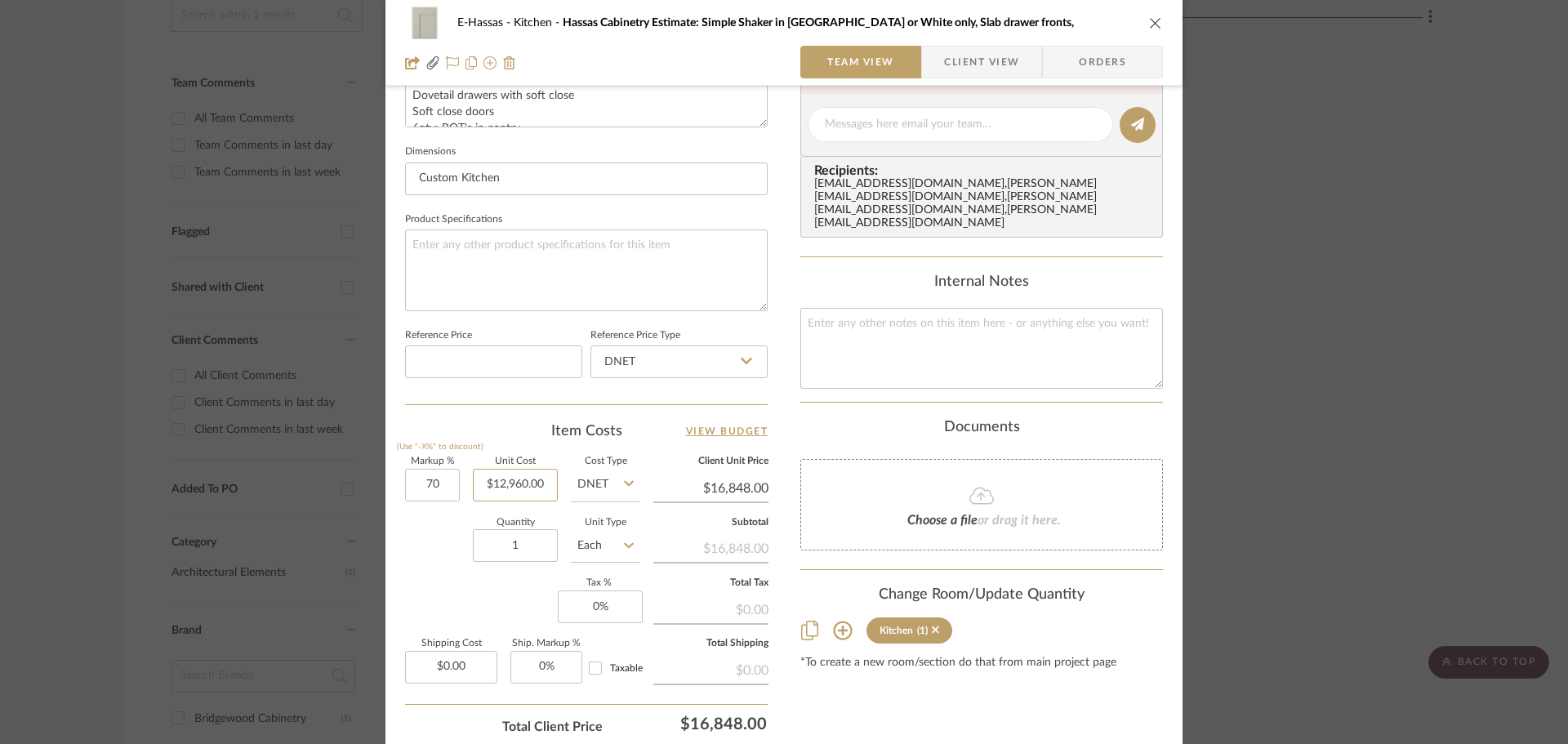
type input "70%"
type input "12960.00"
type input "$22,032.00"
type input "70"
type input "$12,960.00"
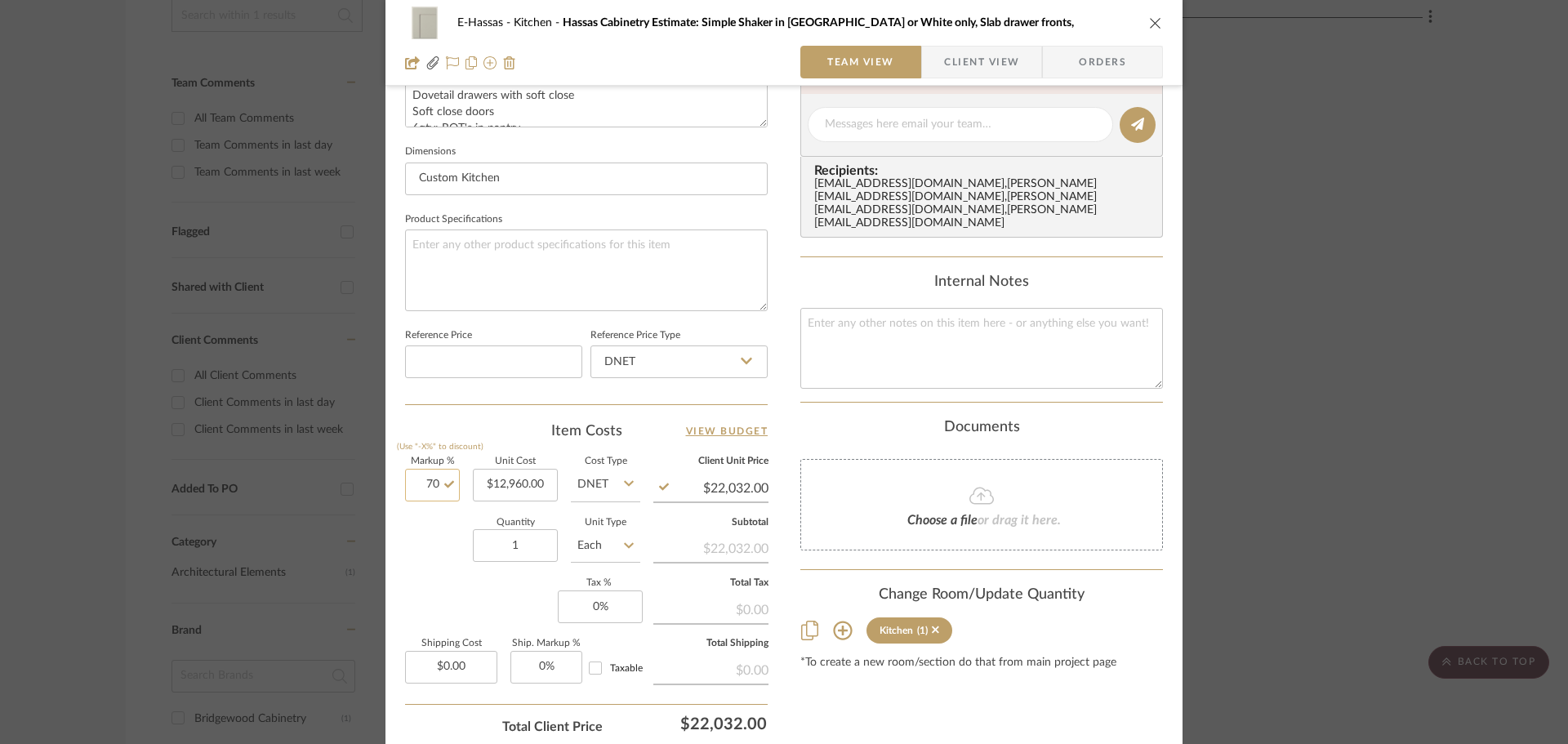
click at [425, 486] on input "70" at bounding box center [432, 485] width 55 height 33
type input "60%"
type input "12960.00"
type input "$20,736.00"
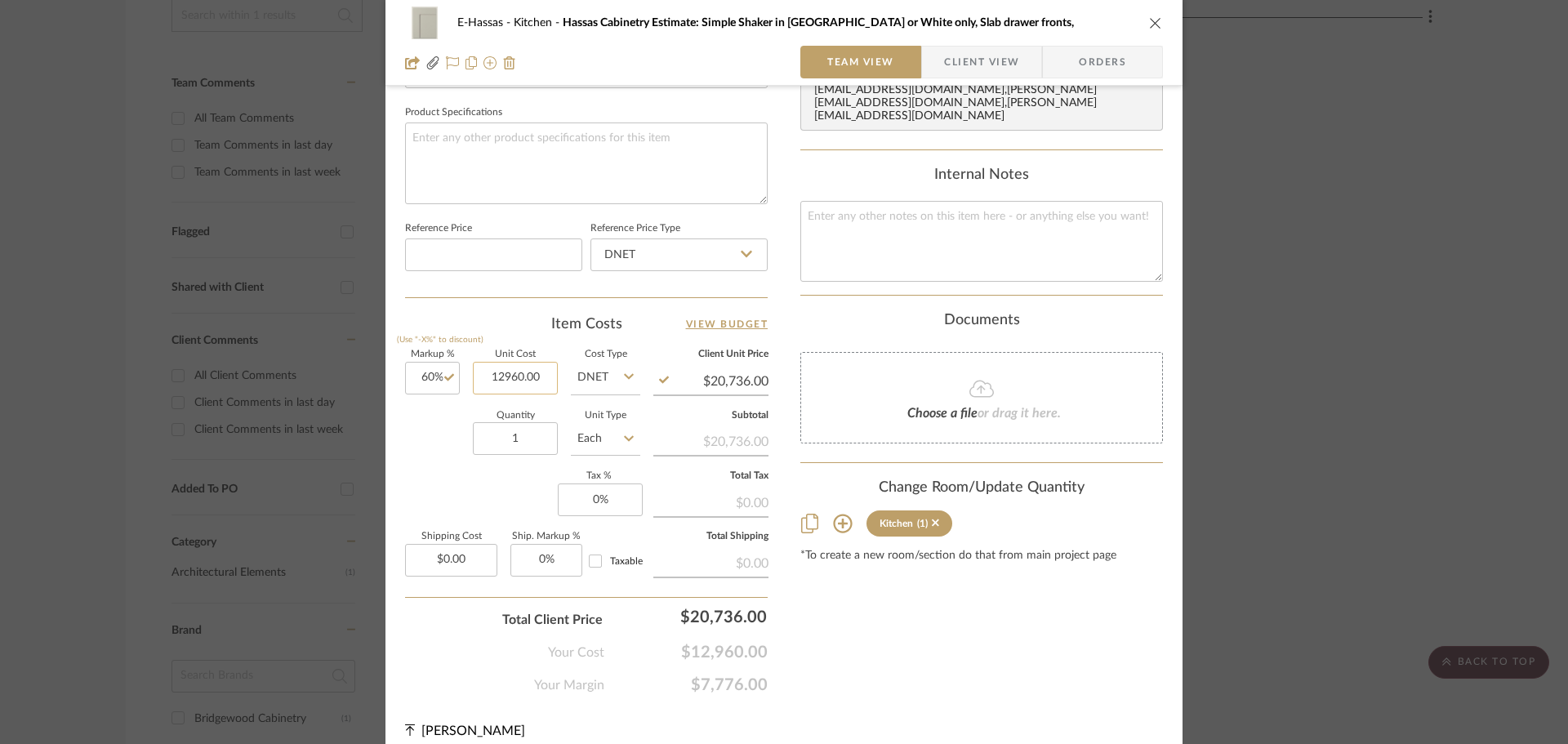
scroll to position [776, 0]
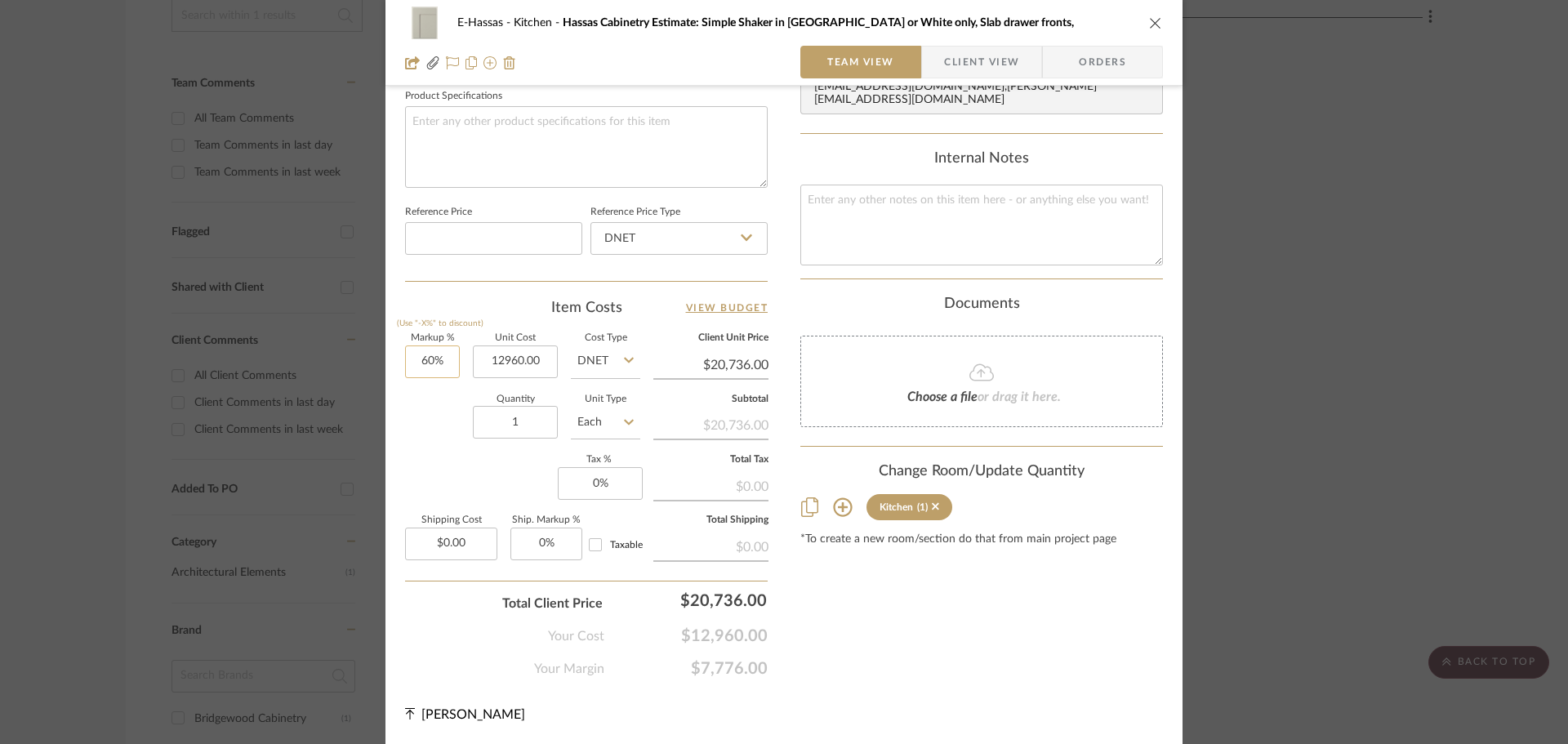
type input "60"
type input "$12,960.00"
click at [423, 356] on input "60" at bounding box center [432, 362] width 55 height 33
type input "65%"
click at [508, 428] on input "1" at bounding box center [515, 422] width 85 height 33
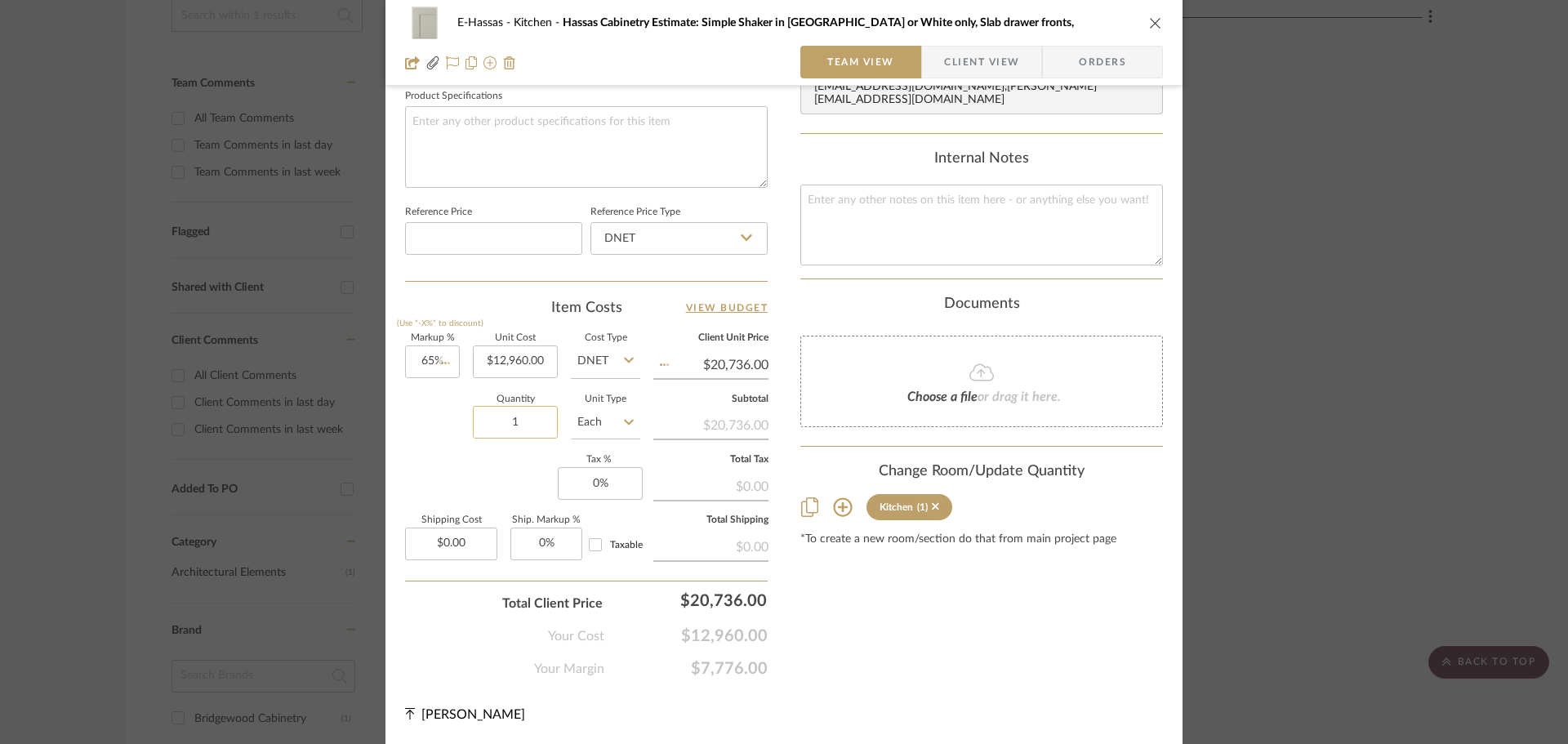
type input "$21,384.00"
click at [467, 547] on input "0.00" at bounding box center [451, 544] width 92 height 33
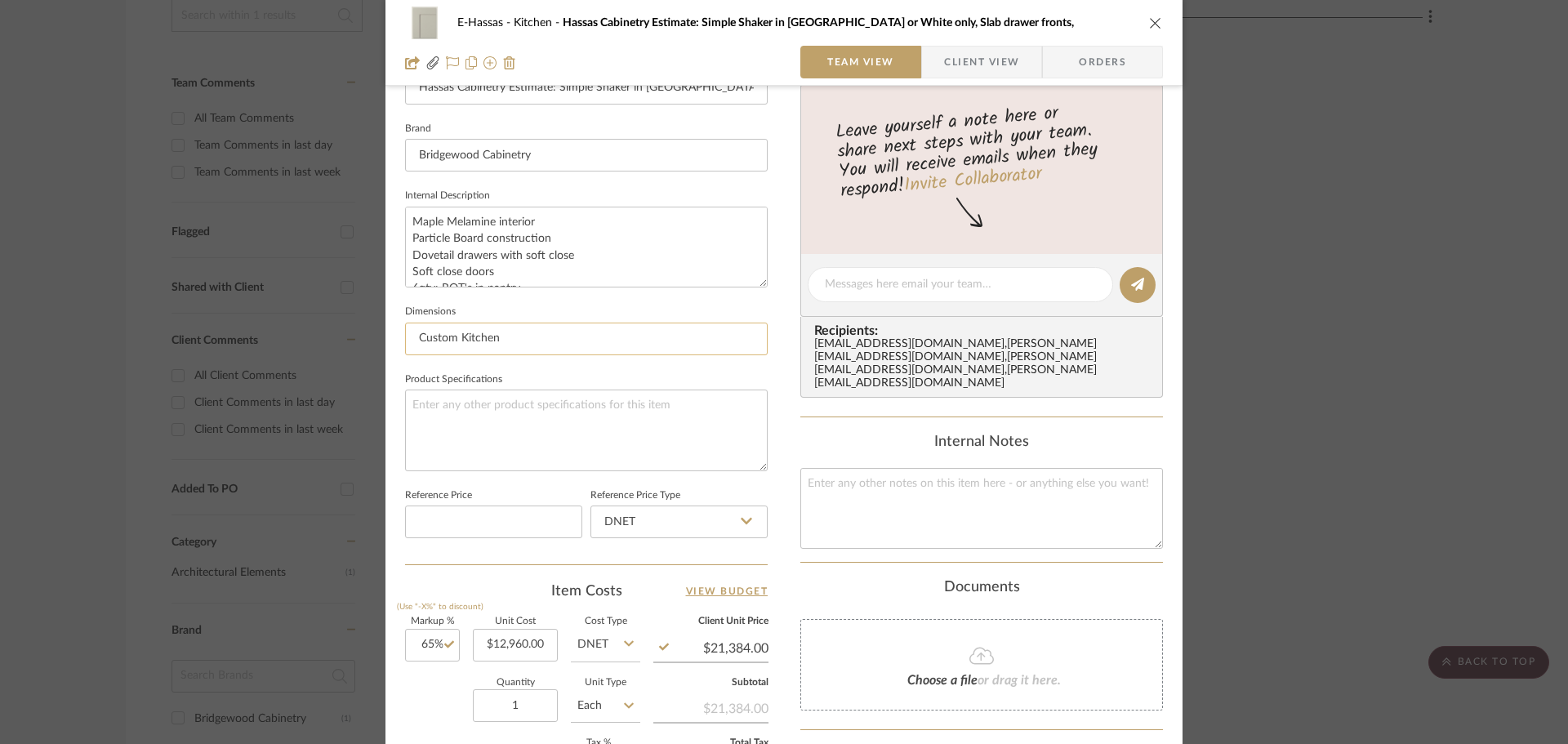
scroll to position [450, 0]
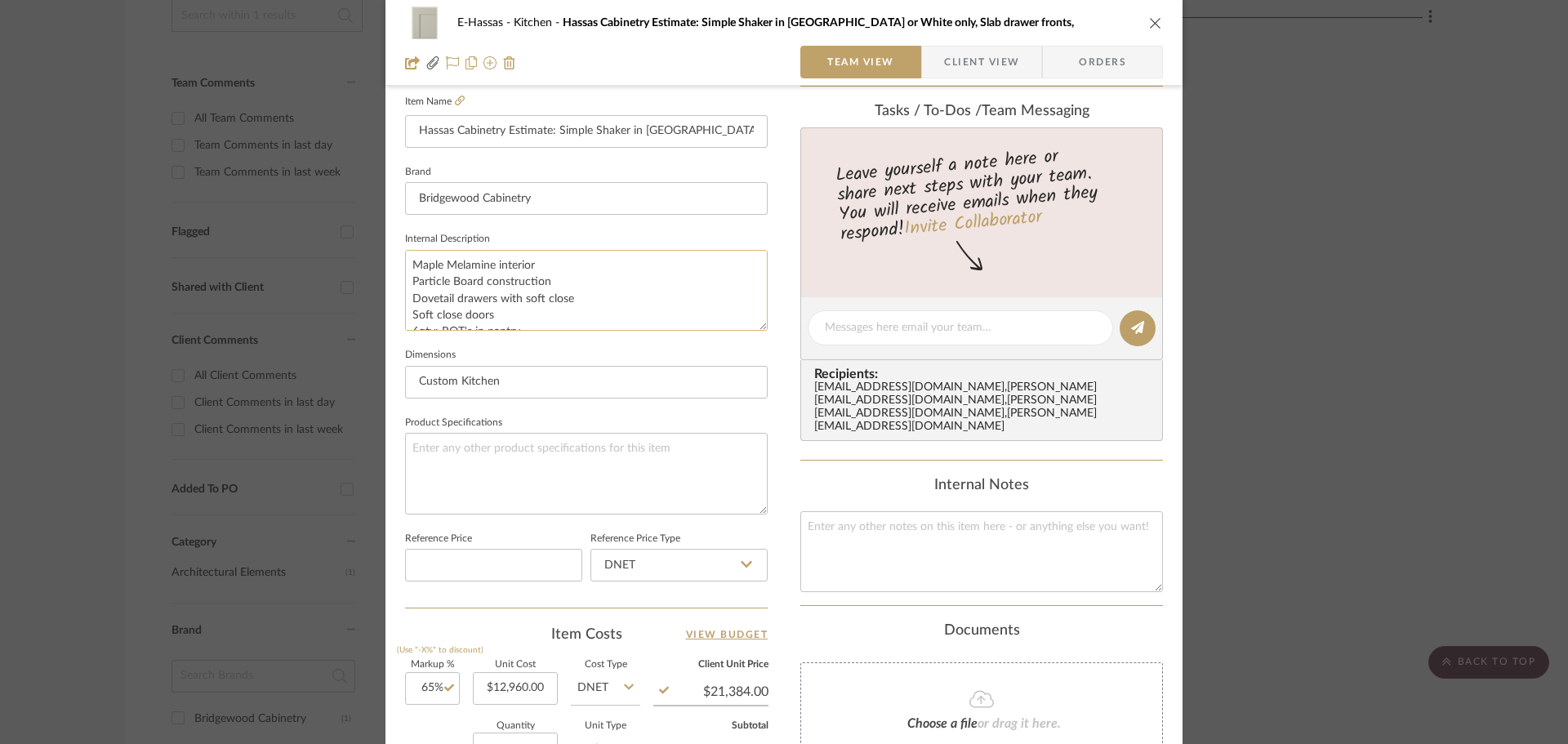
type input "$0.00"
click at [641, 321] on textarea "Maple Melamine interior Particle Board construction Dovetail drawers with soft …" at bounding box center [586, 289] width 362 height 81
click at [605, 310] on textarea "Maple Melamine interior Particle Board construction Dovetail drawers with soft …" at bounding box center [586, 289] width 362 height 81
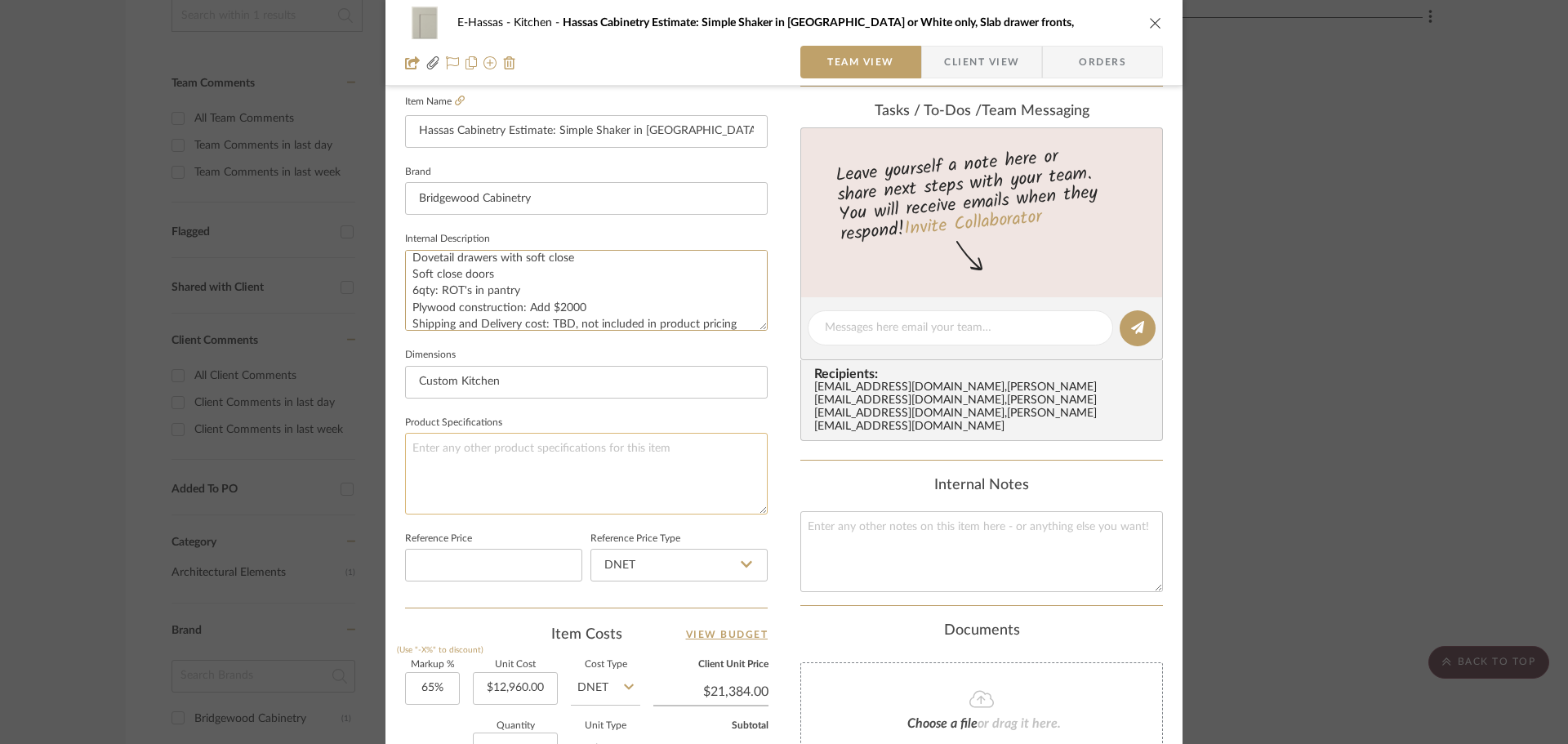
type textarea "Maple Melamine interior Particle Board construction Dovetail drawers with soft …"
click at [614, 498] on textarea at bounding box center [586, 473] width 362 height 81
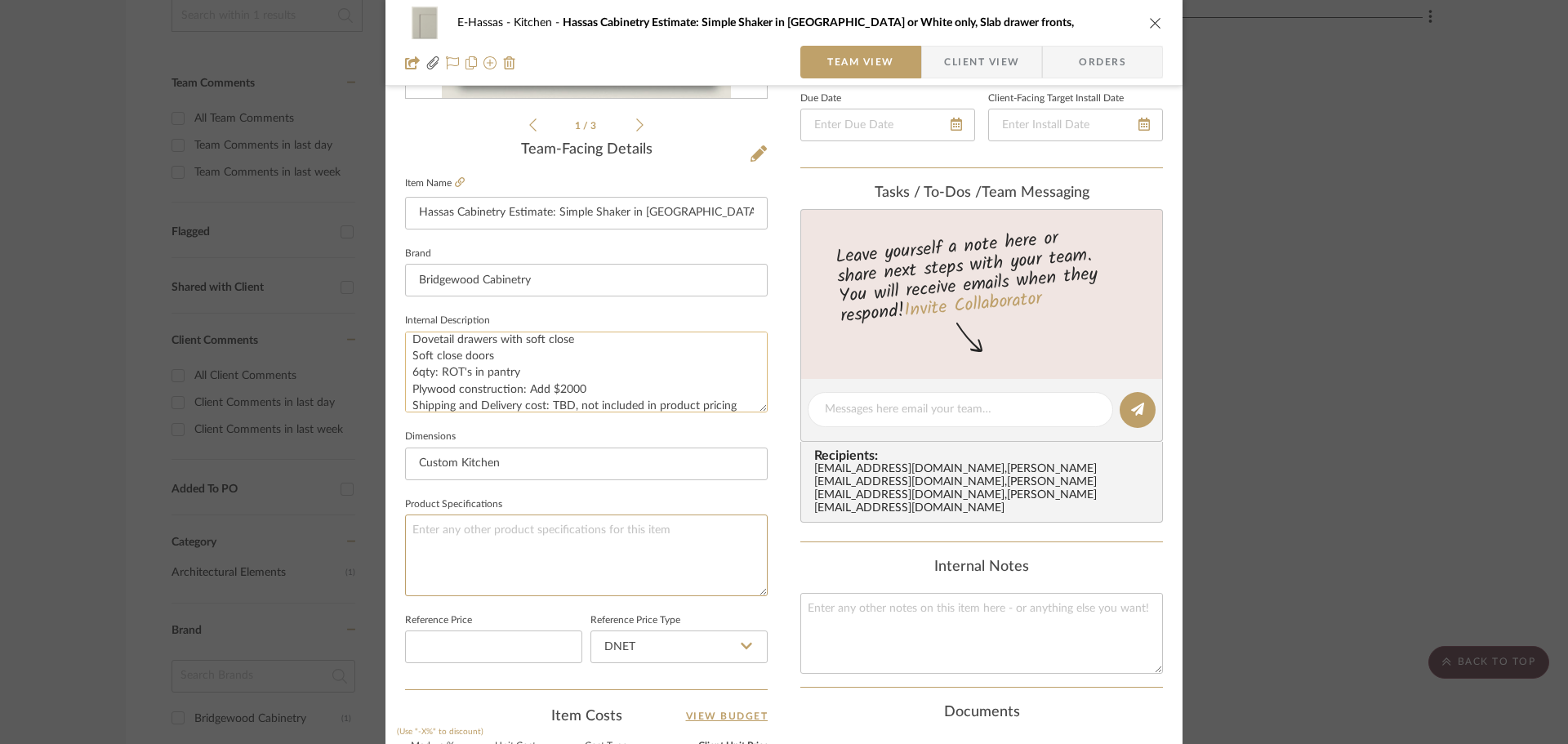
scroll to position [50, 0]
click at [727, 508] on fieldset "Product Specifications" at bounding box center [586, 544] width 362 height 103
click at [717, 467] on input "Custom Kitchen" at bounding box center [586, 464] width 362 height 33
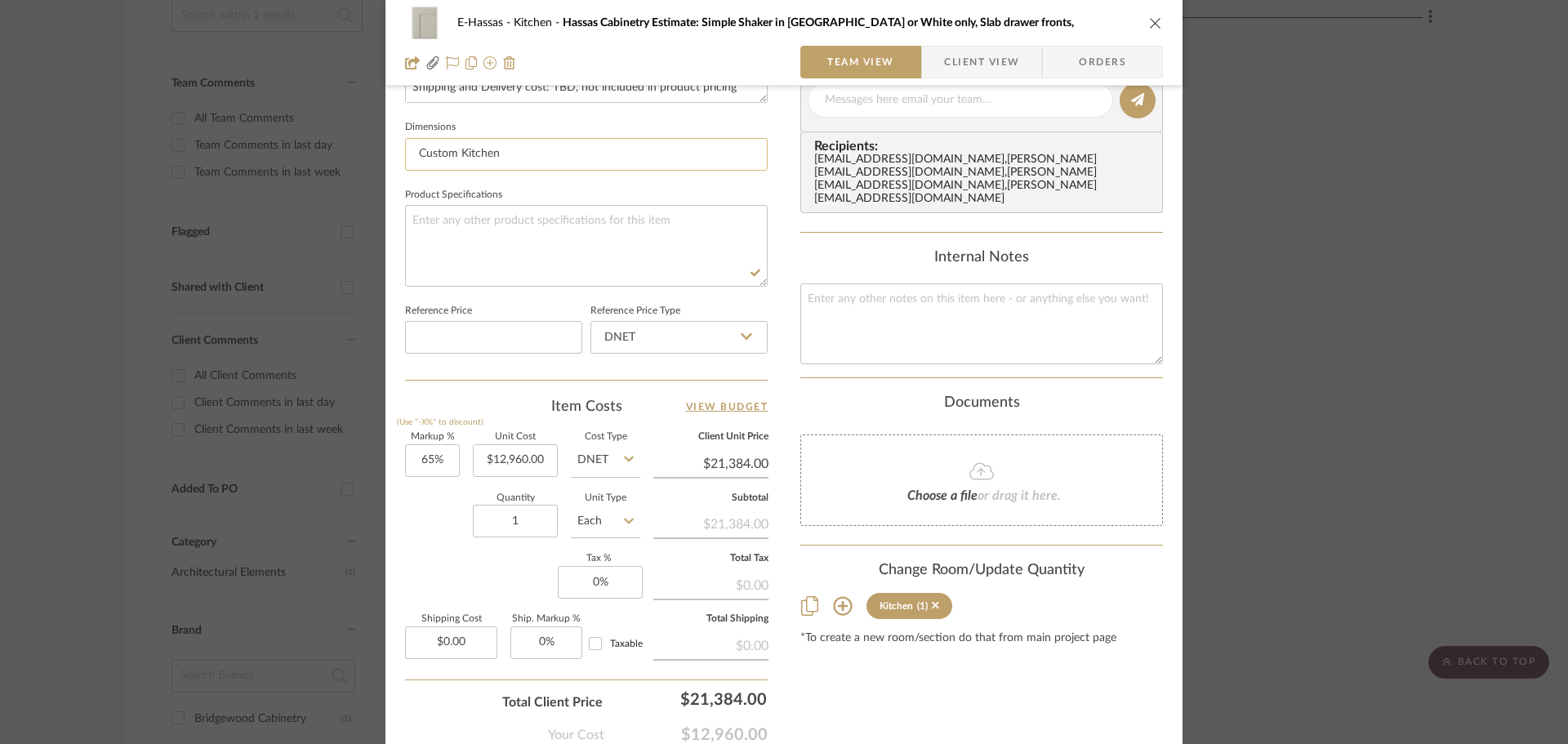
scroll to position [776, 0]
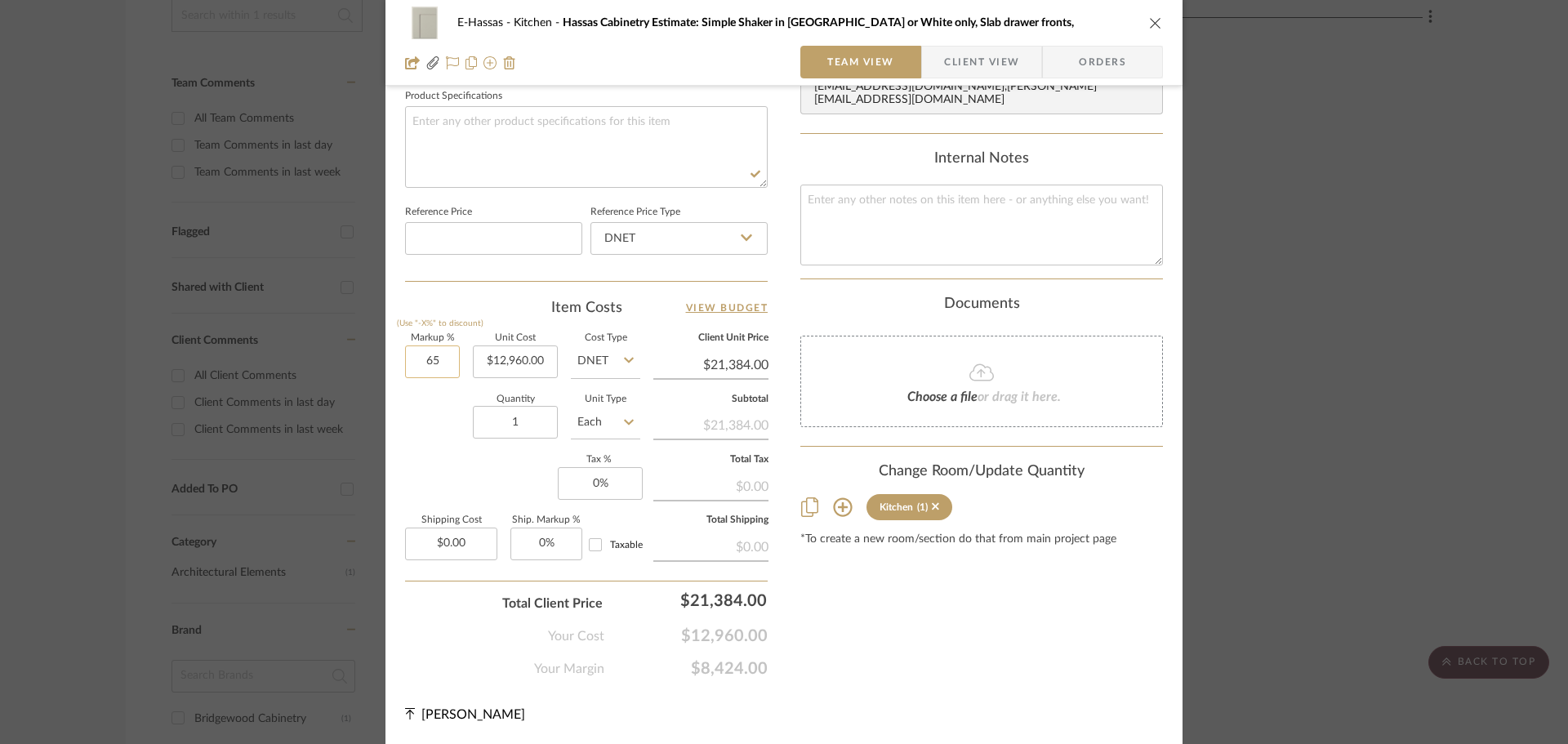
click at [427, 356] on input "65" at bounding box center [432, 362] width 55 height 33
type input "70%"
click at [432, 404] on div "Quantity 1 Unit Type Each" at bounding box center [522, 424] width 236 height 58
type input "$22,032.00"
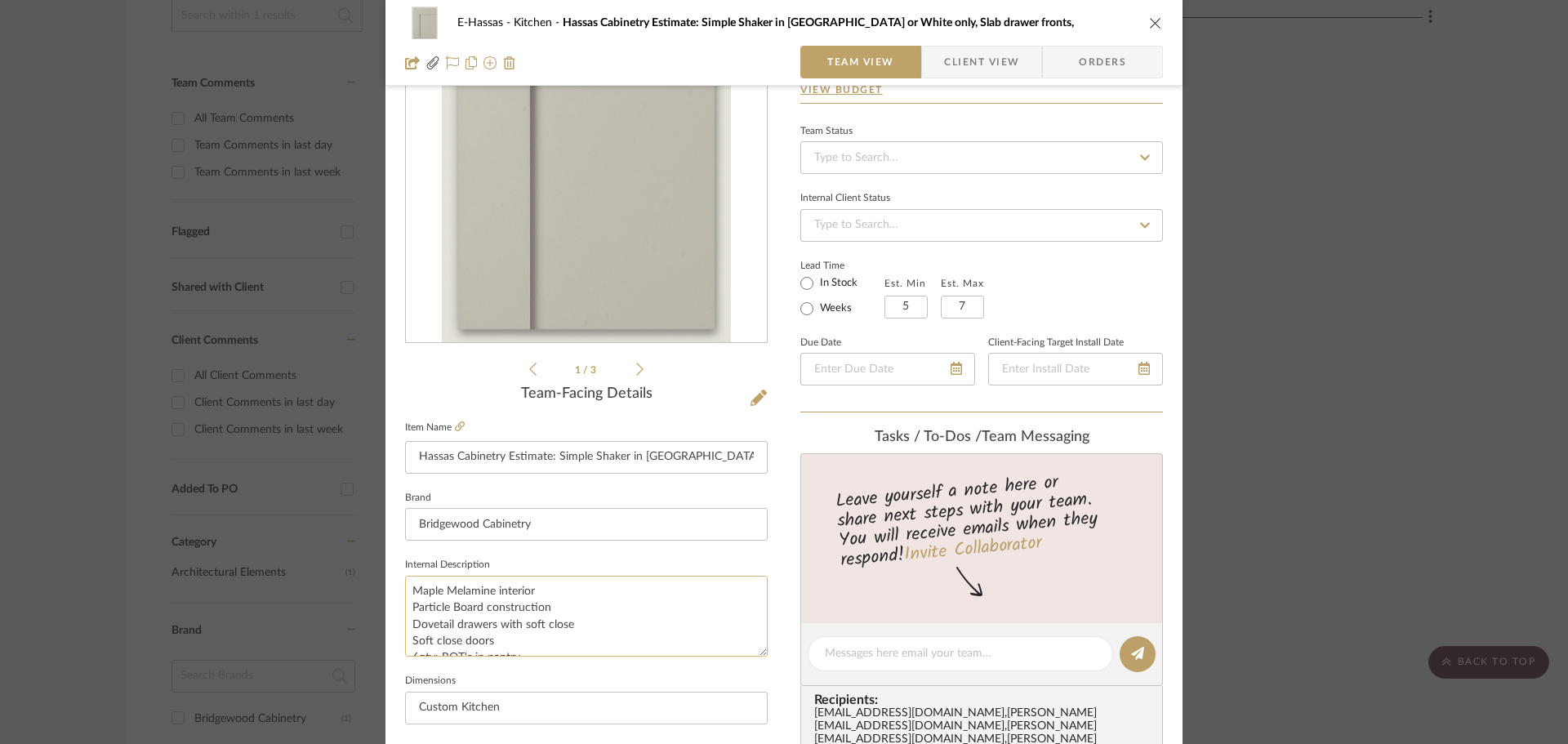
scroll to position [123, 0]
click at [549, 454] on input "Hassas Cabinetry Estimate: Simple Shaker in [GEOGRAPHIC_DATA] or White only, Sl…" at bounding box center [586, 458] width 362 height 33
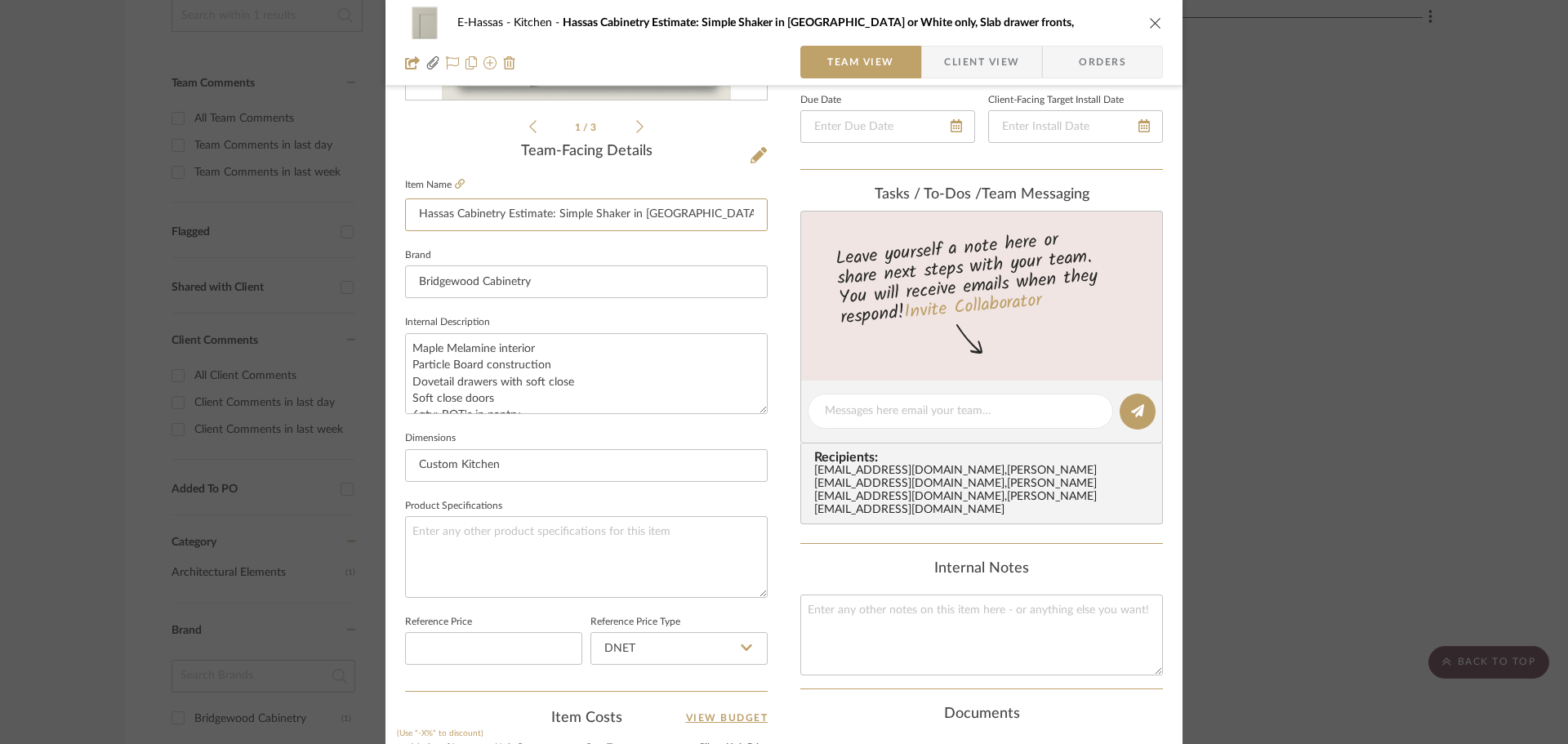
scroll to position [369, 0]
click at [405, 343] on textarea "Maple Melamine interior Particle Board construction Dovetail drawers with soft …" at bounding box center [586, 371] width 362 height 81
click at [730, 348] on textarea "Price for removing the door and making the Range wall longer Maple Melamine int…" at bounding box center [586, 371] width 362 height 81
click at [522, 361] on textarea "Price for removing the door and making the Range wall longer: To Include: Maple…" at bounding box center [586, 371] width 362 height 81
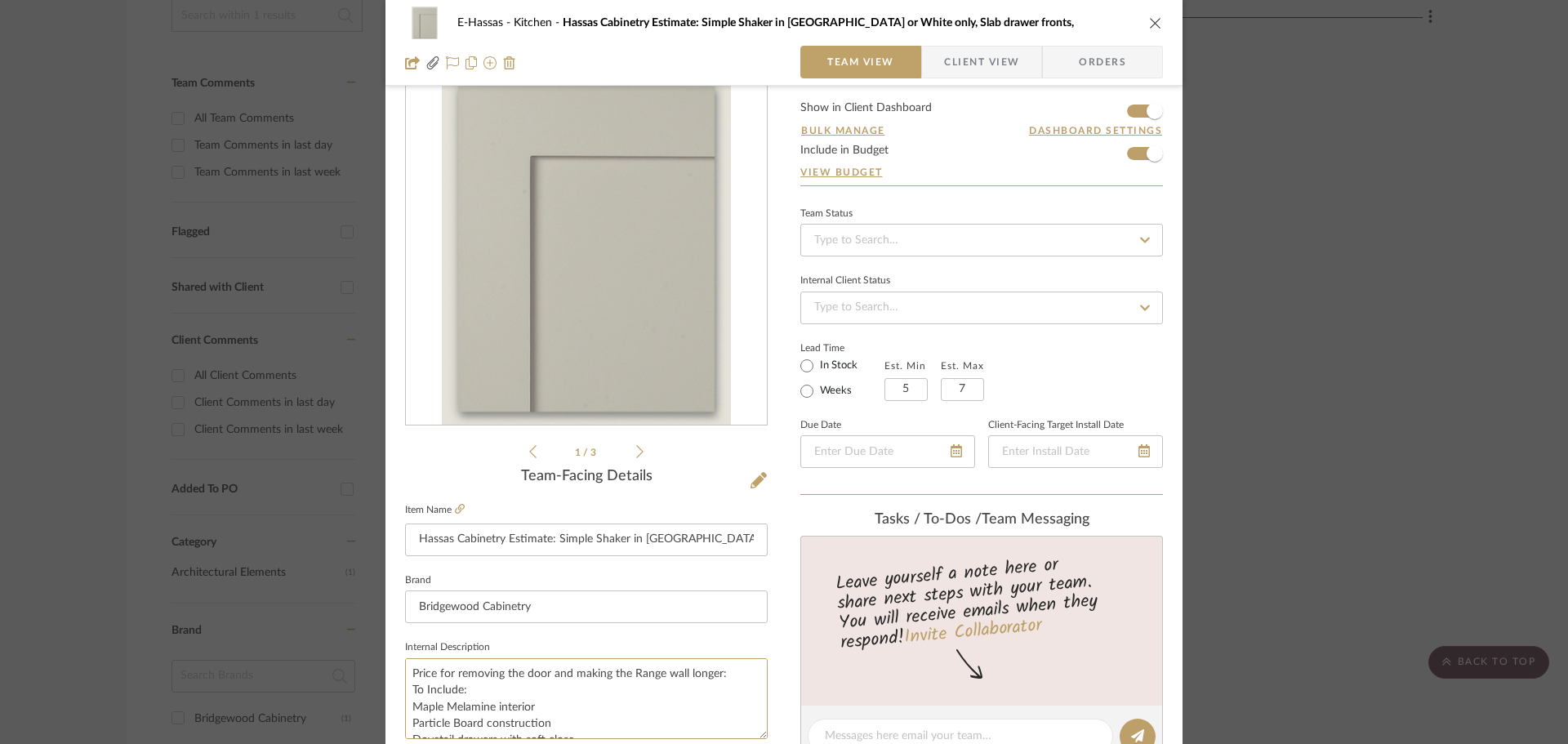
scroll to position [0, 0]
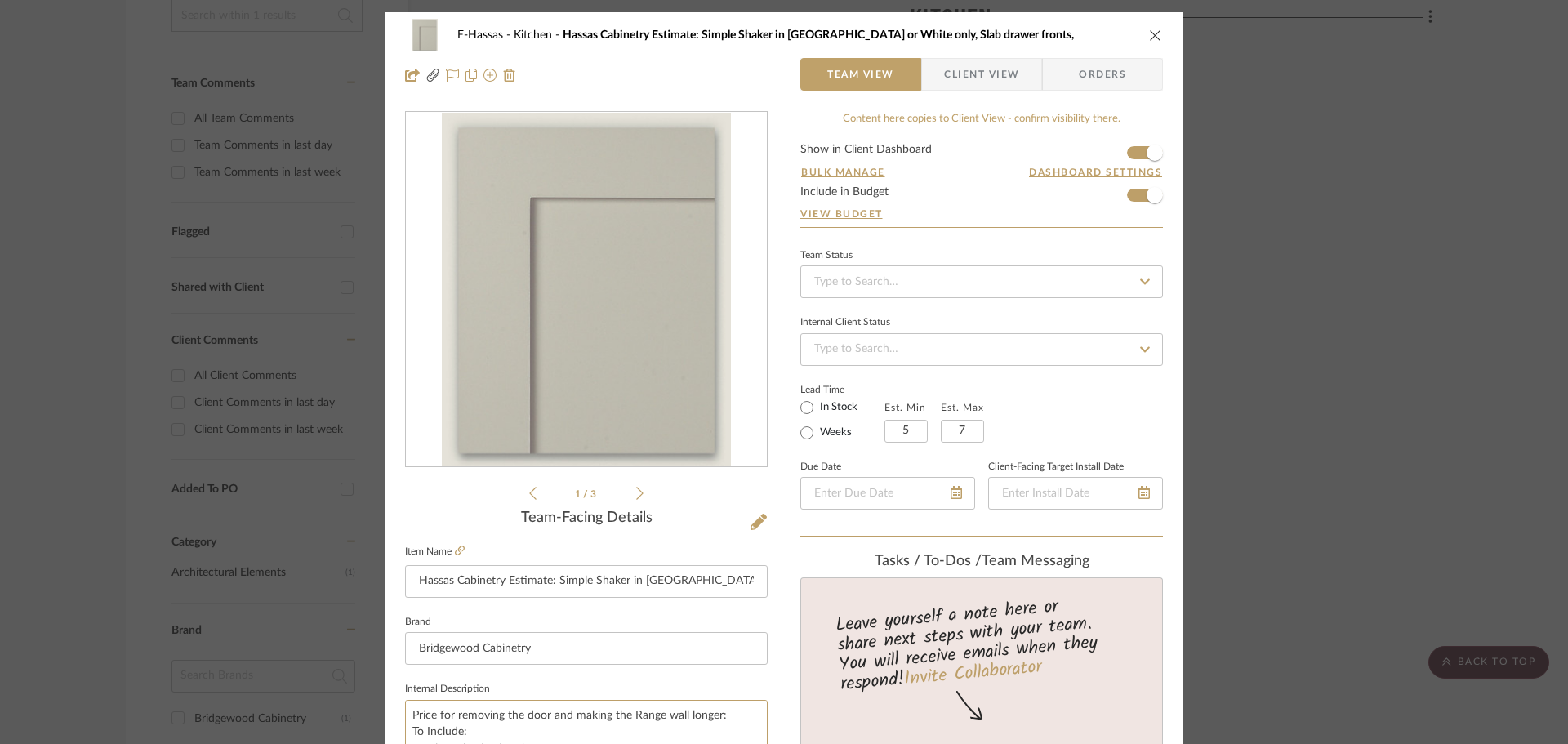
type textarea "Price for removing the door and making the Range wall longer: To Include: Maple…"
click at [1007, 65] on span "Client View" at bounding box center [981, 75] width 75 height 33
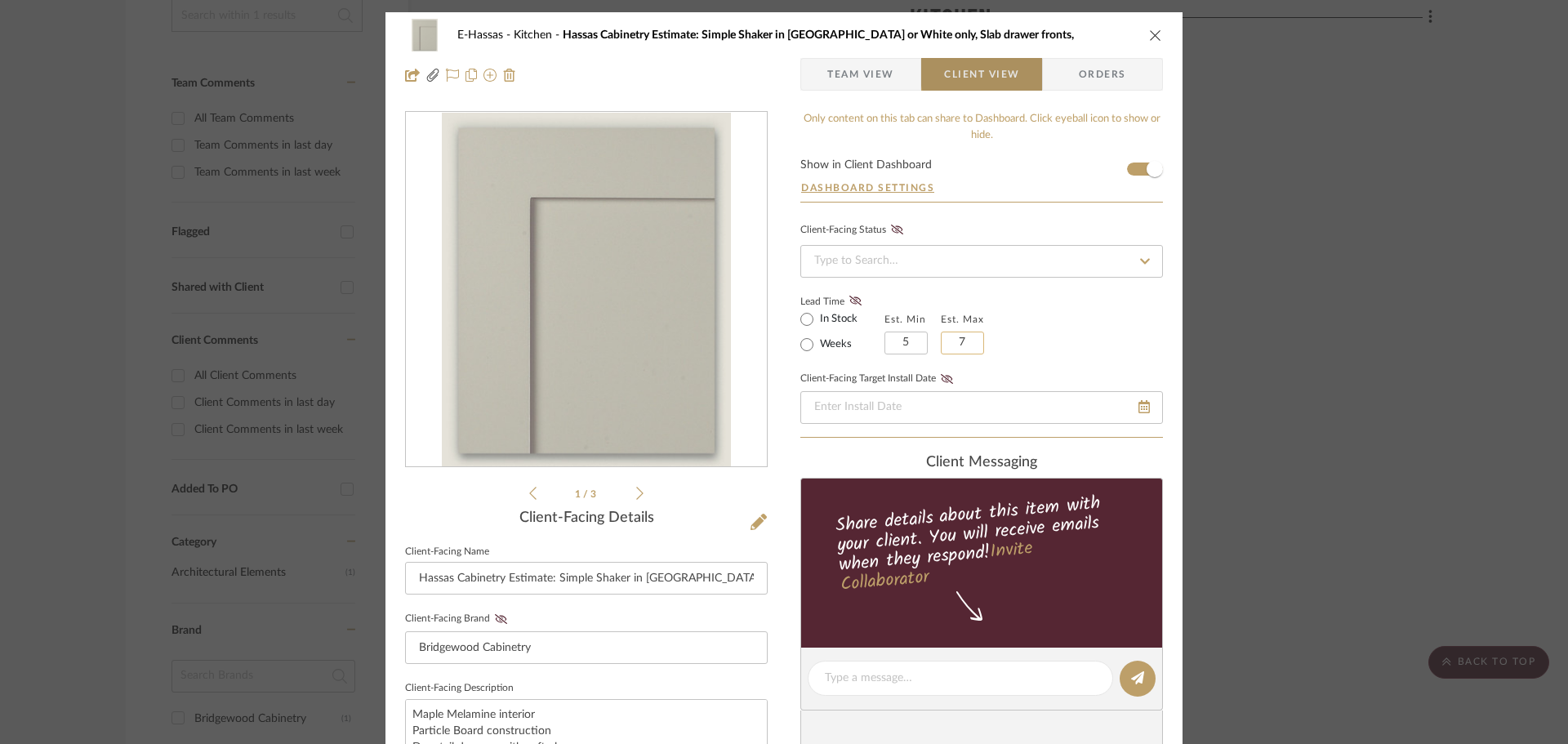
type textarea "Price for removing the door and making the Range wall longer: To Include: Maple…"
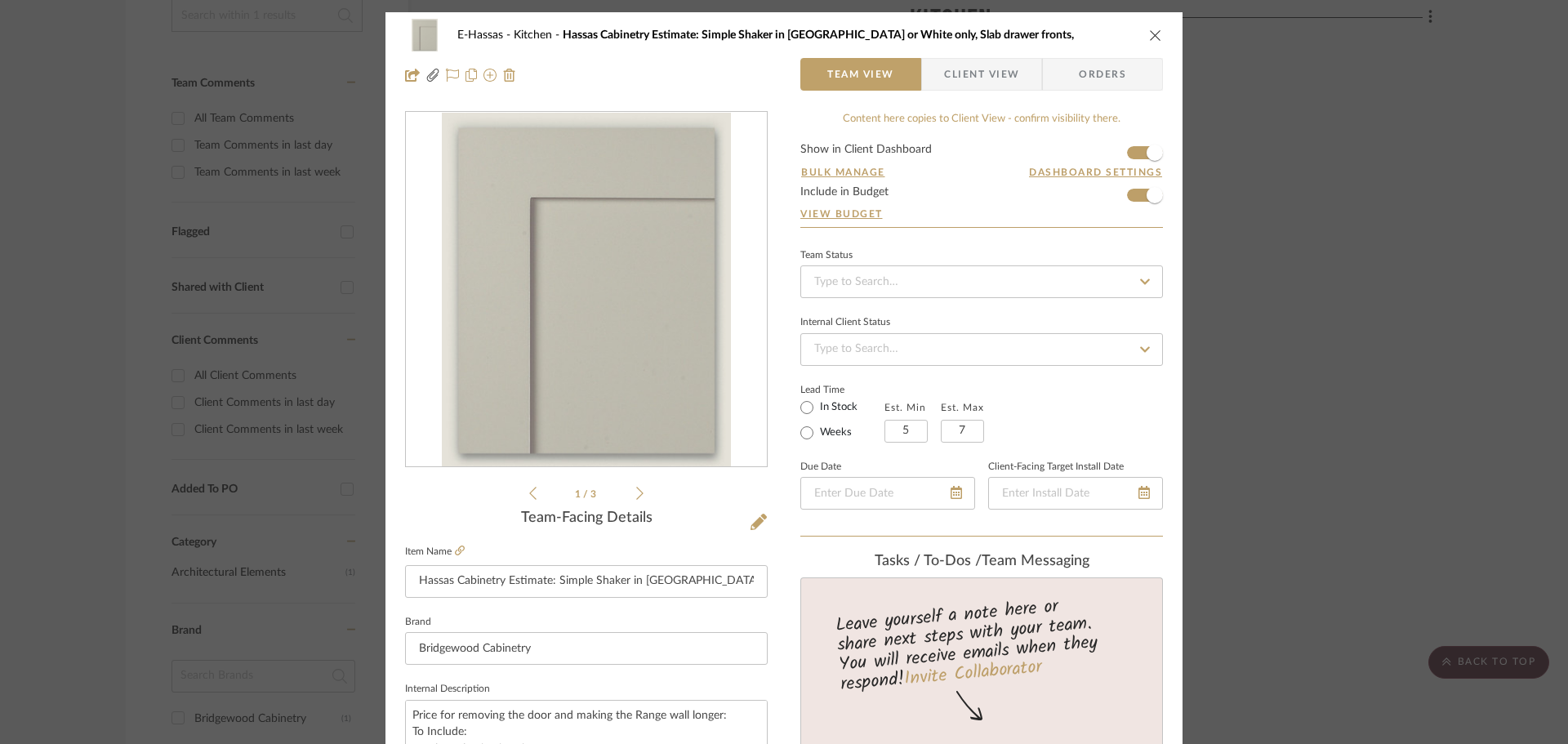
click at [1149, 32] on icon "close" at bounding box center [1155, 35] width 13 height 13
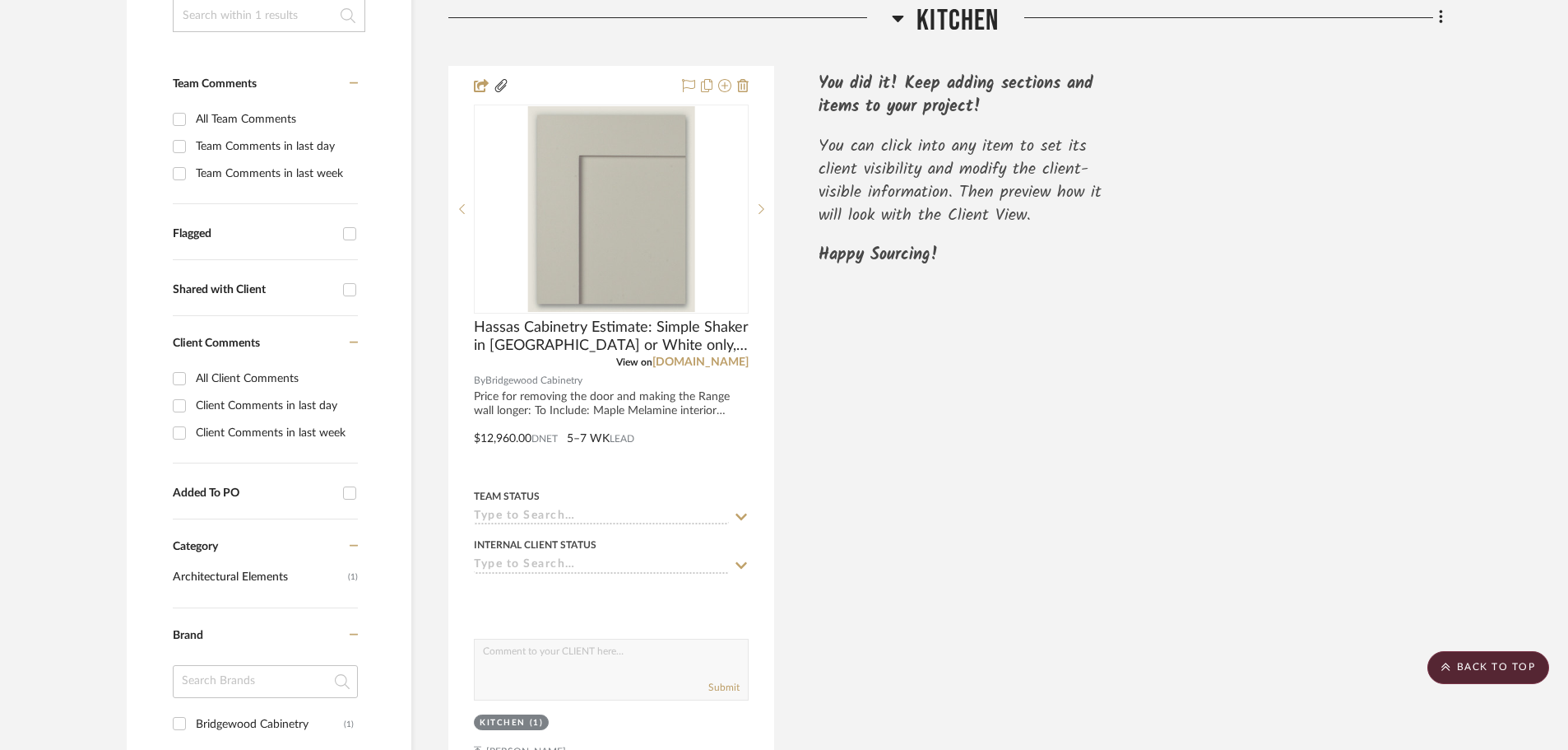
click at [1348, 447] on div "Hassas Cabinetry Estimate: Simple Shaker in [GEOGRAPHIC_DATA] or White only, Sl…" at bounding box center [946, 427] width 995 height 722
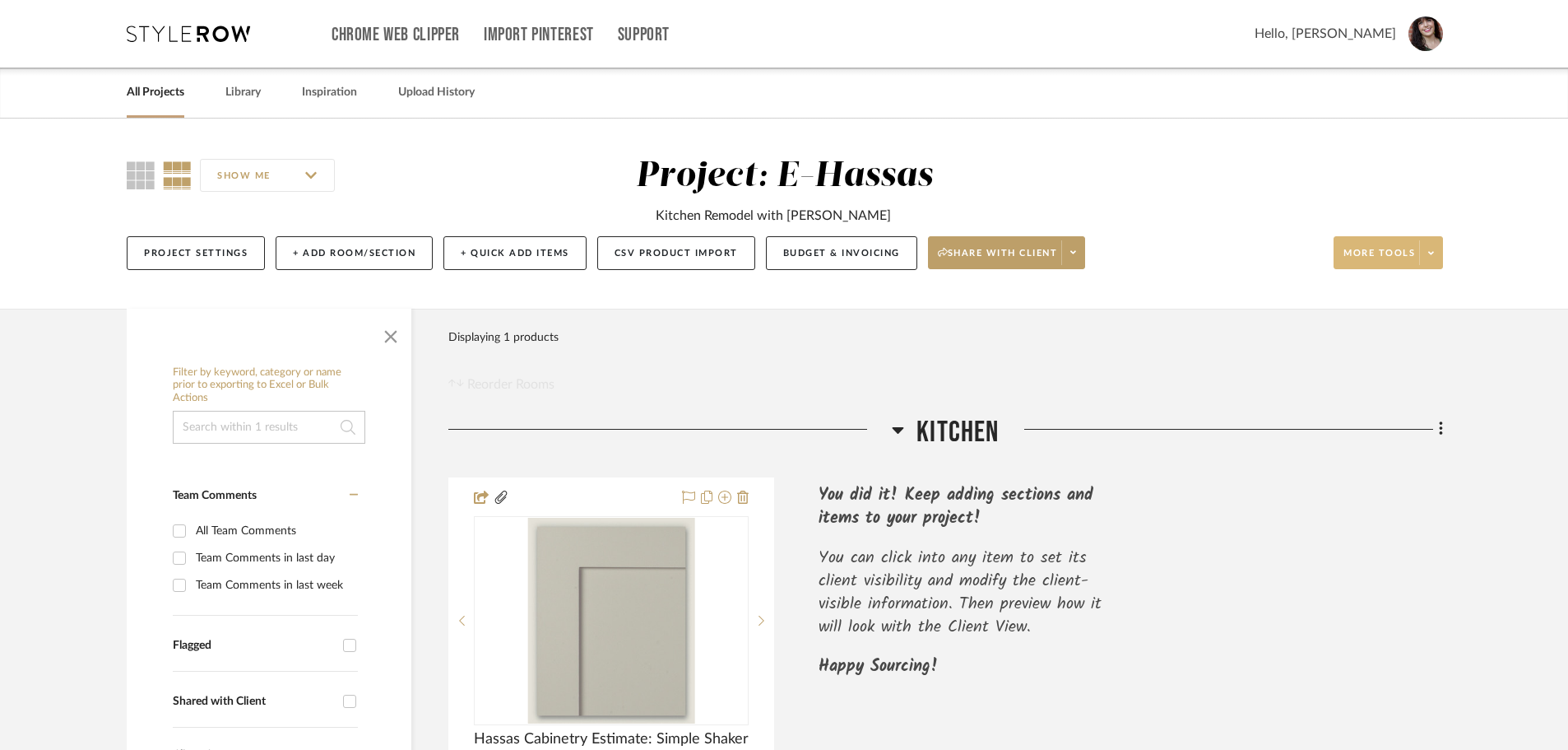
click at [1430, 255] on icon at bounding box center [1431, 253] width 6 height 9
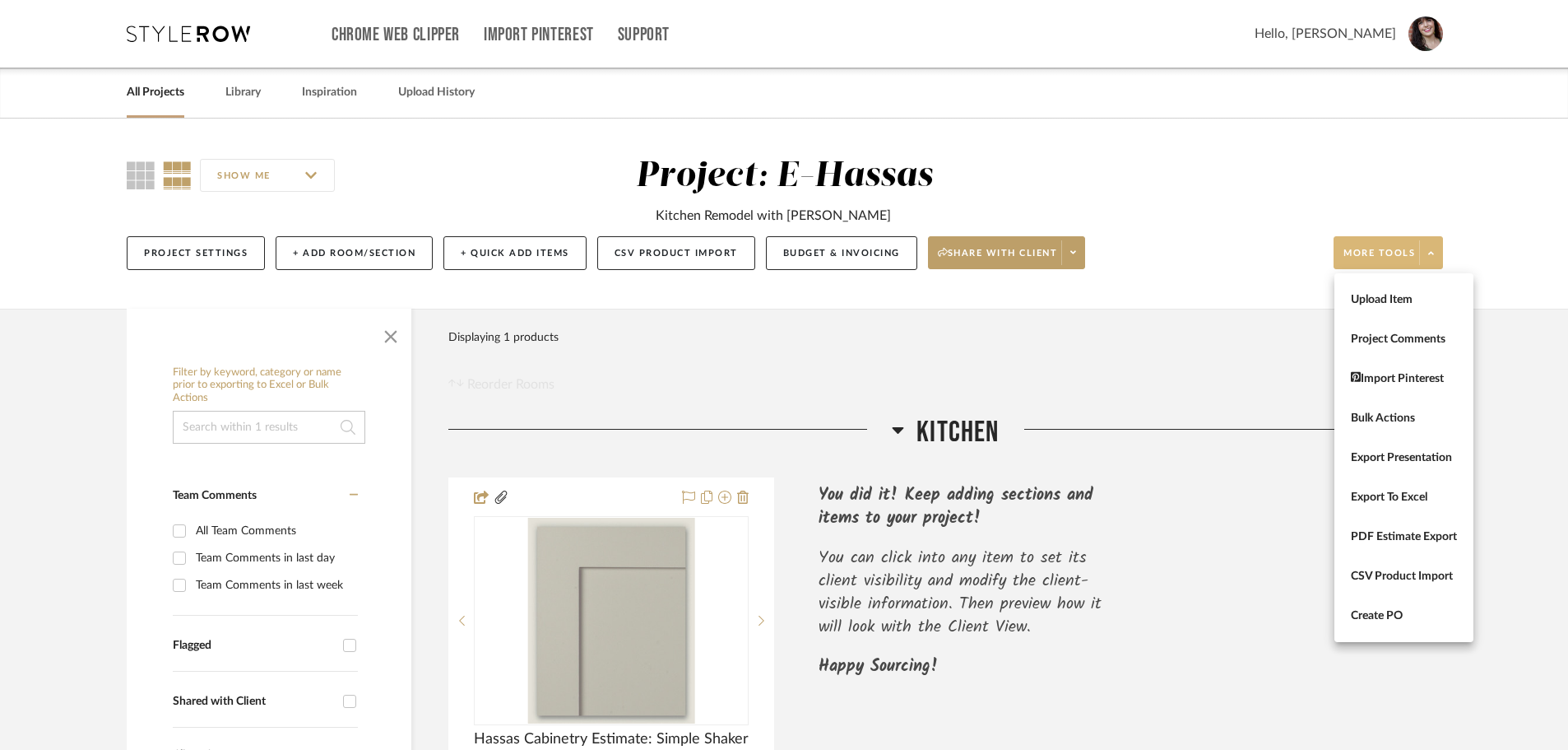
click at [1082, 251] on div at bounding box center [784, 375] width 1568 height 750
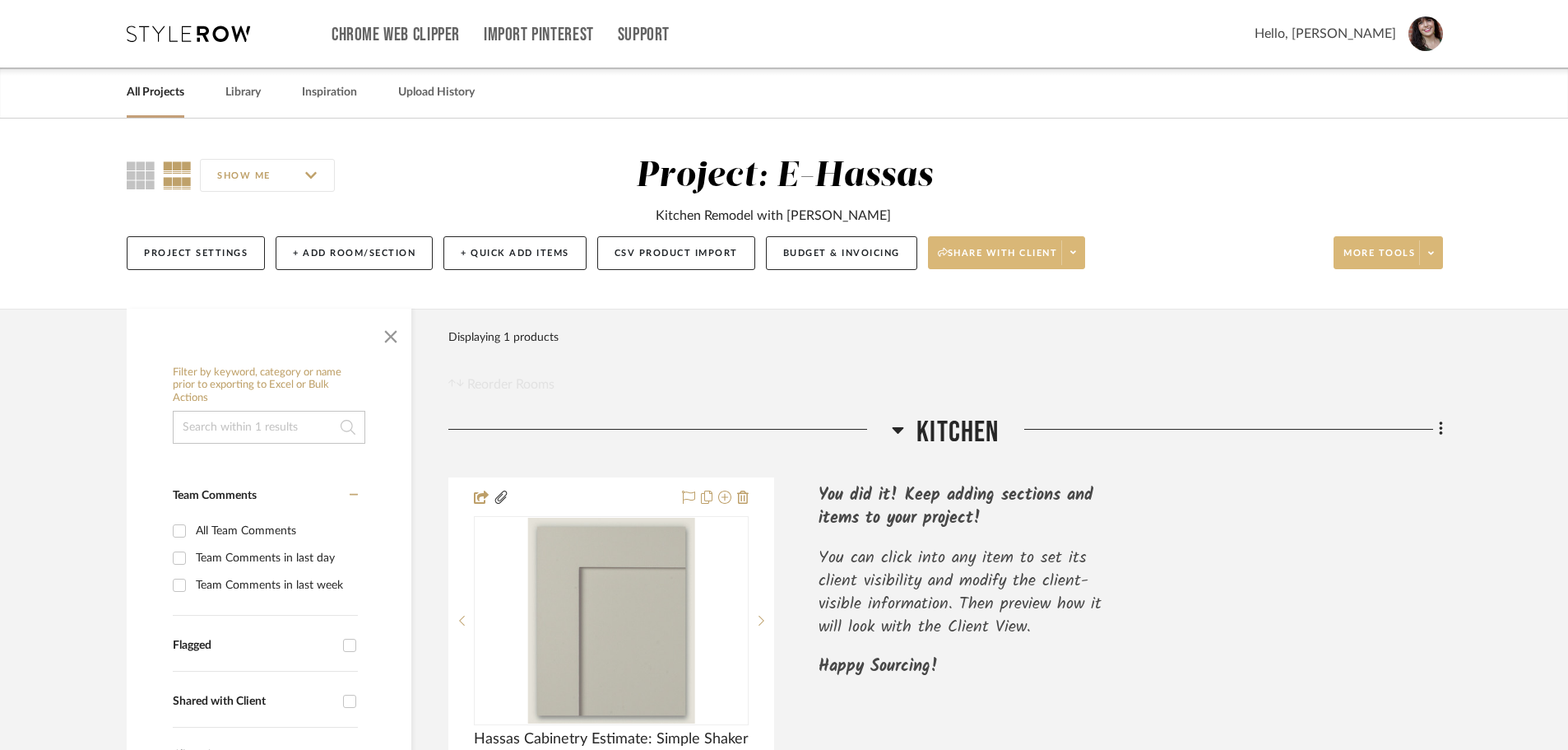
click at [1075, 254] on icon at bounding box center [1073, 252] width 6 height 9
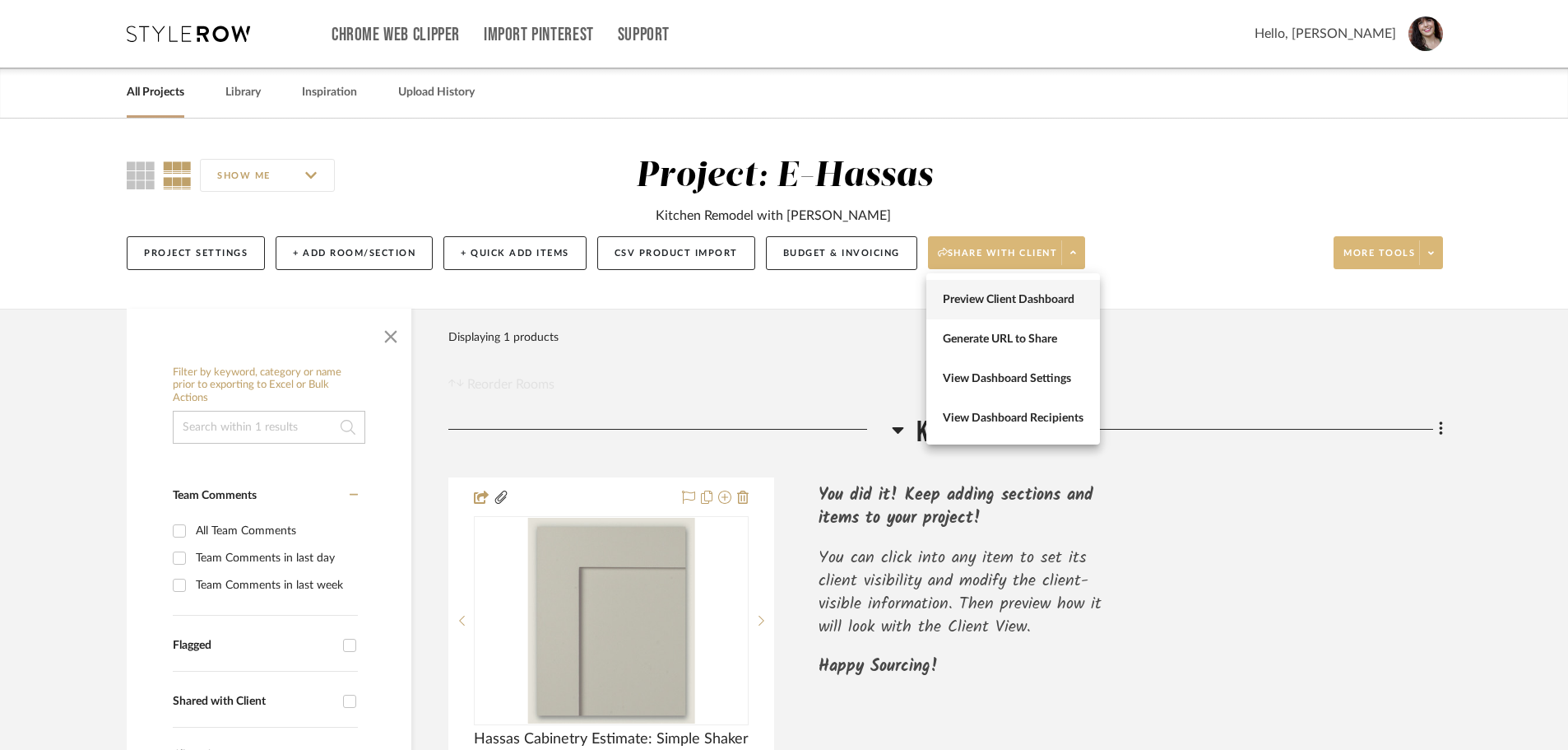
click at [1043, 301] on span "Preview Client Dashboard" at bounding box center [1013, 300] width 141 height 14
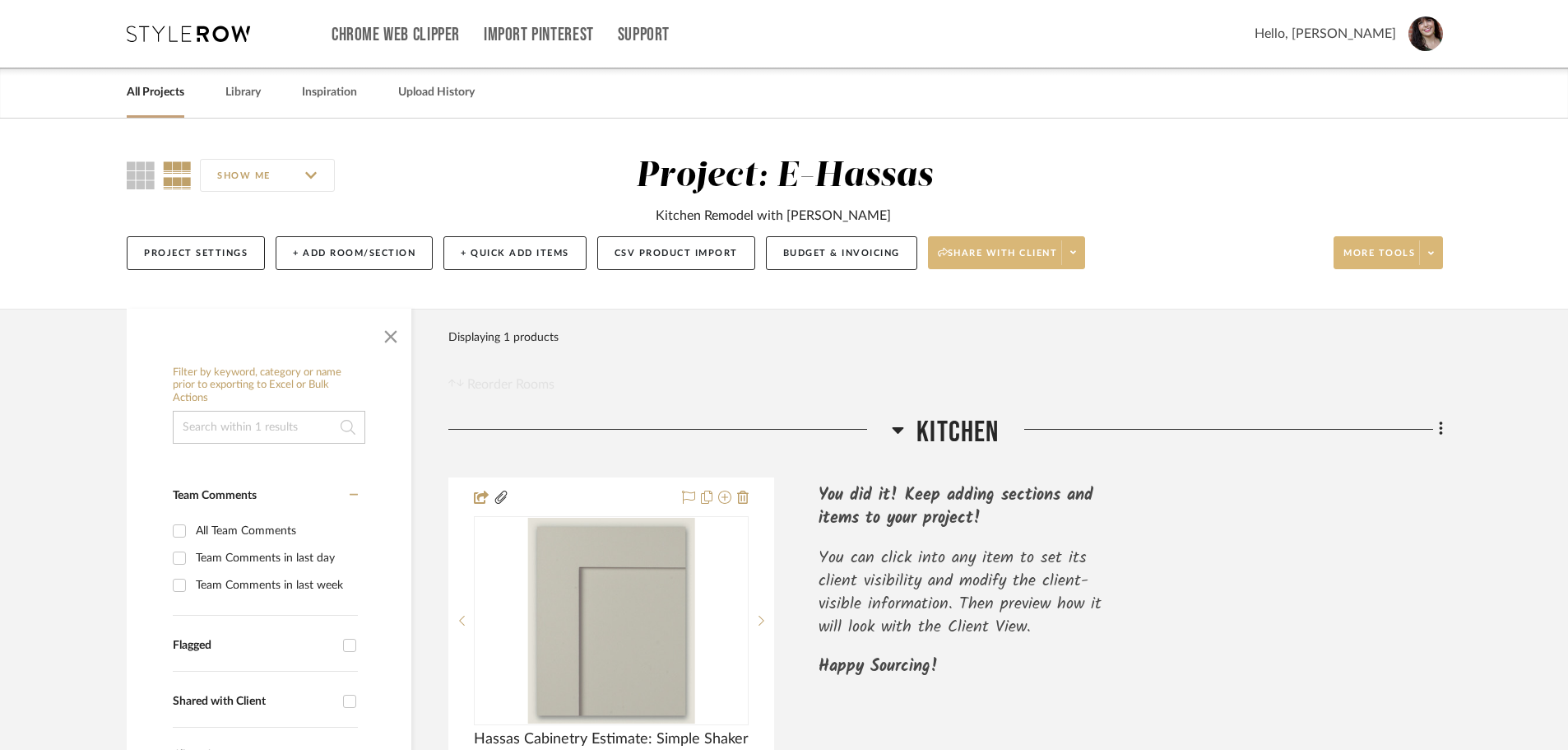
click at [1077, 250] on icon at bounding box center [1073, 252] width 6 height 9
click at [1040, 342] on span "Generate URL to Share" at bounding box center [1013, 339] width 141 height 14
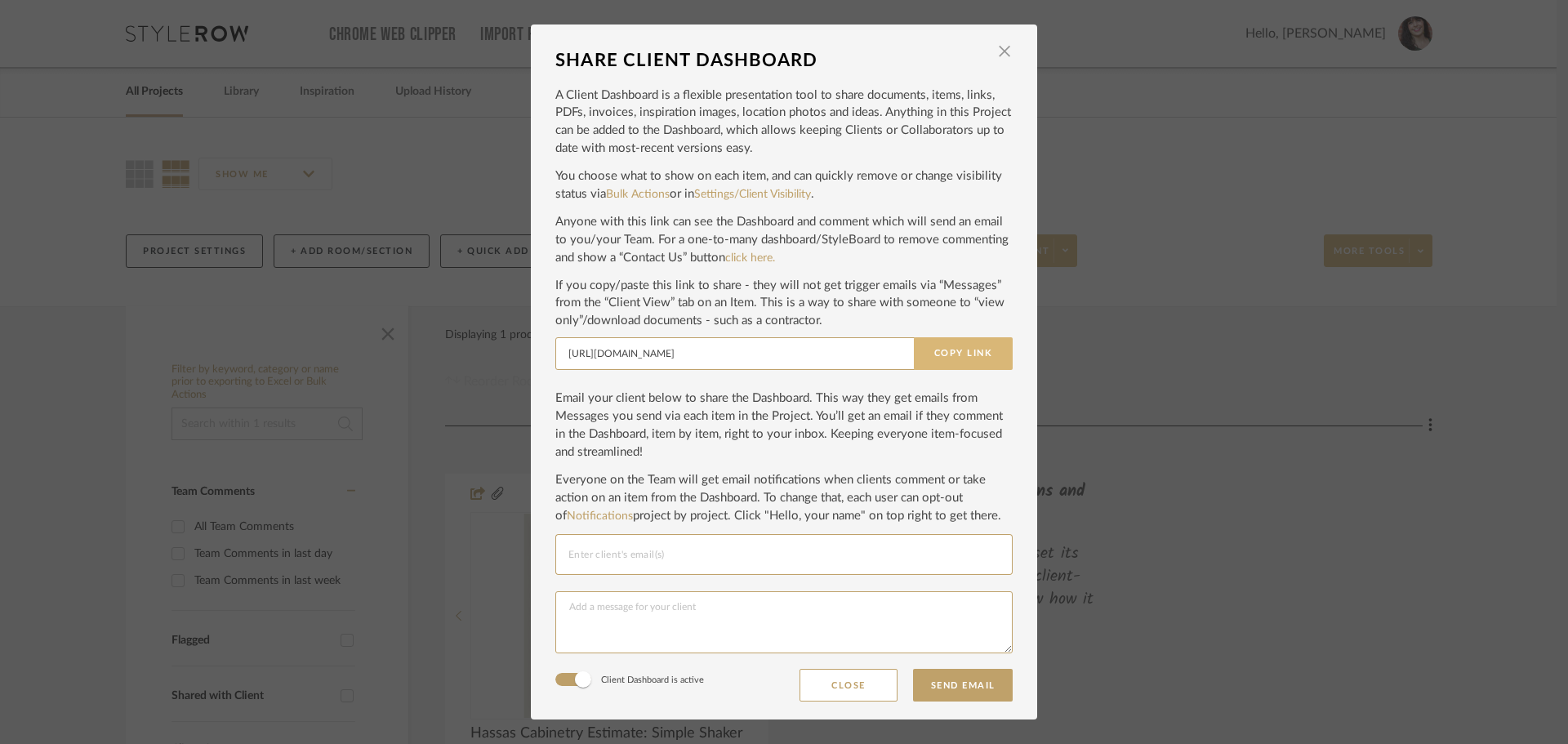
click at [964, 355] on button "Copy Link" at bounding box center [963, 354] width 99 height 33
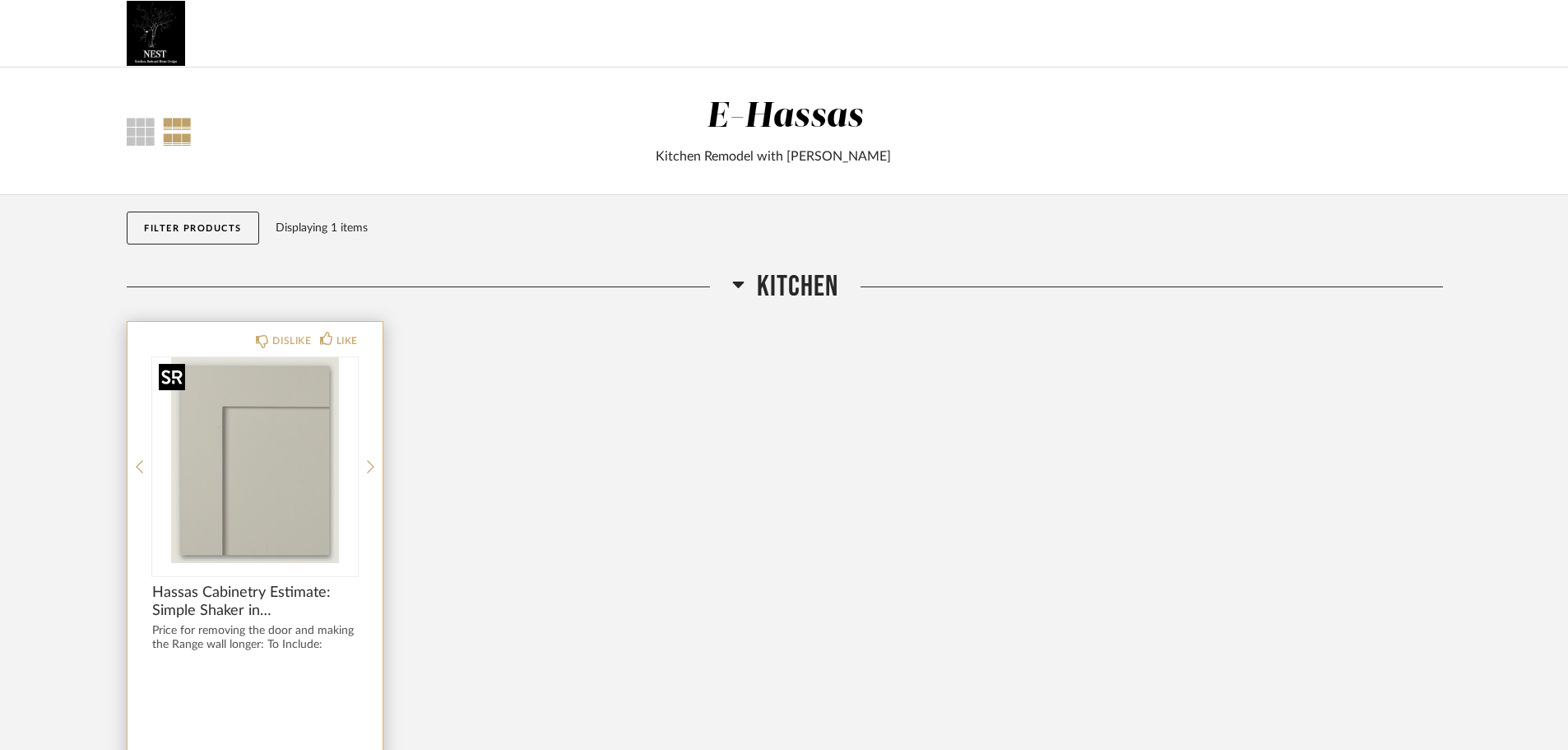
click at [237, 469] on img "0" at bounding box center [255, 460] width 206 height 206
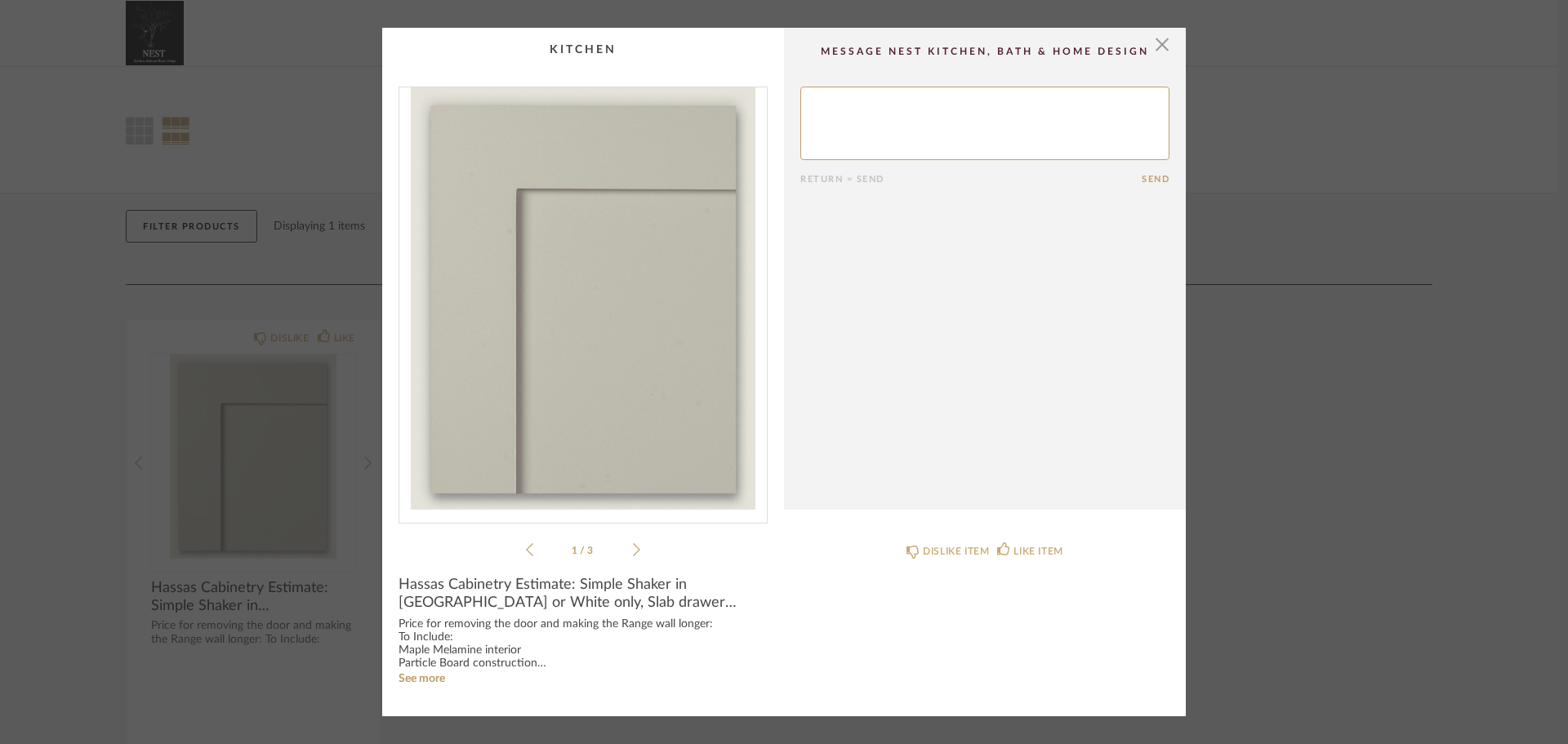
click at [633, 553] on icon at bounding box center [636, 549] width 7 height 15
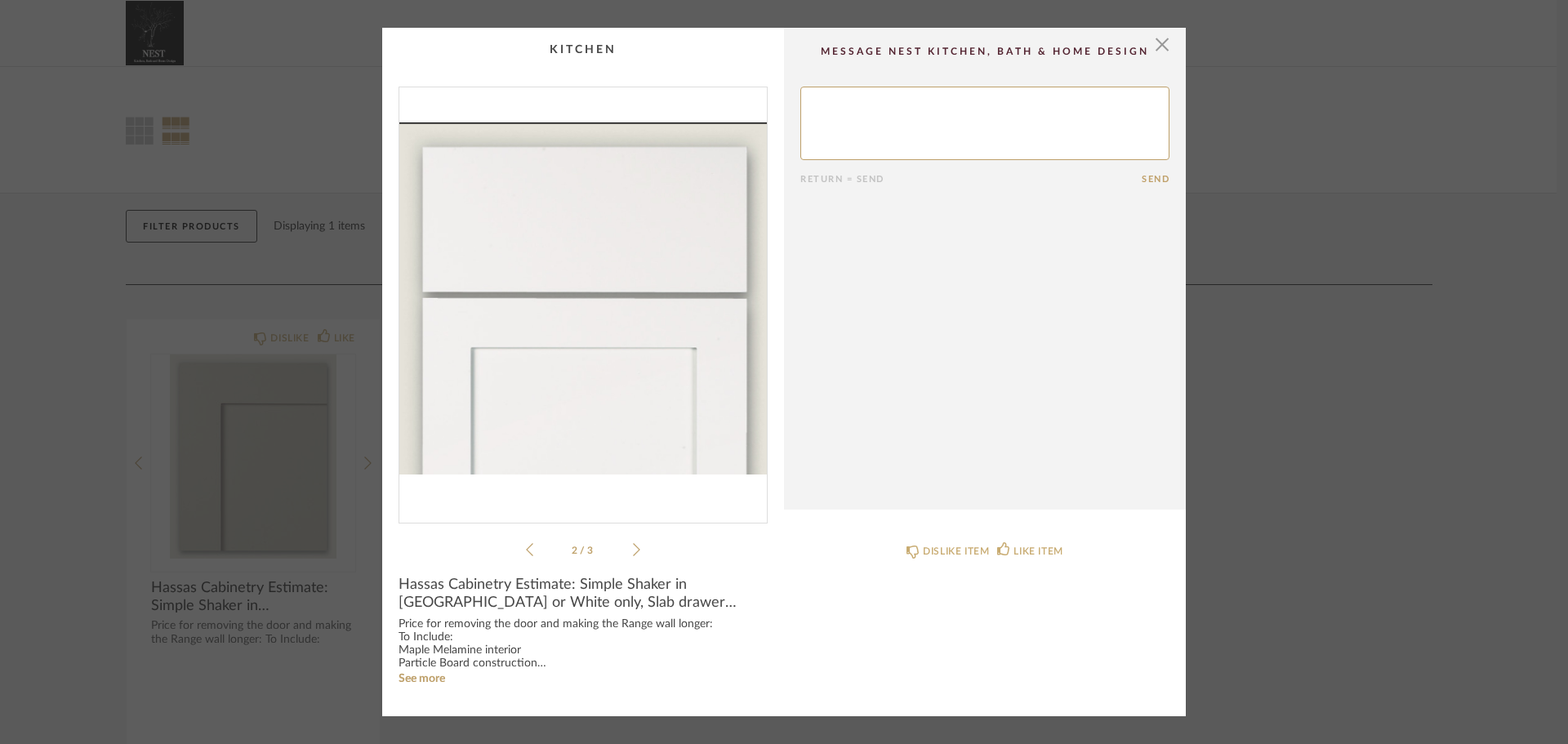
click at [633, 553] on icon at bounding box center [636, 549] width 7 height 15
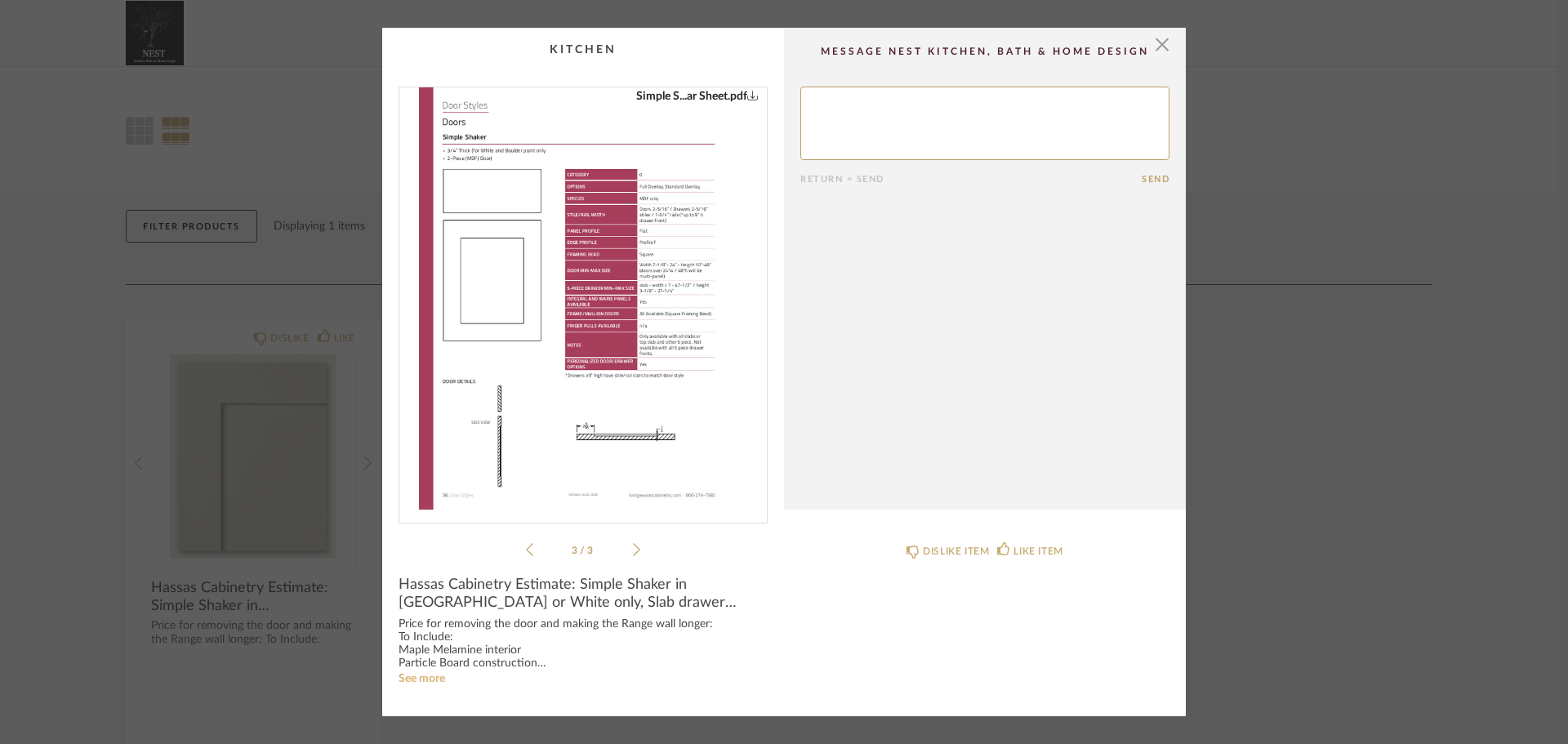
click at [437, 678] on link "See more" at bounding box center [422, 678] width 47 height 11
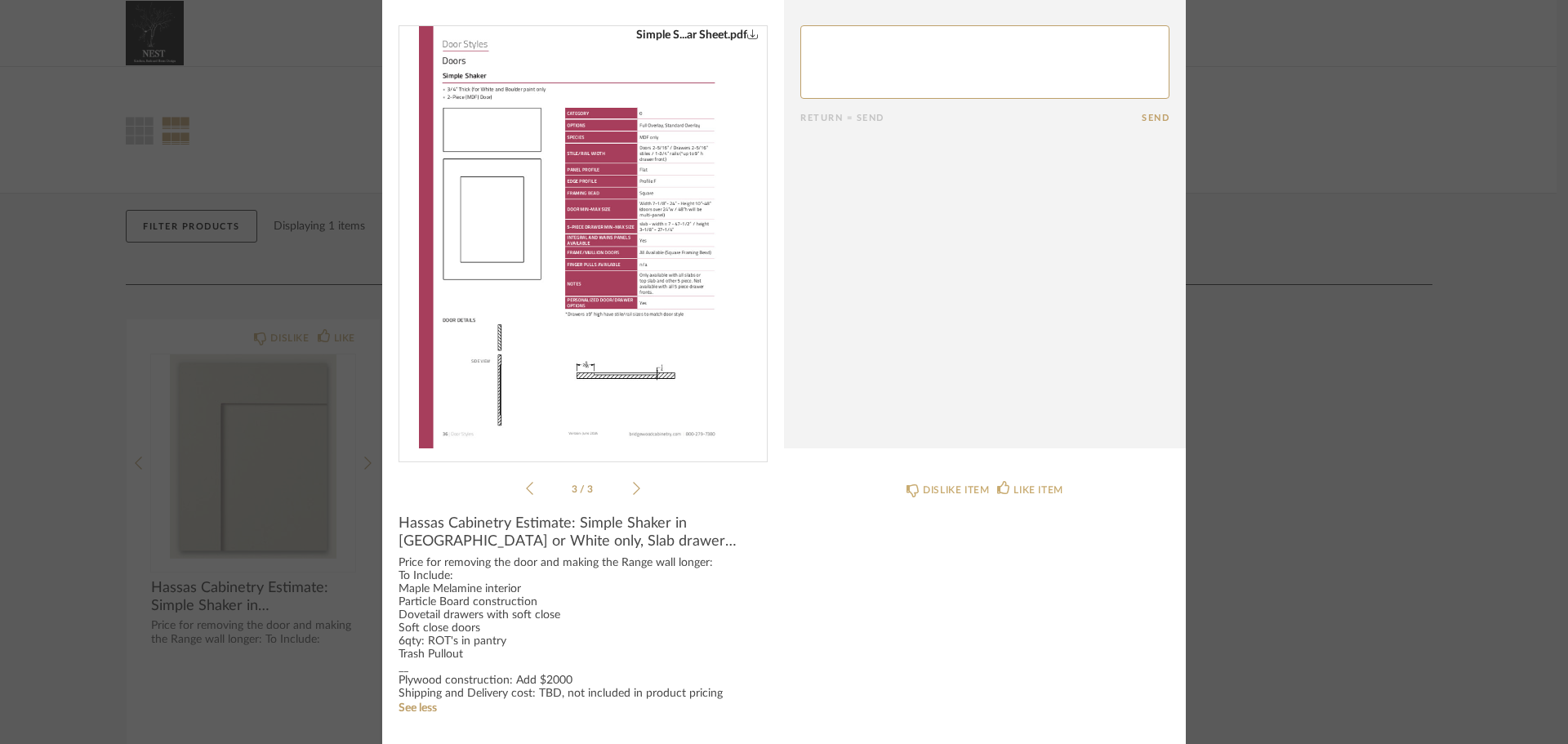
scroll to position [35, 0]
click at [653, 495] on div "Simple S...ar Sheet.pdf Simple S...ar Sheet.pdf 3 / 3" at bounding box center [582, 260] width 369 height 473
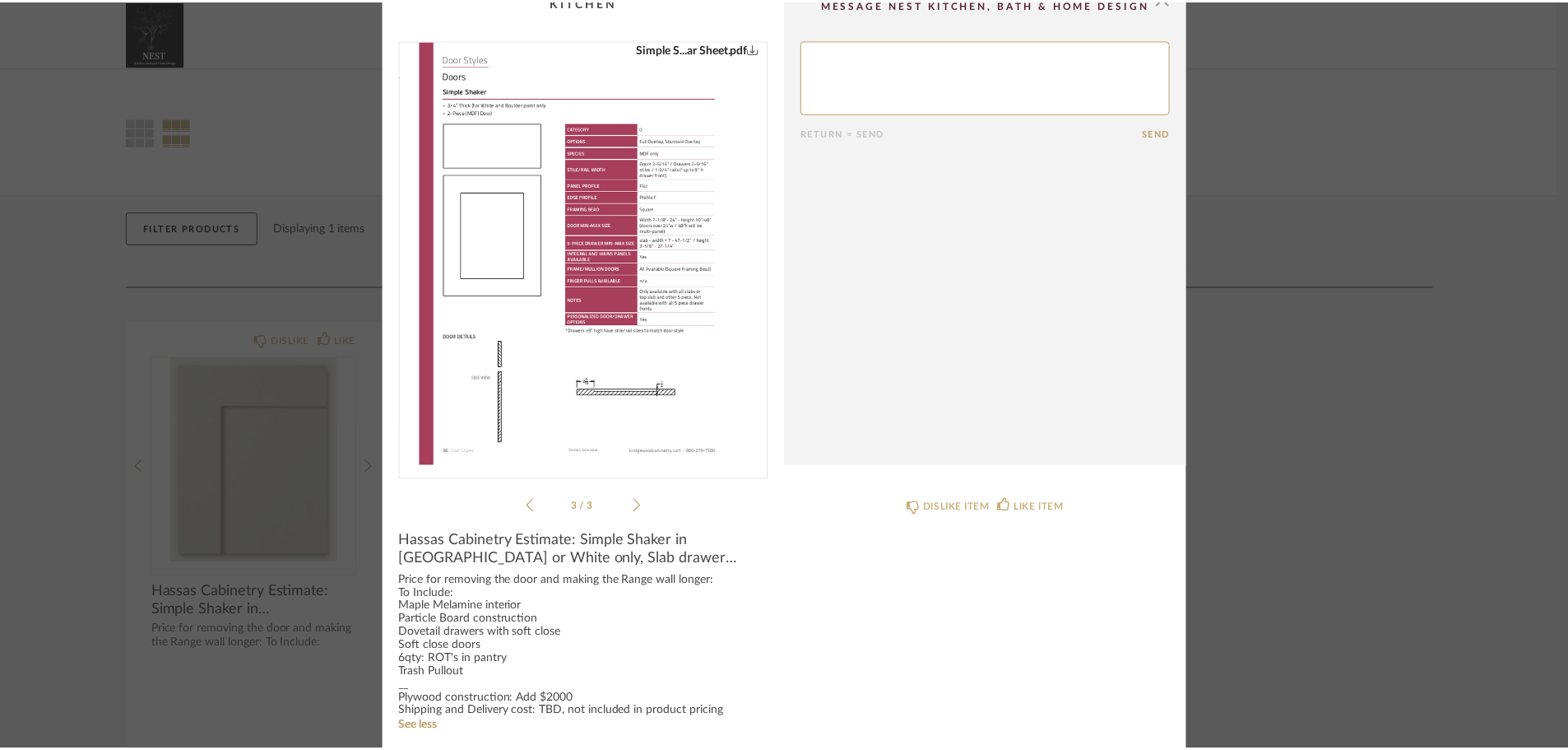
scroll to position [0, 0]
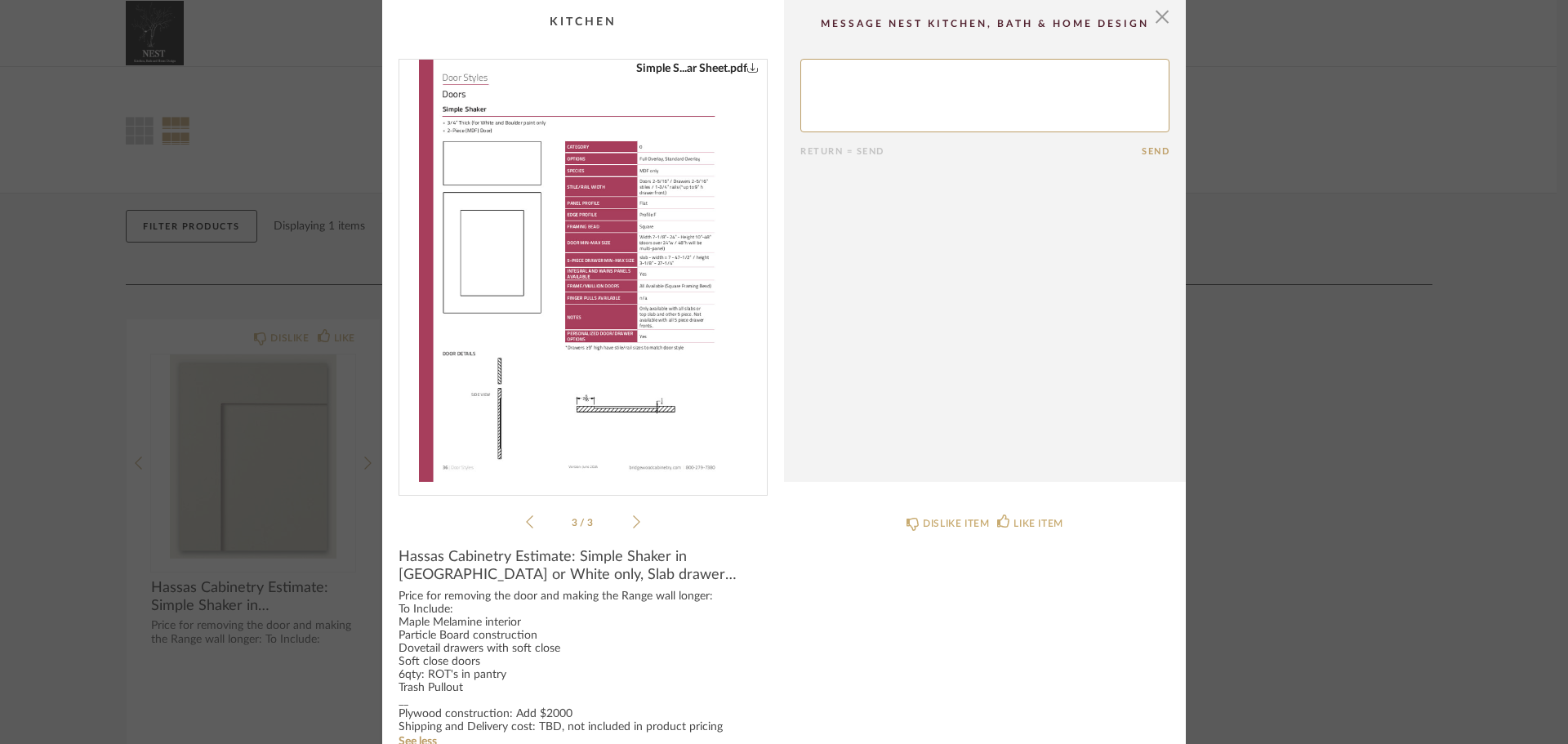
click at [1156, 11] on span "button" at bounding box center [1162, 17] width 33 height 33
